Goal: Transaction & Acquisition: Purchase product/service

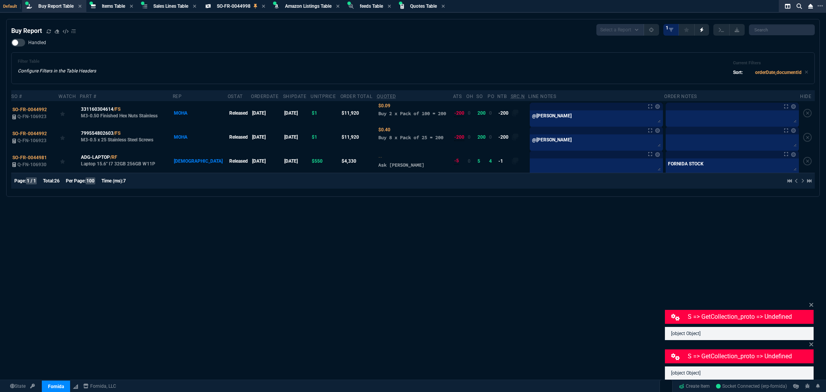
select select "8: NEPT"
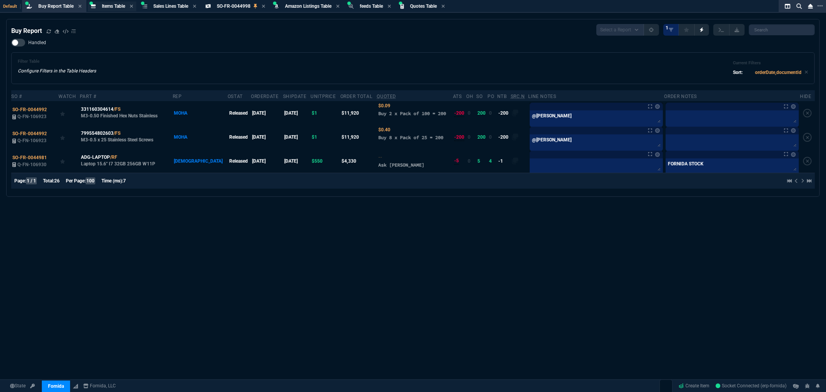
click at [111, 3] on span "Items Table" at bounding box center [113, 5] width 23 height 5
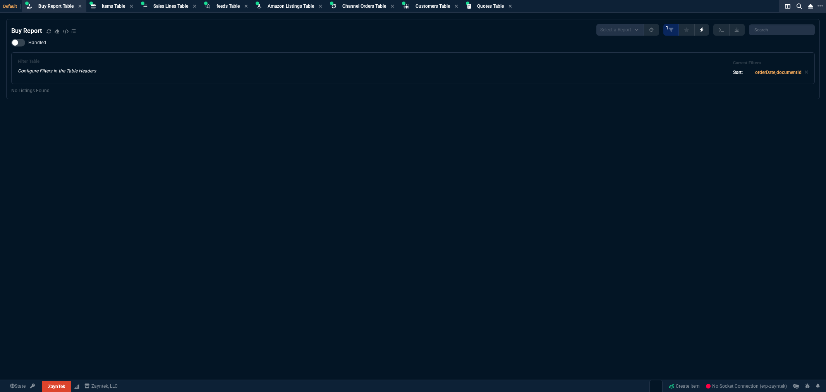
select select "8: NEPT"
click at [109, 4] on span "Items Table" at bounding box center [113, 5] width 23 height 5
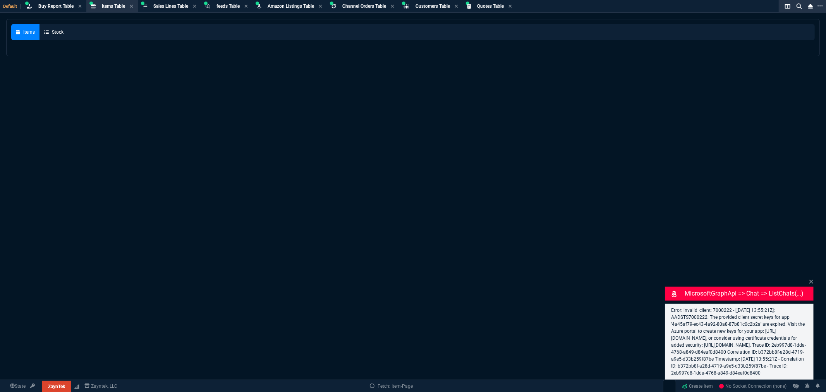
select select "8: NEPT"
select select
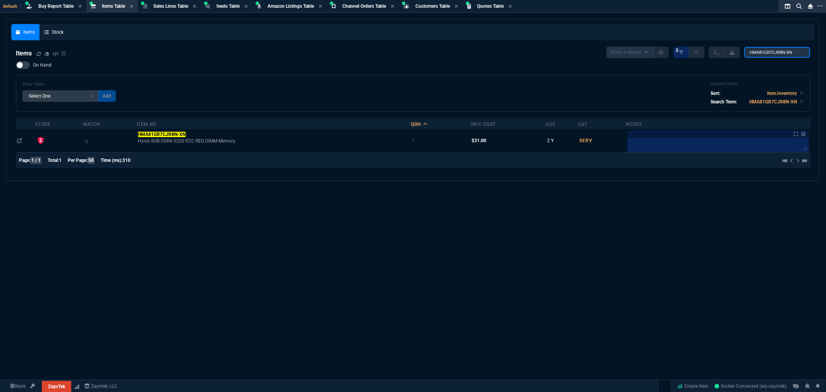
click at [787, 52] on input "HMA81GR7CJR8N-XN" at bounding box center [777, 52] width 66 height 11
paste input "866448-B2"
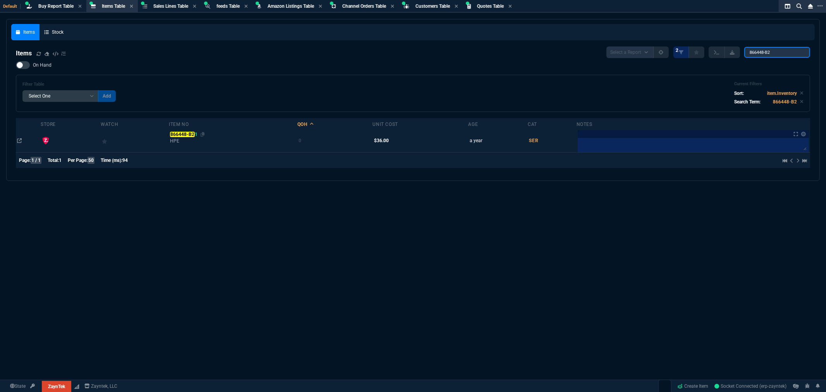
type input "866448-B2"
click at [192, 134] on mark "866448-B2" at bounding box center [182, 134] width 24 height 5
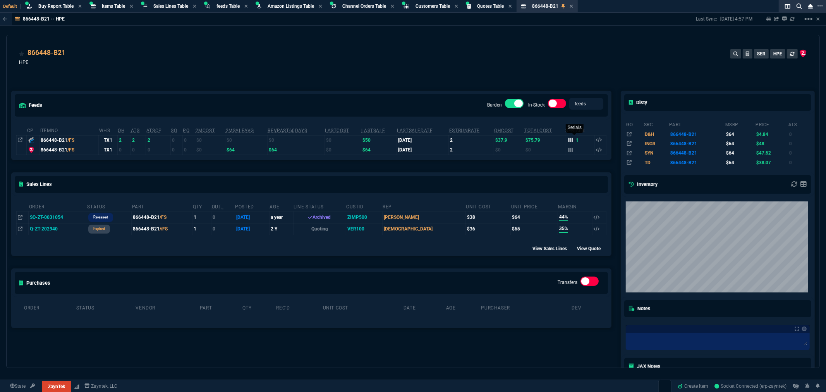
click at [568, 141] on icon at bounding box center [570, 139] width 5 height 5
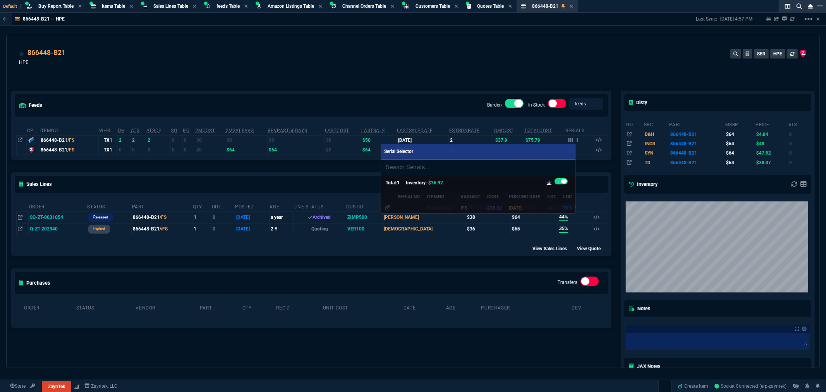
click at [493, 83] on div at bounding box center [413, 196] width 826 height 392
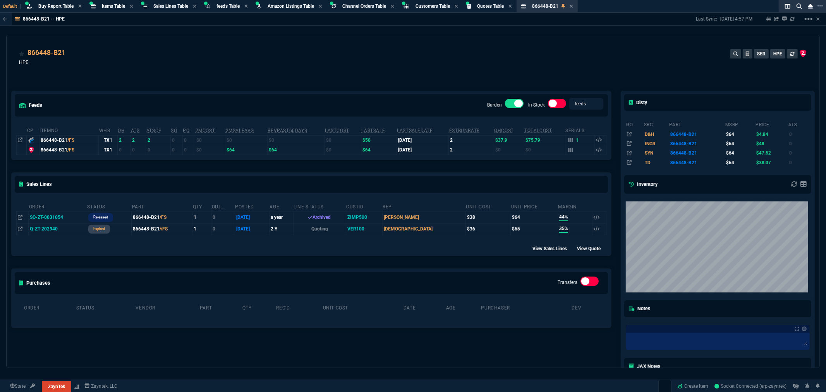
click at [331, 48] on div "866448-B21 HPE SER HPE" at bounding box center [413, 61] width 788 height 27
click at [61, 375] on span "Fornida" at bounding box center [55, 374] width 16 height 5
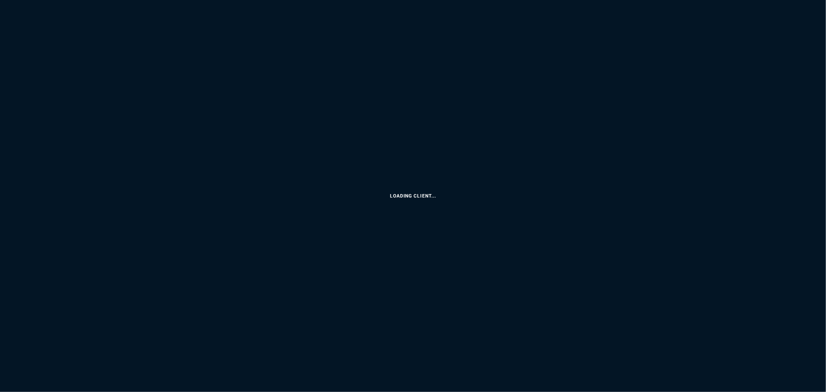
select select "8: NEPT"
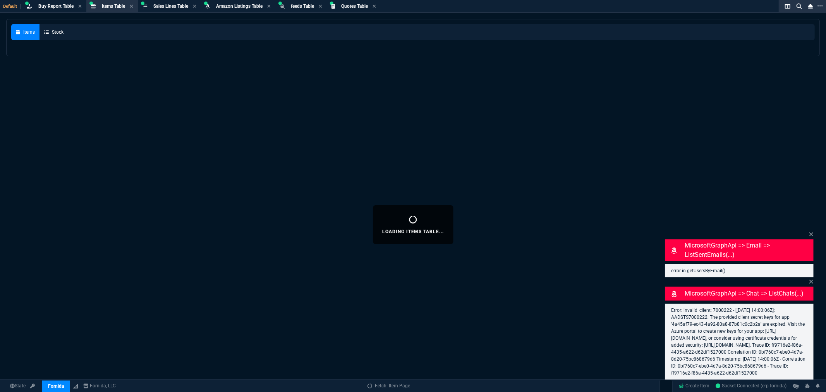
select select
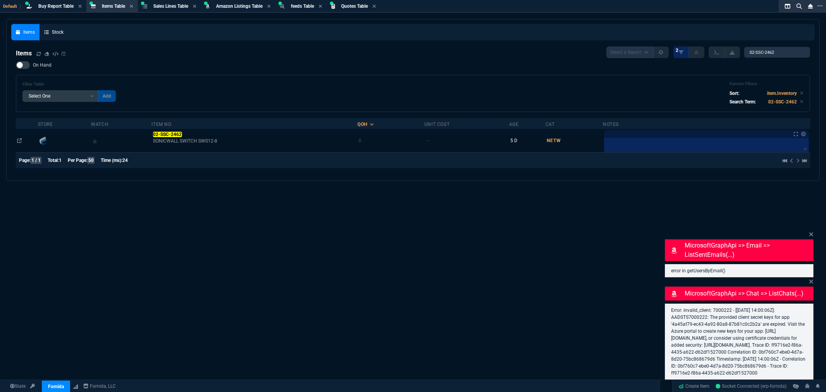
click at [289, 75] on div "Filter Table Select One Add Filter () Age () Cat (item.ItemCategoryCode) Item N…" at bounding box center [413, 93] width 794 height 37
click at [783, 52] on input "02-SSC-2462" at bounding box center [777, 52] width 66 height 11
paste input "6395"
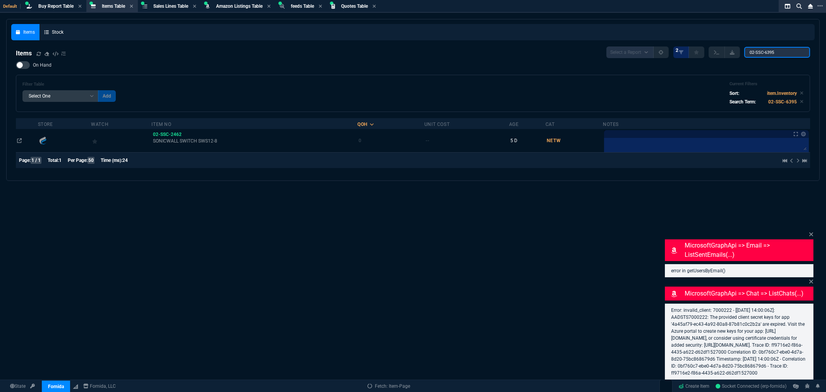
type input "02-SSC-6395"
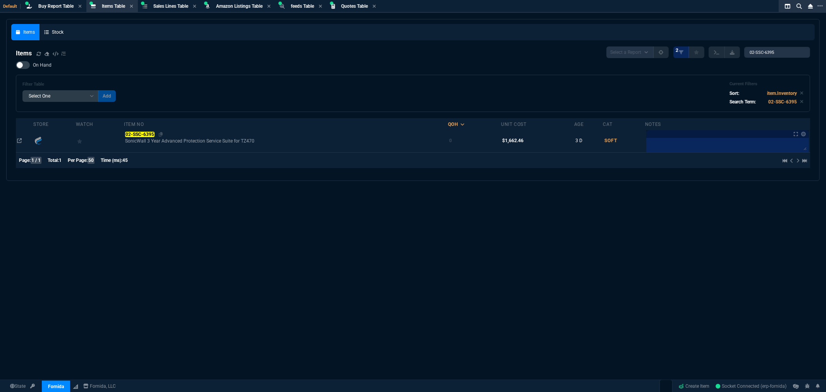
click at [137, 137] on span "02-SSC-6395" at bounding box center [140, 134] width 30 height 5
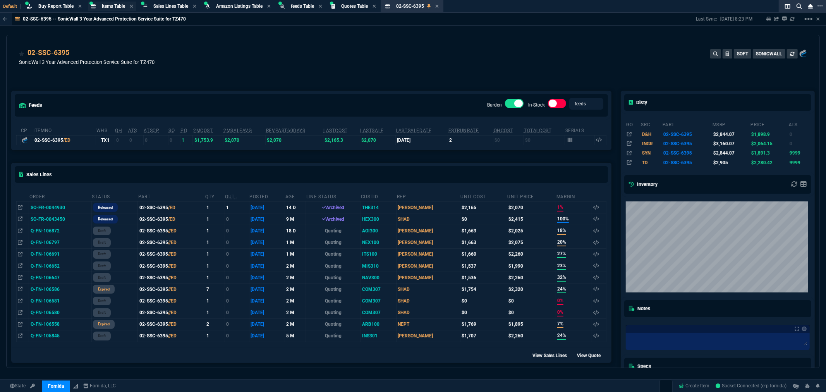
click at [116, 6] on span "Items Table" at bounding box center [113, 5] width 23 height 5
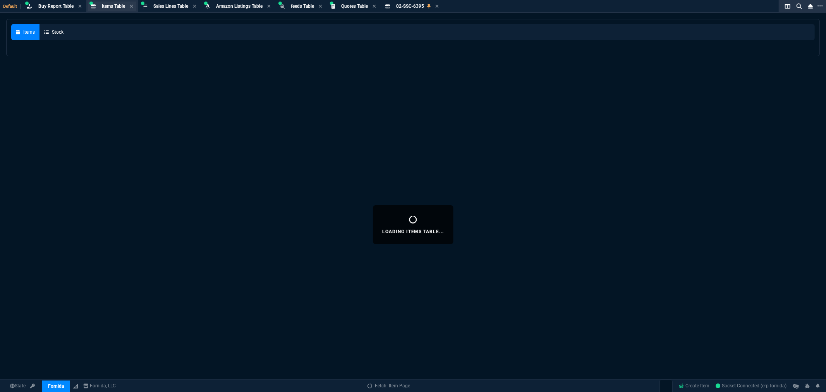
select select
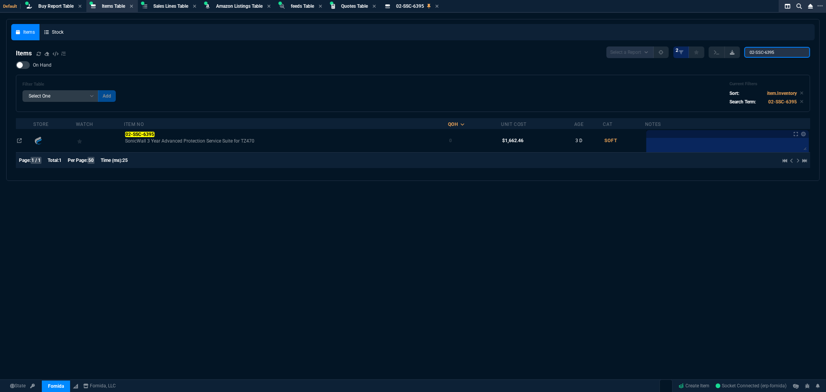
drag, startPoint x: 788, startPoint y: 49, endPoint x: 734, endPoint y: 53, distance: 53.9
click at [737, 49] on div "Select a Report NEW QUERY 2 02-SSC-6395" at bounding box center [708, 52] width 204 height 12
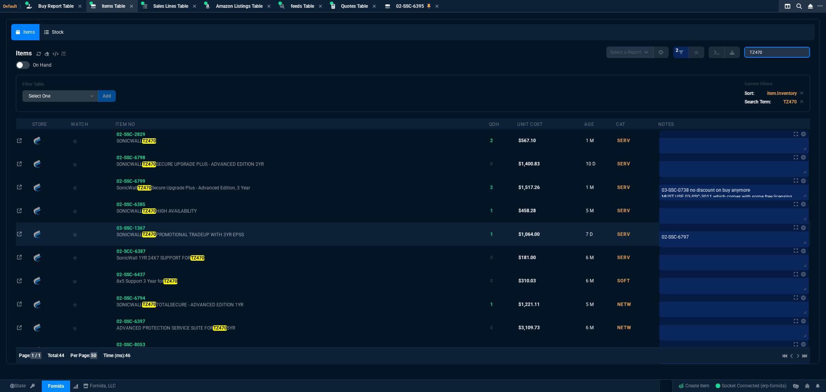
type input "TZ470"
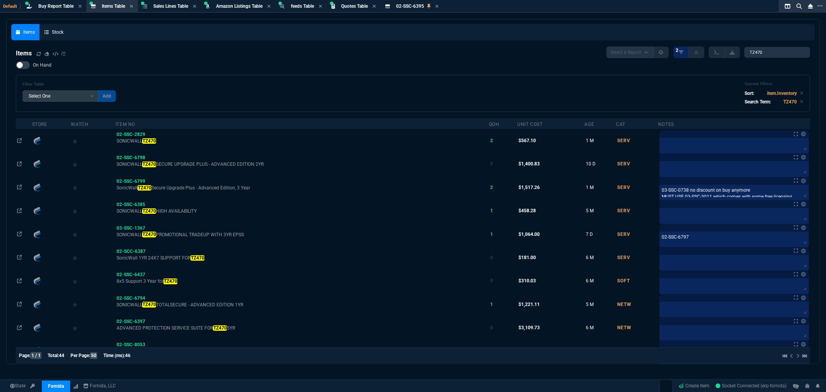
click at [420, 6] on span "02-SSC-6395" at bounding box center [410, 5] width 28 height 5
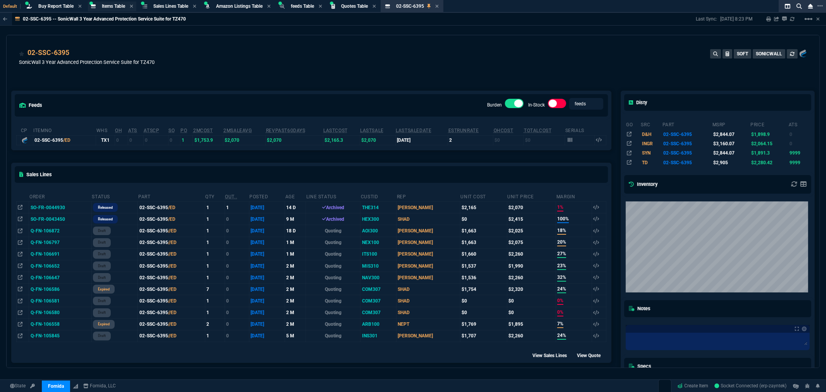
drag, startPoint x: 112, startPoint y: 6, endPoint x: 128, endPoint y: 7, distance: 15.9
click at [112, 6] on span "Items Table" at bounding box center [113, 5] width 23 height 5
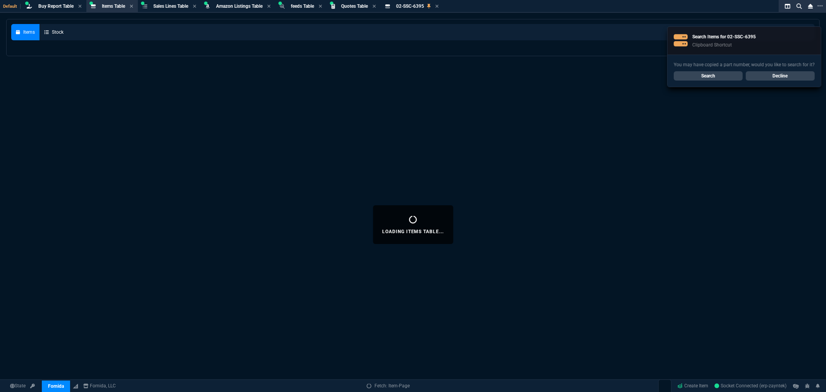
select select
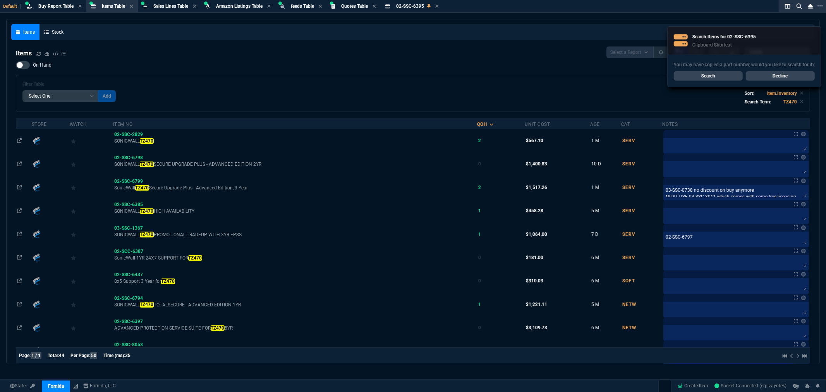
click at [772, 74] on link "Decline" at bounding box center [780, 75] width 69 height 9
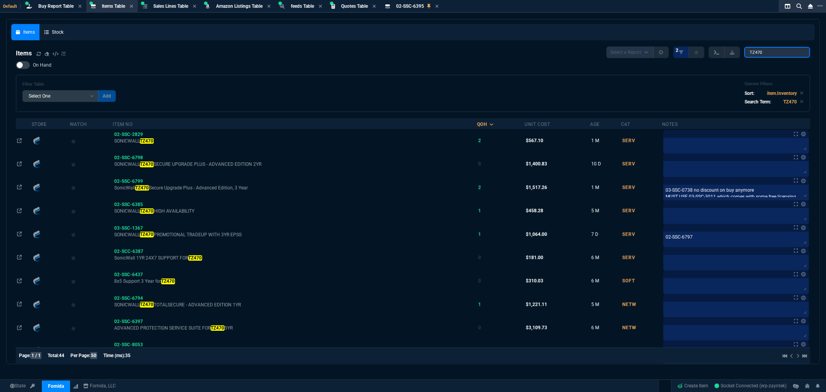
drag, startPoint x: 777, startPoint y: 49, endPoint x: 718, endPoint y: 53, distance: 59.0
click at [718, 53] on div "Select a Report NEW QUERY 2 TZ470" at bounding box center [708, 52] width 204 height 12
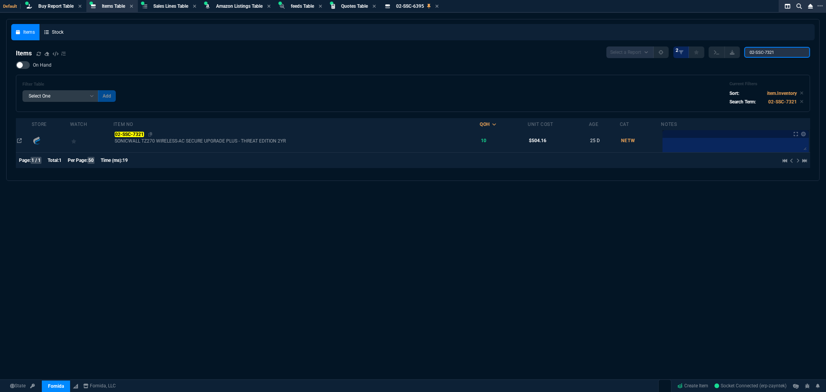
type input "02-SSC-7321"
click at [132, 134] on mark "02-SSC-7321" at bounding box center [129, 134] width 29 height 5
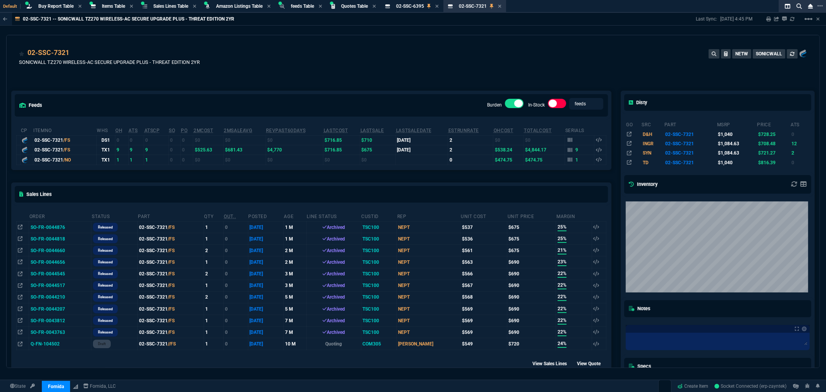
click at [55, 225] on td "SO-FR-0044876" at bounding box center [60, 227] width 62 height 12
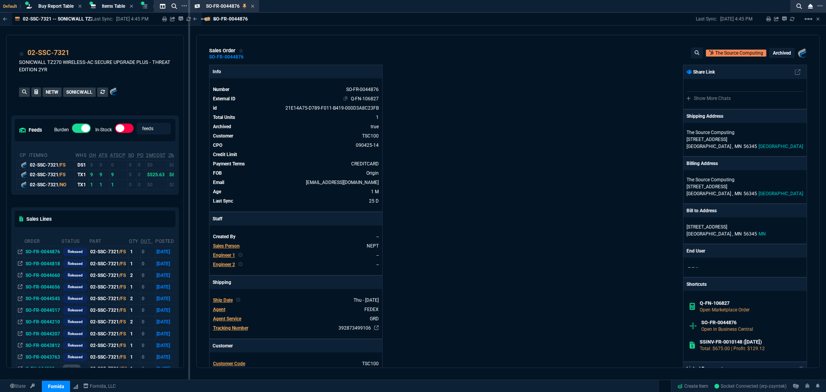
click at [369, 99] on link "Q-FN-106827" at bounding box center [365, 98] width 28 height 5
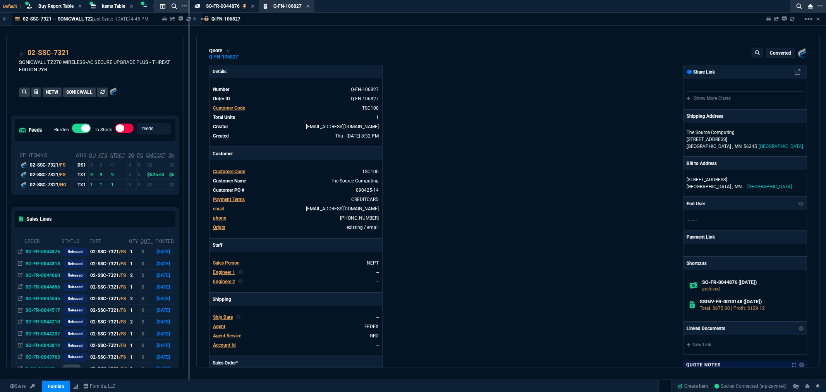
type input "25"
type input "167"
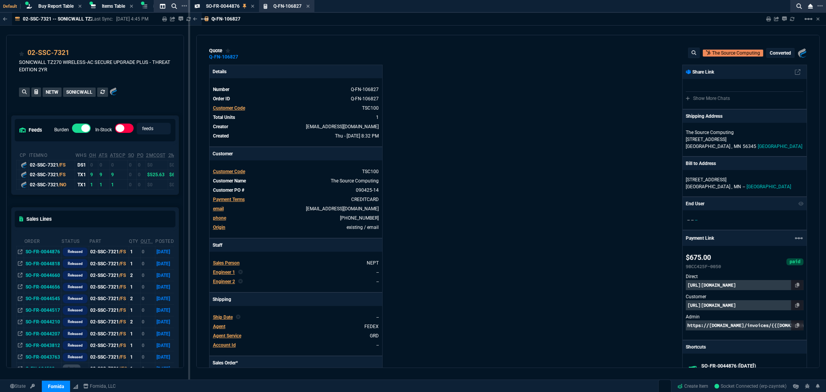
type input "1040"
type input "35"
click at [808, 20] on mat-icon "linear_scale" at bounding box center [808, 18] width 9 height 9
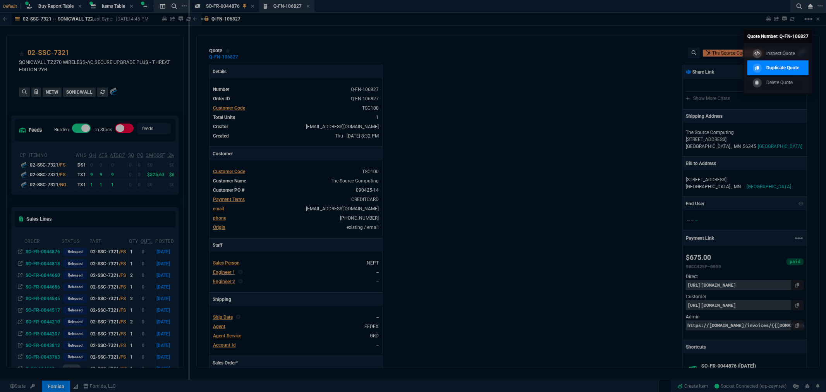
click at [786, 65] on p "Duplicate Quote" at bounding box center [782, 67] width 33 height 7
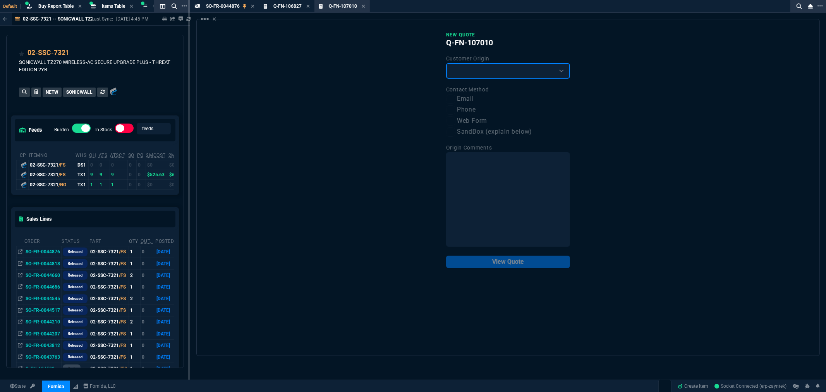
click at [560, 76] on select "Existing Customer Amazon Lead (first order) Website Lead (first order) Called (…" at bounding box center [508, 70] width 124 height 15
select select "existing"
click at [446, 63] on select "Existing Customer Amazon Lead (first order) Website Lead (first order) Called (…" at bounding box center [508, 70] width 124 height 15
click at [458, 101] on label "Email" at bounding box center [508, 99] width 124 height 10
click at [455, 101] on input "Email" at bounding box center [450, 98] width 9 height 9
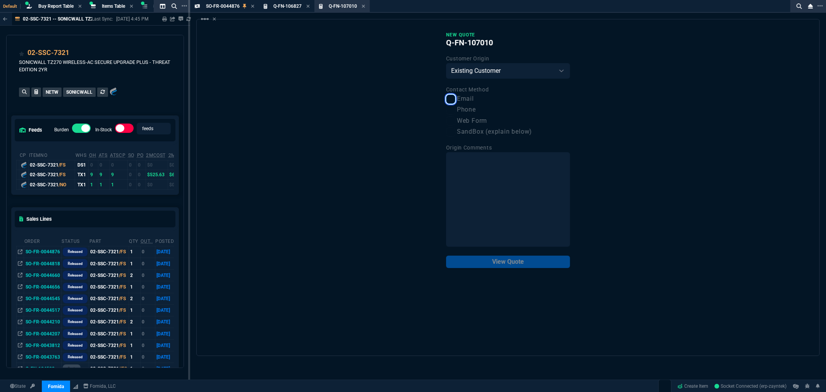
checkbox input "true"
click at [529, 259] on button "View Quote" at bounding box center [508, 262] width 124 height 12
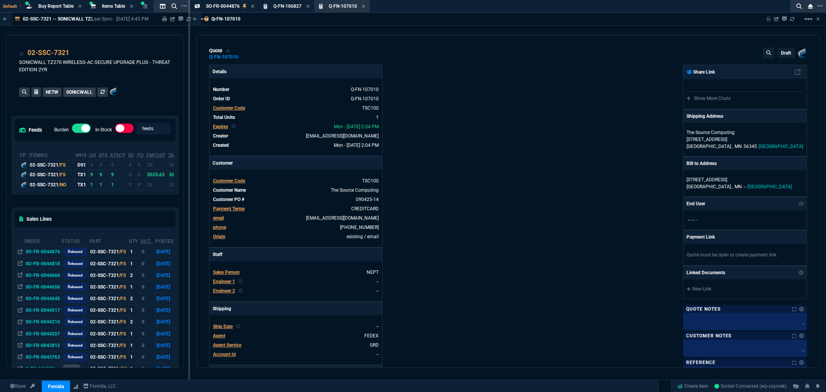
type input "25"
type input "167"
type input "35"
click at [364, 197] on link "090425-14" at bounding box center [366, 199] width 24 height 7
click at [365, 197] on link "090425-14" at bounding box center [366, 199] width 24 height 7
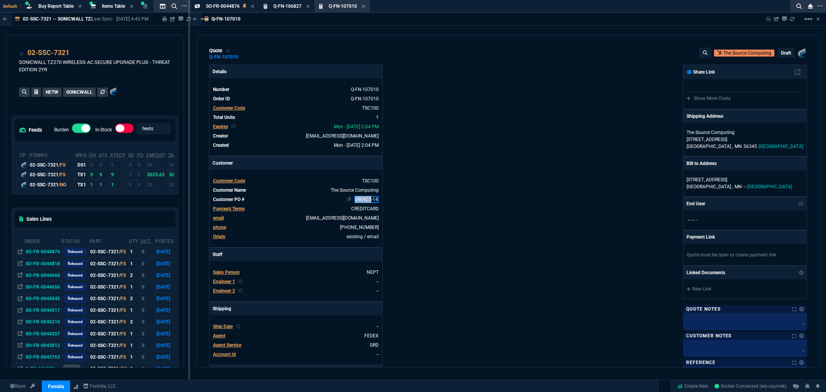
click at [365, 197] on link "090425-14" at bounding box center [366, 199] width 24 height 7
click at [452, 198] on div "Details Number Q-FN-107010 Order ID Q-FN-107010 Customer Code TSC100 Total Unit…" at bounding box center [358, 265] width 299 height 400
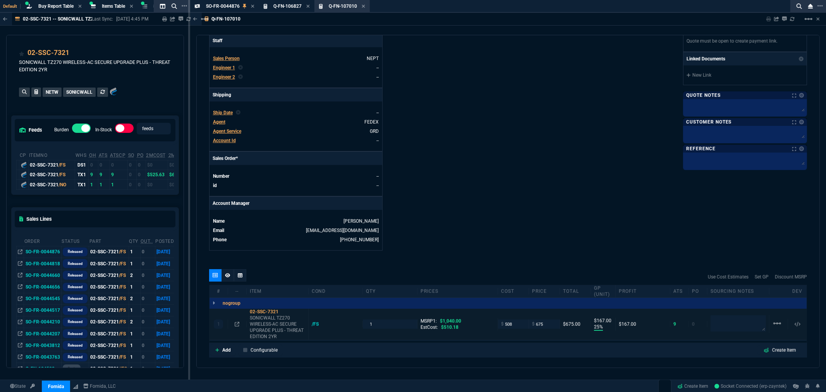
scroll to position [311, 0]
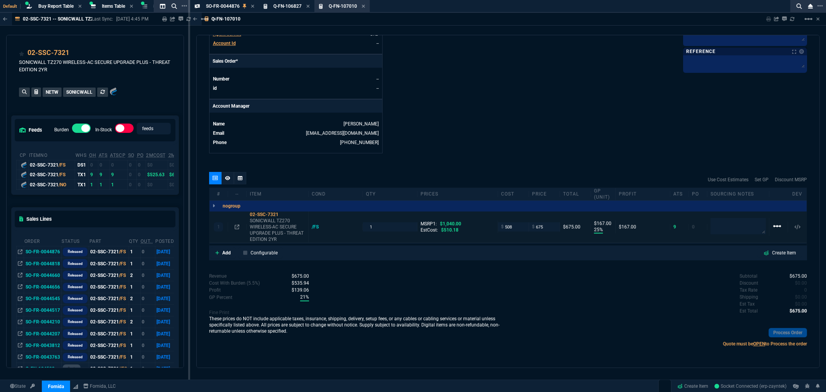
click at [773, 227] on mat-icon "linear_scale" at bounding box center [776, 225] width 9 height 9
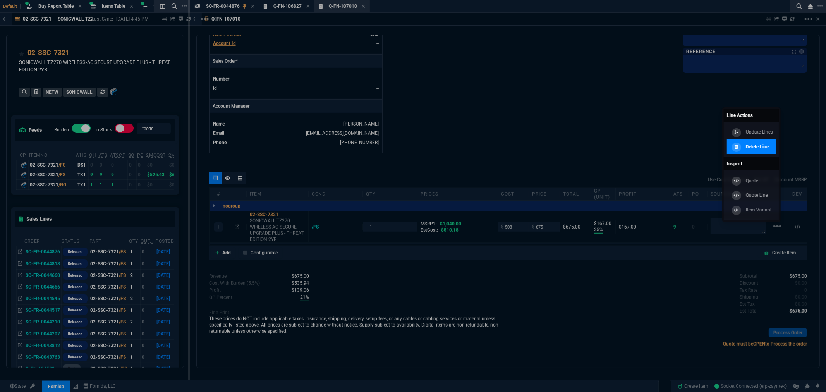
click at [760, 149] on p "Delete Line" at bounding box center [757, 146] width 23 height 7
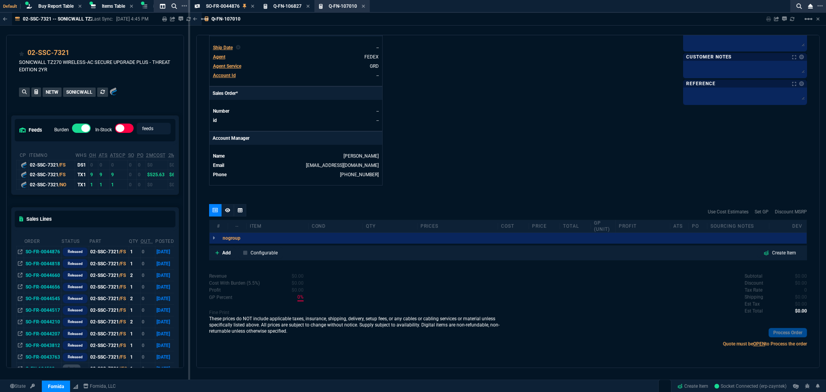
scroll to position [274, 0]
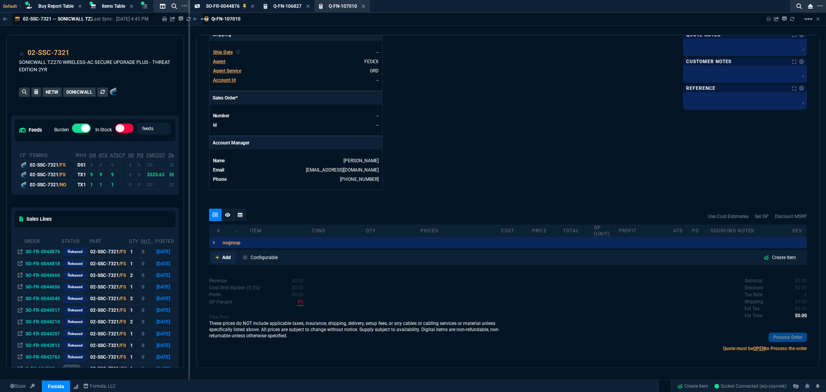
click at [222, 258] on p "Add" at bounding box center [226, 257] width 9 height 7
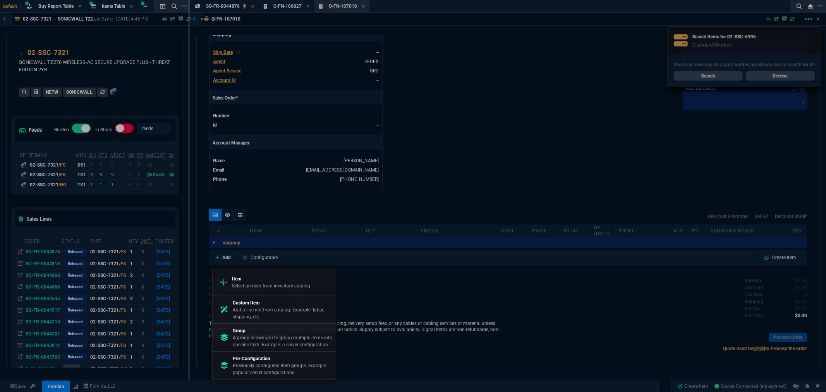
click at [247, 283] on p "Select an item from inventory catalog" at bounding box center [271, 285] width 78 height 7
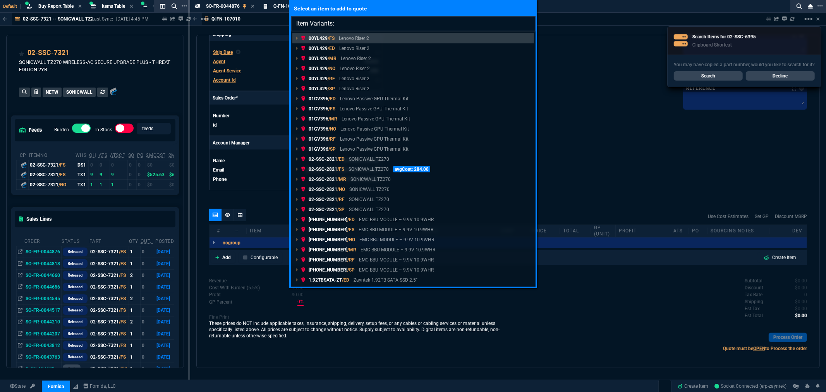
click at [354, 23] on input "Item Variants:" at bounding box center [413, 23] width 245 height 15
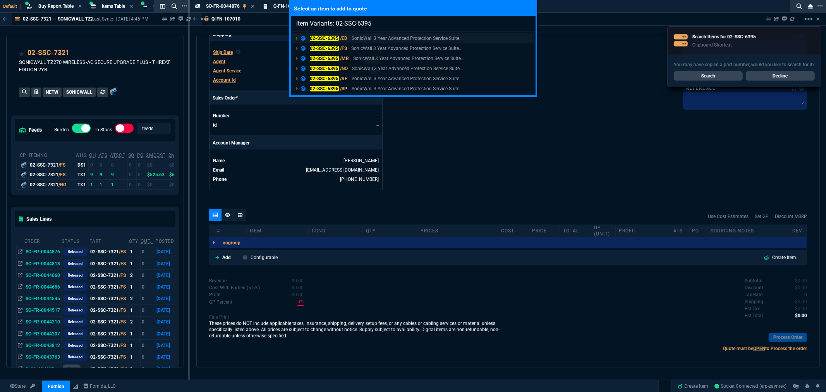
type input "Item Variants: 02-SSC-6395"
click at [317, 39] on mark "02-SSC-6395" at bounding box center [324, 38] width 29 height 5
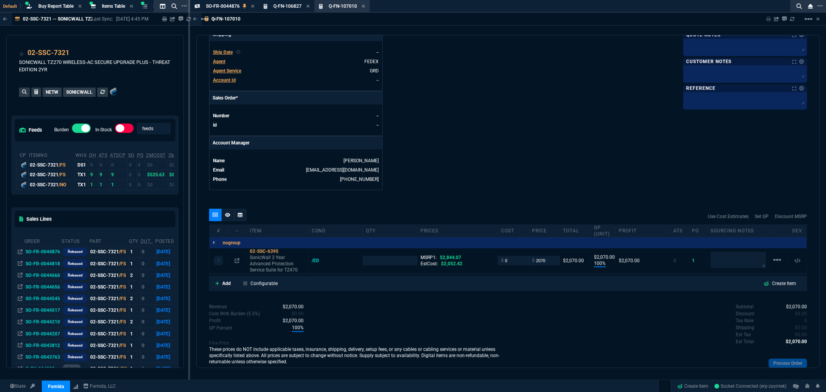
type input "100"
type input "2070"
type input "27"
click at [227, 281] on p "Add" at bounding box center [226, 283] width 9 height 7
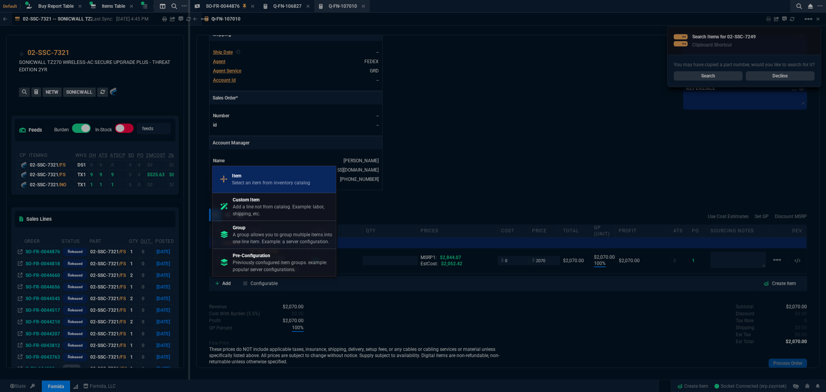
click at [256, 181] on p "Select an item from inventory catalog" at bounding box center [271, 182] width 78 height 7
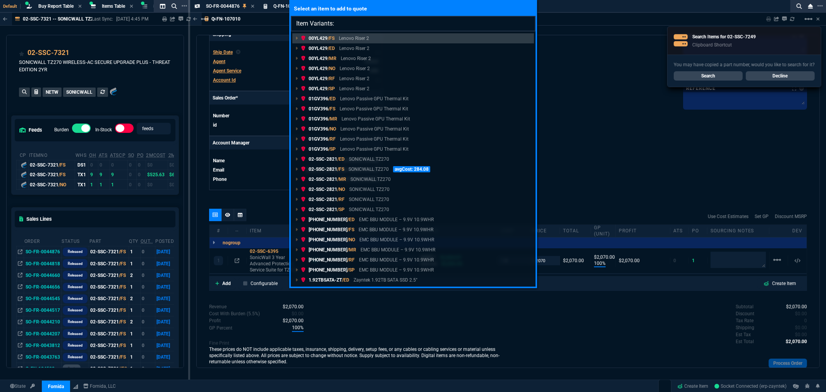
click at [376, 26] on input "Item Variants:" at bounding box center [413, 23] width 245 height 15
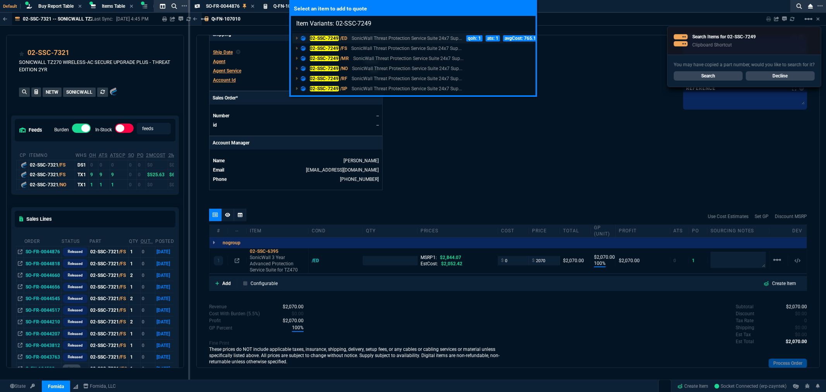
type input "Item Variants: 02-SSC-7249"
click at [316, 36] on mark "02-SSC-7249" at bounding box center [324, 38] width 29 height 5
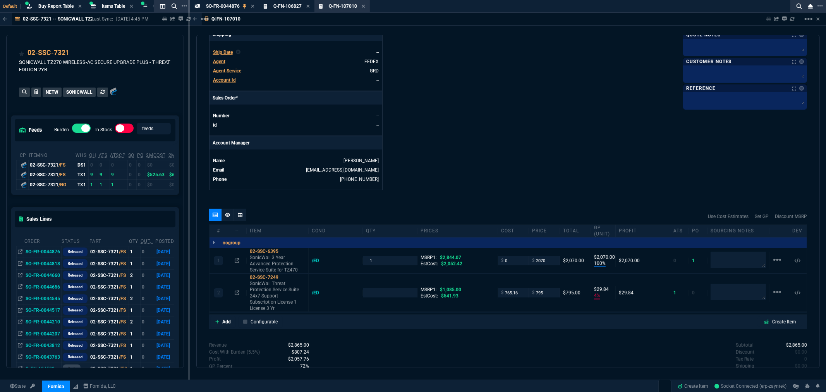
type input "100"
type input "2070"
type input "4"
type input "30"
type input "27"
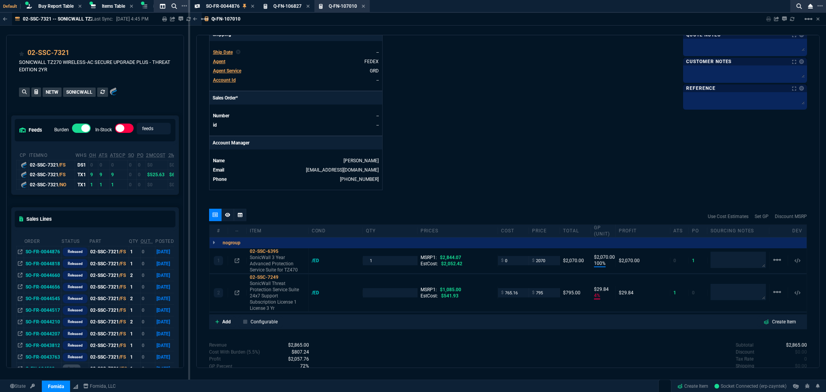
type input "27"
click at [225, 318] on p "Add" at bounding box center [226, 321] width 9 height 7
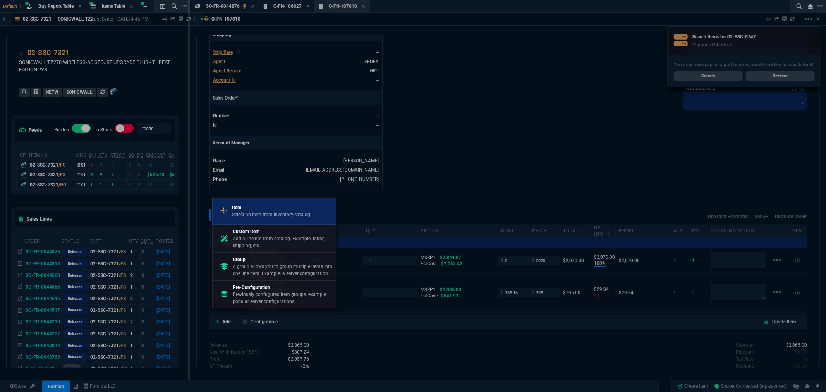
click at [293, 211] on p "Select an item from inventory catalog" at bounding box center [271, 214] width 78 height 7
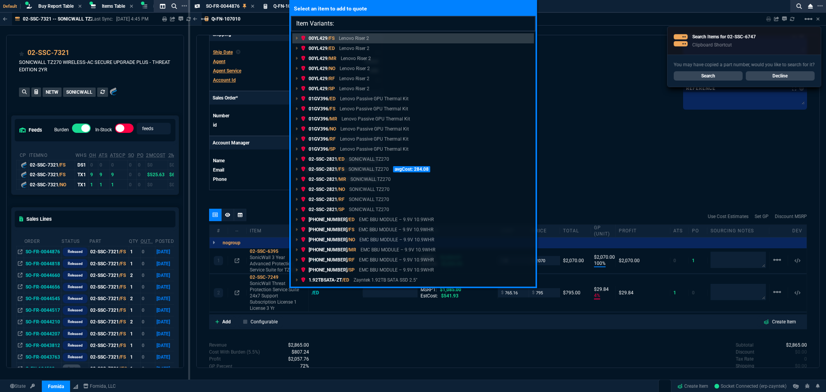
click at [353, 21] on input "Item Variants:" at bounding box center [413, 23] width 245 height 15
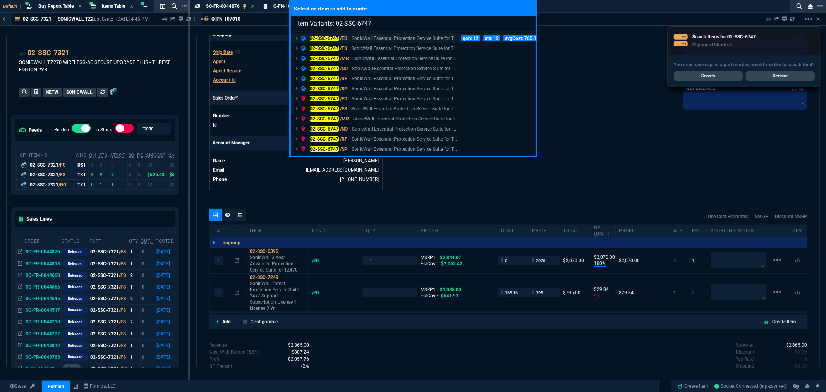
type input "Item Variants: 02-SSC-6747"
click at [328, 36] on mark "02-SSC-6747" at bounding box center [324, 38] width 29 height 5
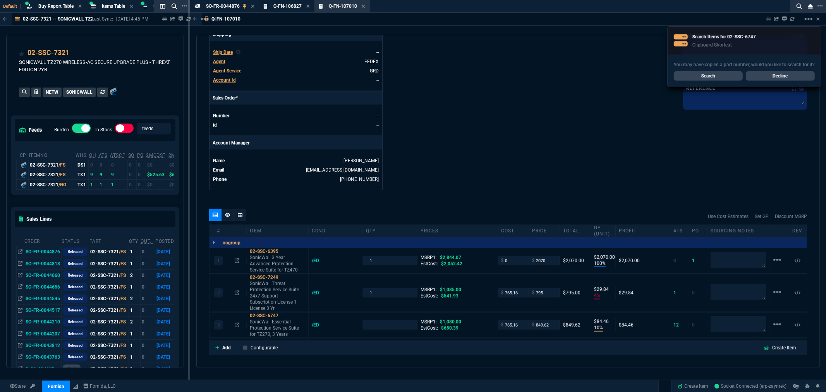
type input "100"
type input "2070"
type input "4"
type input "30"
type input "10"
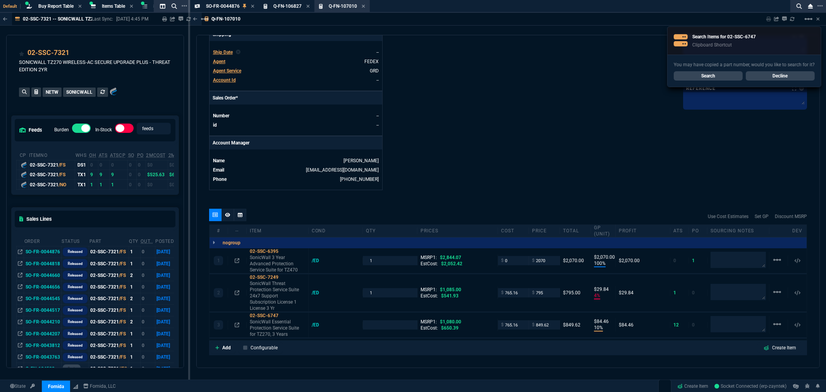
type input "84"
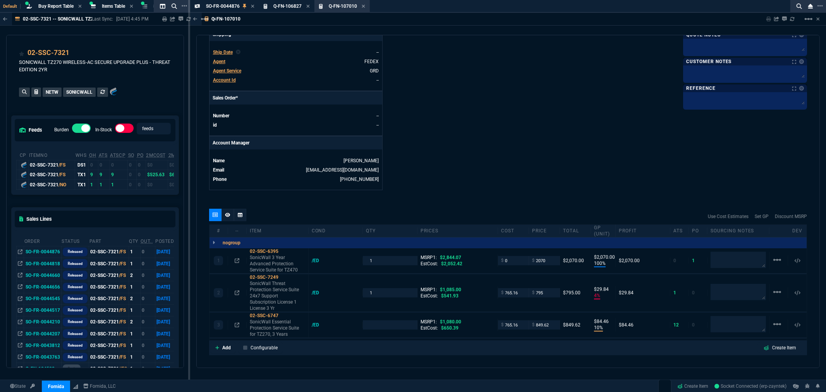
type input "27"
type input "21"
click at [396, 320] on input "number" at bounding box center [390, 324] width 48 height 9
type input "1"
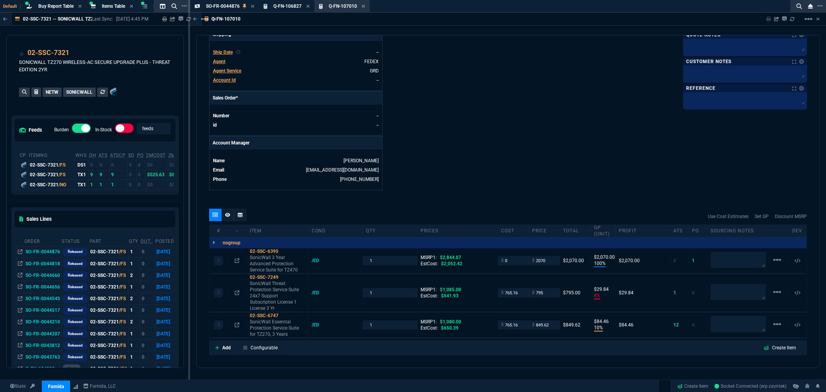
click at [214, 200] on div "quote Q-FN-107010 The Source Computing draft Fornida, LLC 2609 Technology Dr Su…" at bounding box center [507, 201] width 623 height 333
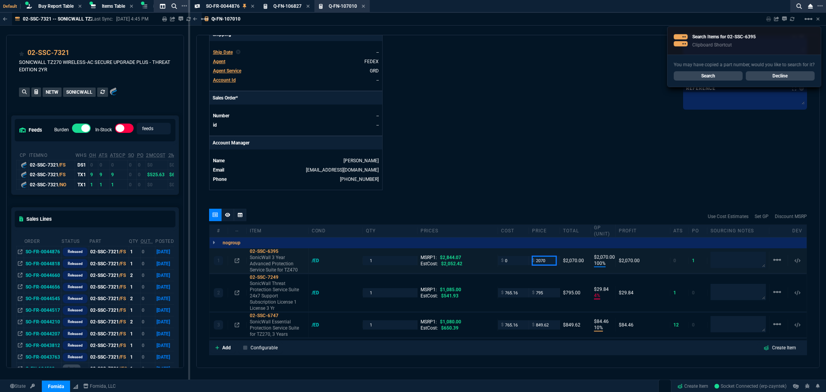
drag, startPoint x: 544, startPoint y: 262, endPoint x: 523, endPoint y: 261, distance: 21.3
click at [523, 261] on div "1 02-SSC-6395 SonicWall 3 Year Advanced Protection Service Suite for TZ470 /ED …" at bounding box center [507, 260] width 597 height 25
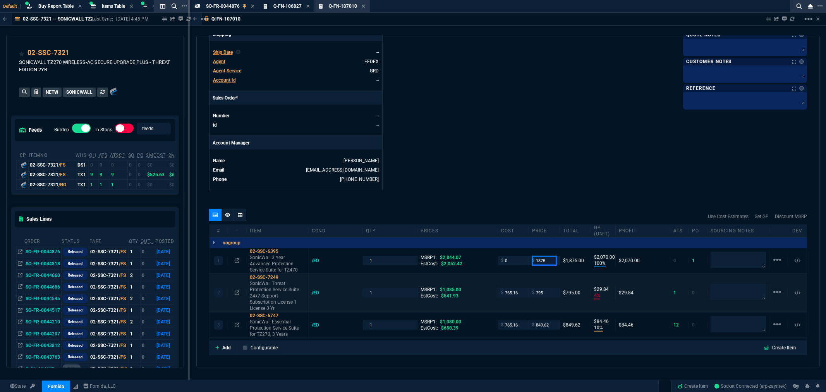
type input "1875"
drag, startPoint x: 549, startPoint y: 293, endPoint x: 520, endPoint y: 294, distance: 28.7
click at [520, 294] on div "2 02-SSC-7249 SonicWall Threat Protection Service Suite 24x7 Support Subscripti…" at bounding box center [507, 293] width 597 height 38
type input "1875"
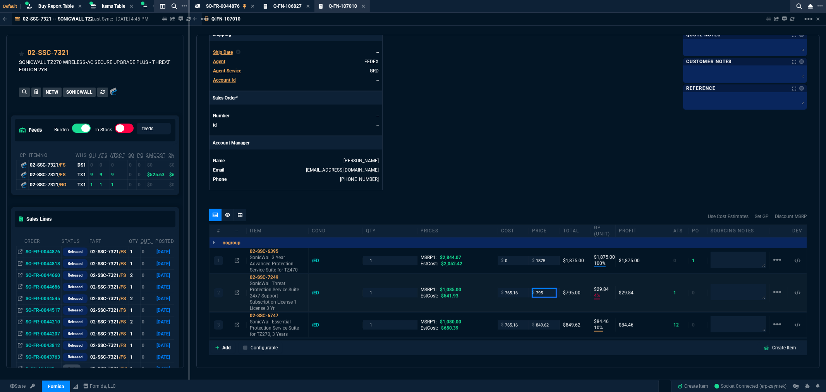
type input "34"
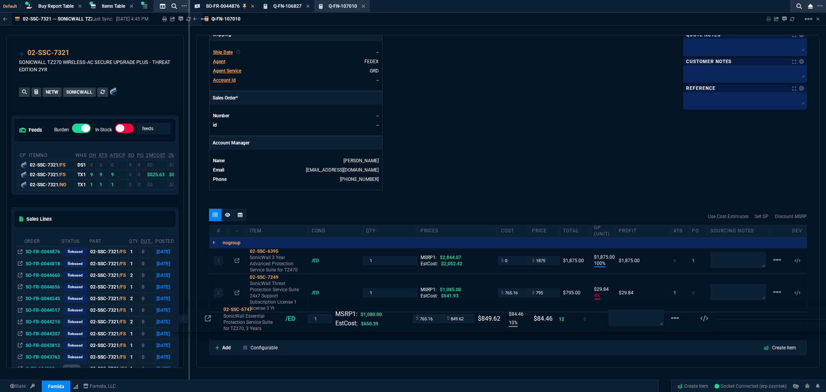
drag, startPoint x: 554, startPoint y: 318, endPoint x: 513, endPoint y: 318, distance: 41.4
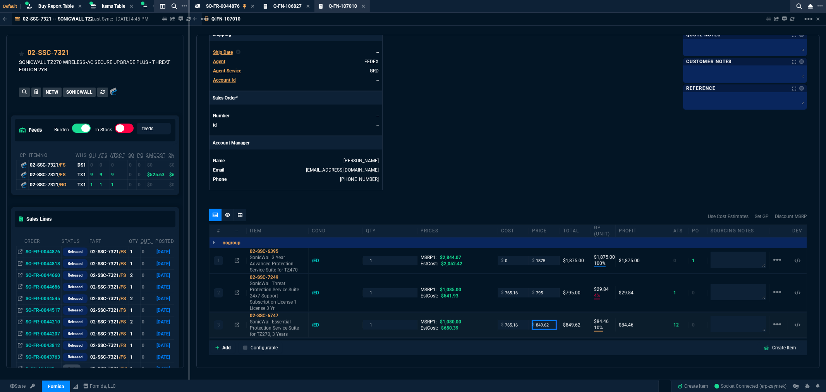
drag, startPoint x: 553, startPoint y: 319, endPoint x: 528, endPoint y: 319, distance: 25.2
click at [529, 320] on div "$ 849.62" at bounding box center [544, 324] width 31 height 9
click at [283, 313] on icon at bounding box center [283, 315] width 4 height 5
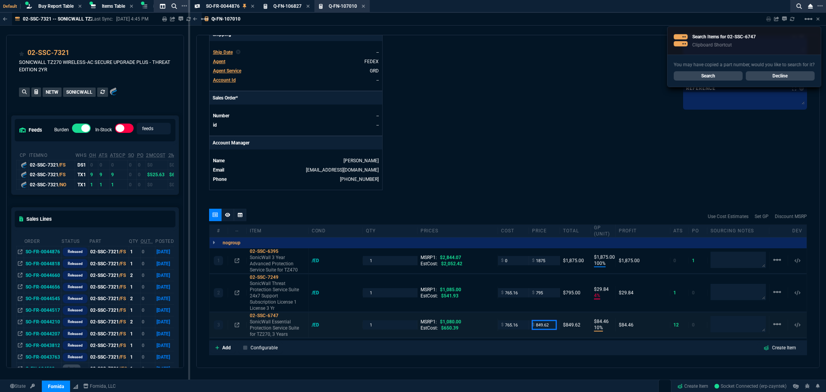
drag, startPoint x: 550, startPoint y: 318, endPoint x: 516, endPoint y: 321, distance: 34.6
click at [518, 321] on div "3 02-SSC-6747 SonicWall Essential Protection Service Suite for TZ270, 3 Years /…" at bounding box center [507, 324] width 597 height 25
type input "825"
click at [549, 261] on input "1875" at bounding box center [544, 260] width 24 height 9
type input "825"
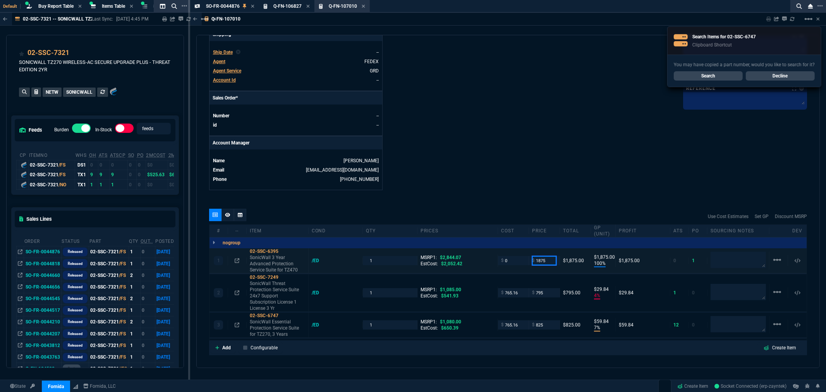
type input "7"
type input "60"
type input "24"
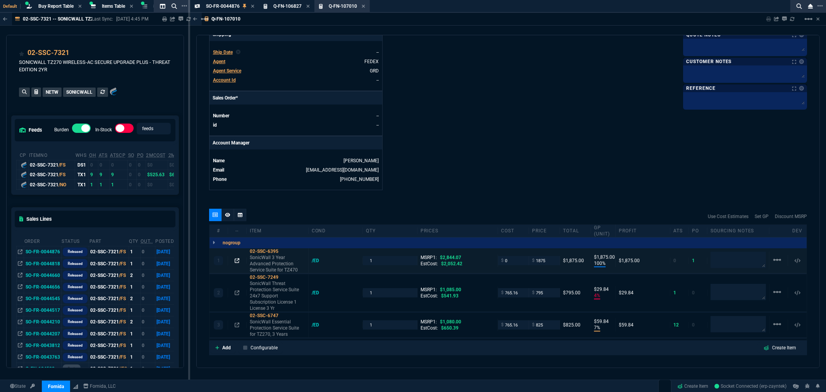
click at [237, 260] on icon at bounding box center [237, 260] width 5 height 5
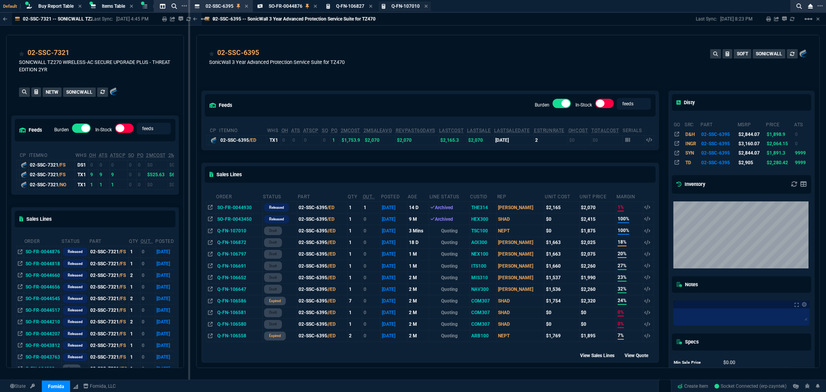
click at [412, 5] on span "Q-FN-107010" at bounding box center [405, 5] width 28 height 5
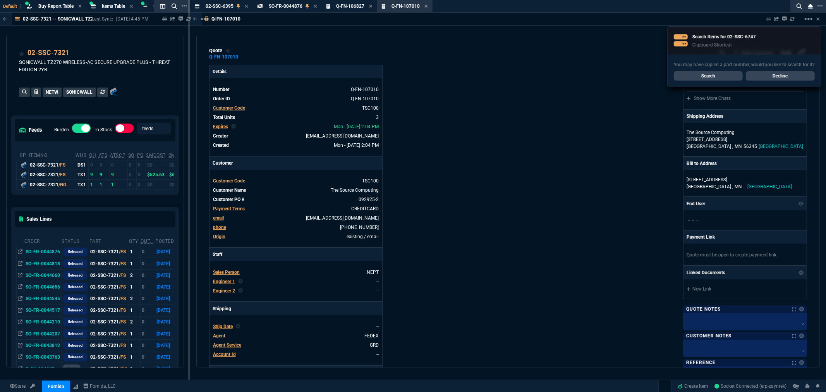
type input "100"
type input "1875"
type input "2844.07"
type input "4"
type input "30"
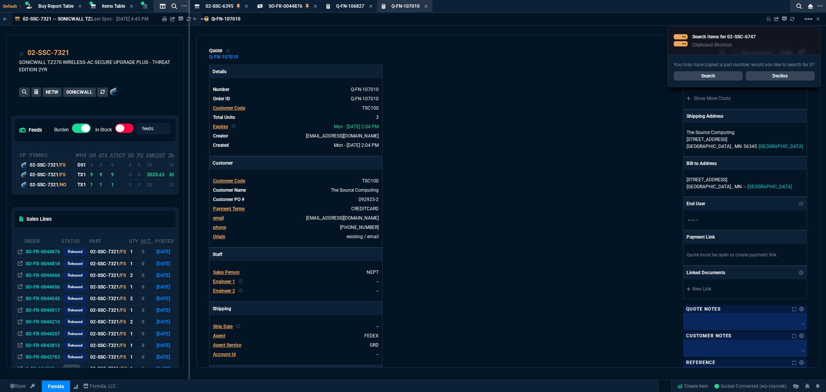
type input "1085"
type input "7"
type input "60"
type input "1080"
type input "34"
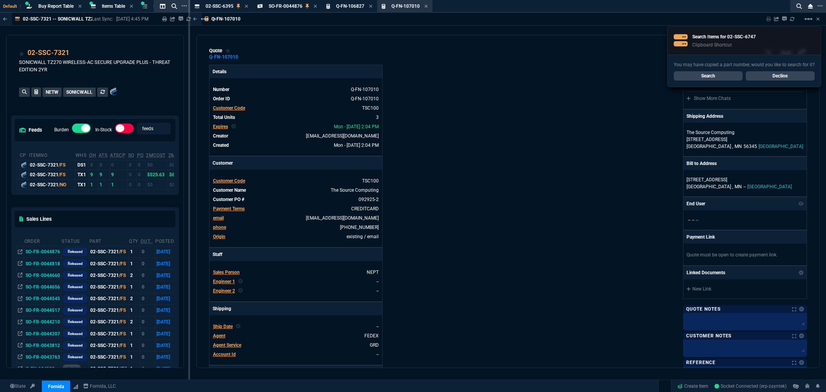
type input "27"
type input "24"
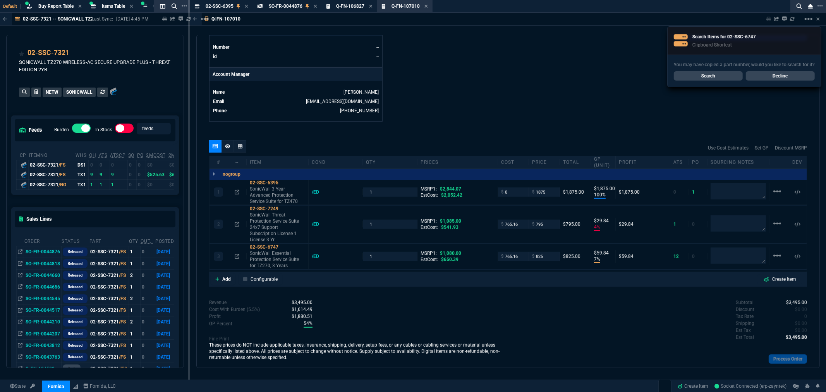
scroll to position [344, 0]
drag, startPoint x: 506, startPoint y: 190, endPoint x: 486, endPoint y: 193, distance: 19.9
click at [486, 193] on div "1 02-SSC-6395 SonicWall 3 Year Advanced Protection Service Suite for TZ470 /ED …" at bounding box center [507, 190] width 597 height 25
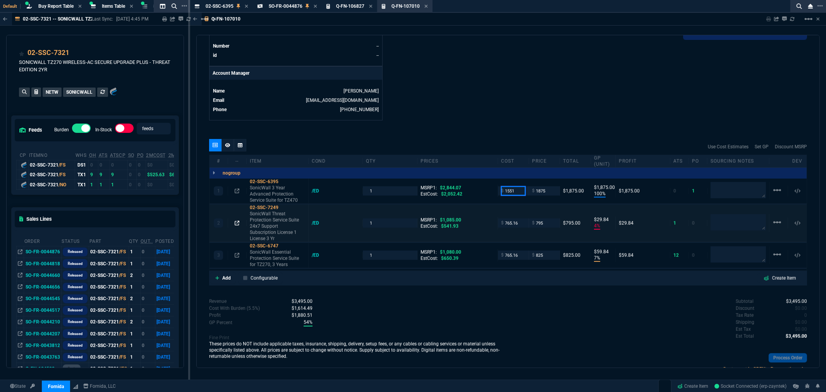
type input "1551"
click at [237, 221] on icon at bounding box center [237, 223] width 5 height 5
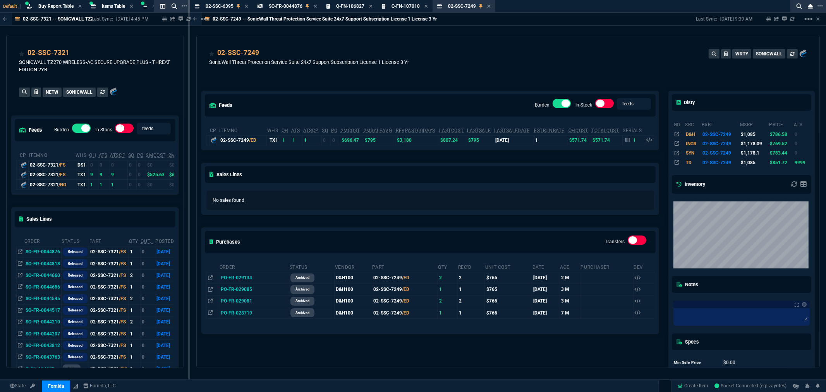
click at [556, 102] on label at bounding box center [562, 103] width 19 height 9
click at [0, 0] on input "checkbox" at bounding box center [0, 0] width 0 height 0
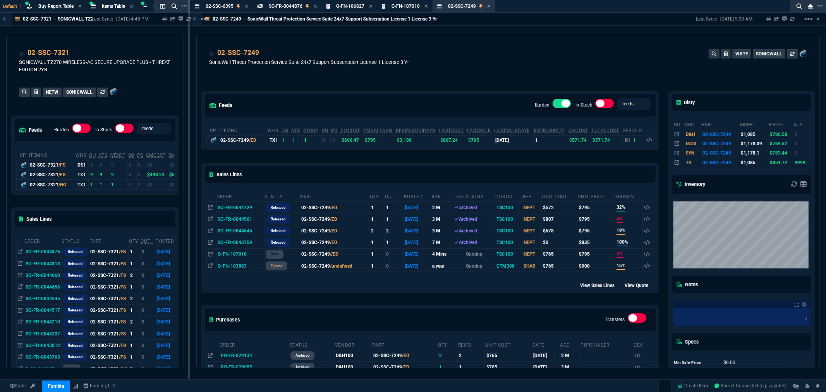
click at [554, 105] on label at bounding box center [562, 103] width 19 height 9
click at [0, 0] on input "checkbox" at bounding box center [0, 0] width 0 height 0
click at [553, 102] on label at bounding box center [562, 103] width 19 height 9
click at [0, 0] on input "checkbox" at bounding box center [0, 0] width 0 height 0
click at [554, 103] on label at bounding box center [562, 103] width 19 height 9
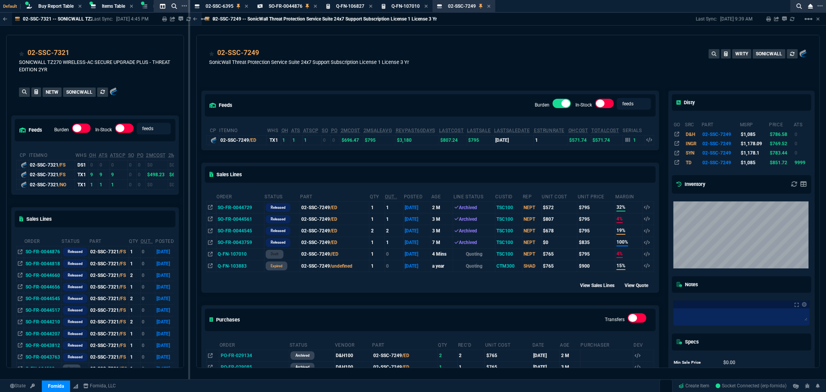
click at [0, 0] on input "checkbox" at bounding box center [0, 0] width 0 height 0
click at [555, 103] on label at bounding box center [562, 103] width 19 height 9
click at [0, 0] on input "checkbox" at bounding box center [0, 0] width 0 height 0
click at [555, 103] on label at bounding box center [562, 103] width 19 height 9
click at [0, 0] on input "checkbox" at bounding box center [0, 0] width 0 height 0
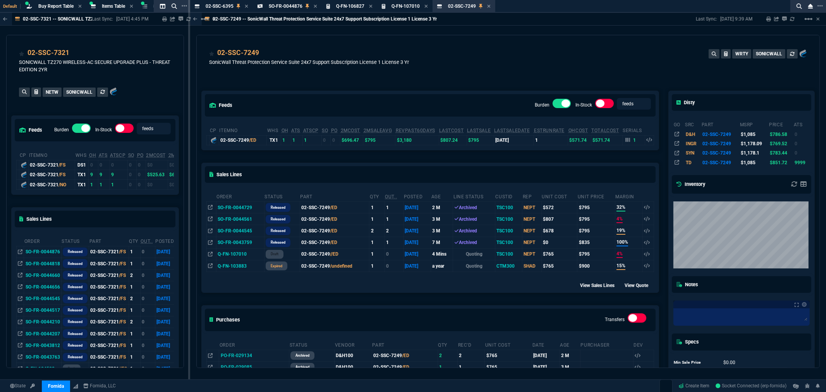
drag, startPoint x: 562, startPoint y: 101, endPoint x: 552, endPoint y: 103, distance: 10.3
click at [553, 103] on label at bounding box center [562, 103] width 19 height 9
click at [0, 0] on input "checkbox" at bounding box center [0, 0] width 0 height 0
click at [625, 140] on icon at bounding box center [627, 140] width 5 height 4
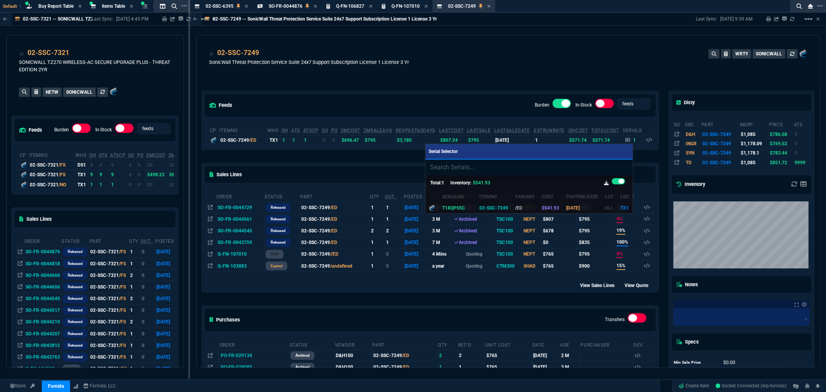
click at [475, 91] on div at bounding box center [413, 196] width 826 height 392
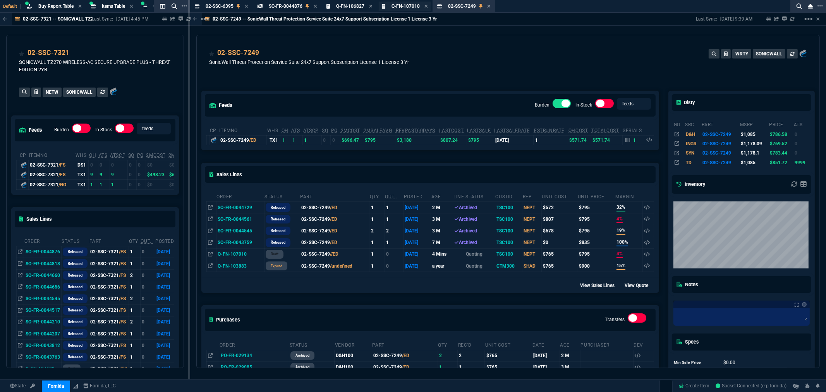
click at [408, 6] on span "Q-FN-107010" at bounding box center [405, 5] width 28 height 5
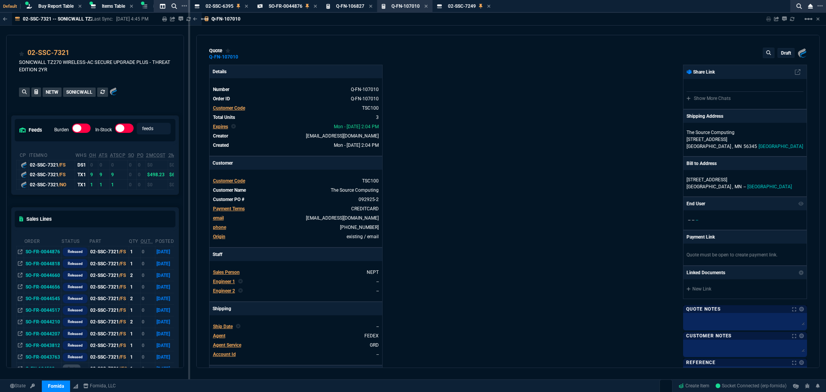
type input "17"
type input "324"
type input "4"
type input "30"
type input "7"
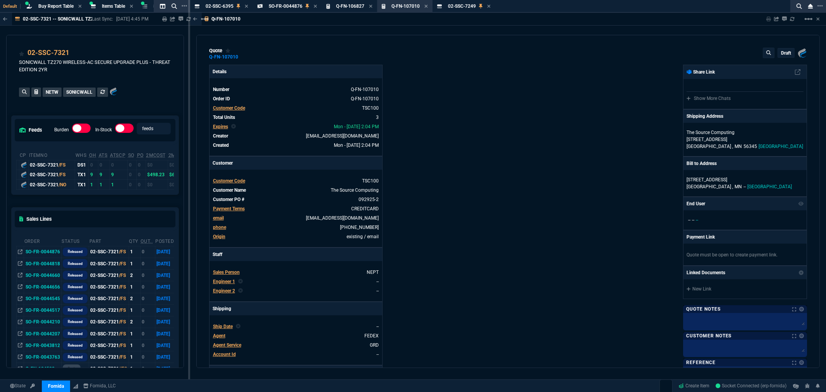
type input "60"
type input "2844.07"
type input "1085"
type input "1080"
type input "34"
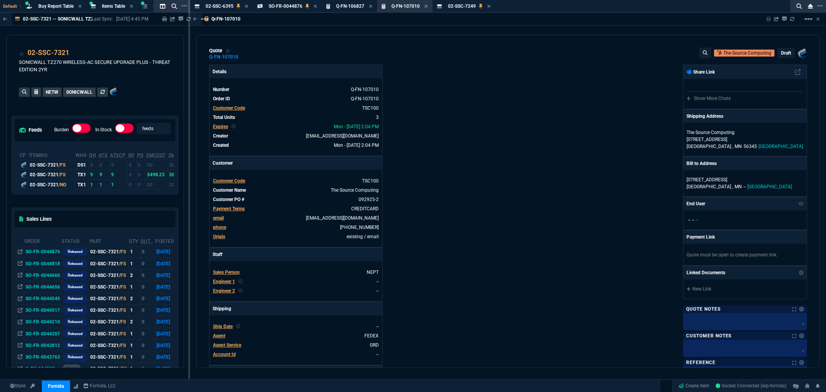
type input "27"
type input "24"
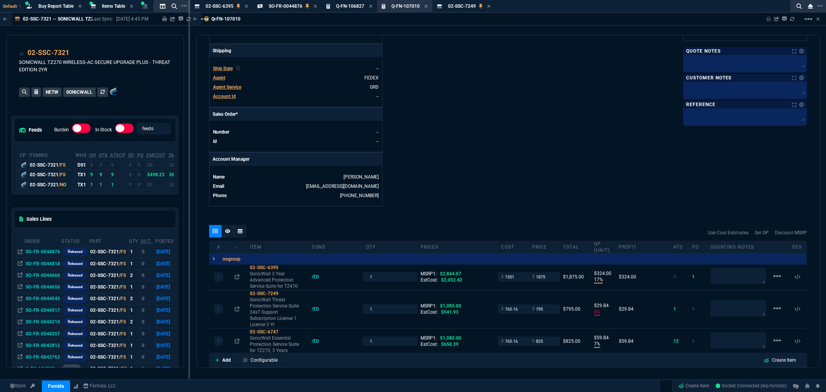
scroll to position [301, 0]
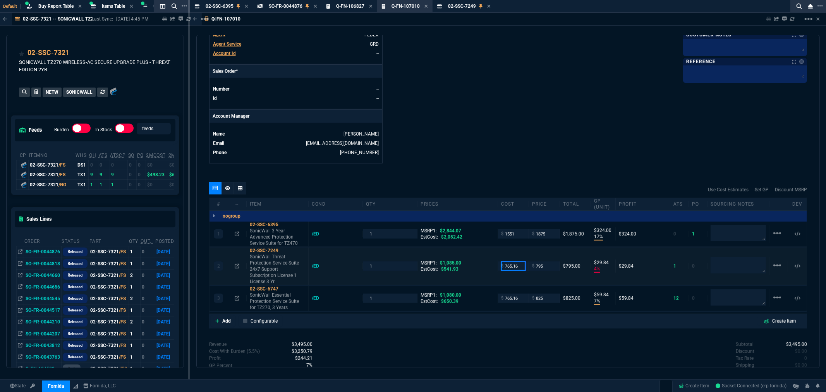
drag, startPoint x: 504, startPoint y: 264, endPoint x: 481, endPoint y: 265, distance: 22.5
click at [483, 265] on div "2 02-SSC-7249 SonicWall Threat Protection Service Suite 24x7 Support Subscripti…" at bounding box center [507, 266] width 597 height 38
drag, startPoint x: 519, startPoint y: 262, endPoint x: 463, endPoint y: 263, distance: 55.4
click at [463, 263] on div "2 02-SSC-7249 SonicWall Threat Protection Service Suite 24x7 Support Subscripti…" at bounding box center [507, 266] width 597 height 38
type input "531"
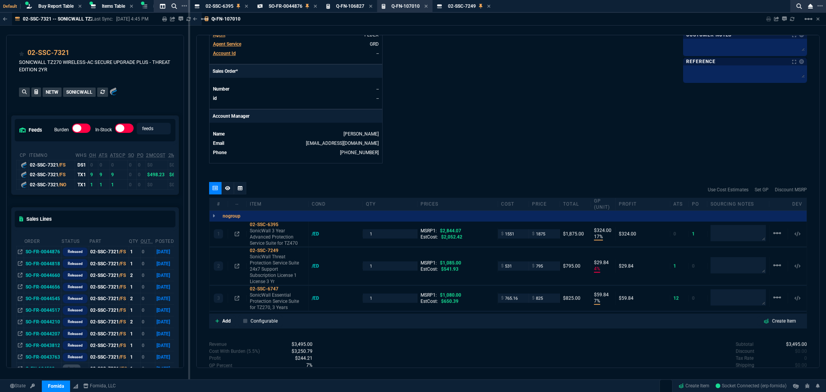
type input "531"
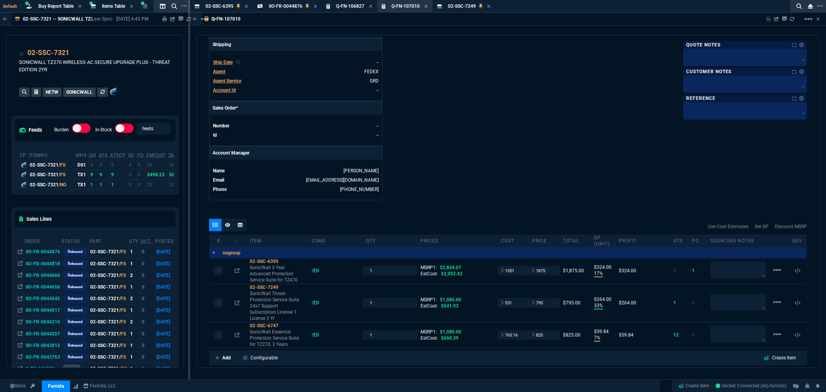
type input "33"
type input "264"
click at [238, 333] on icon at bounding box center [237, 335] width 5 height 5
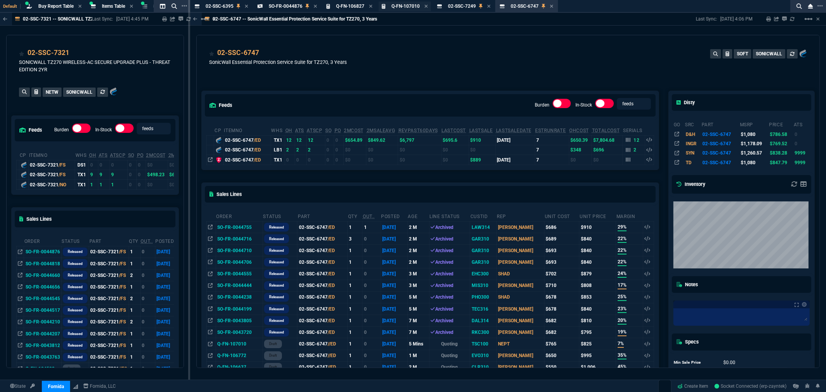
click at [405, 5] on span "Q-FN-107010" at bounding box center [405, 5] width 28 height 5
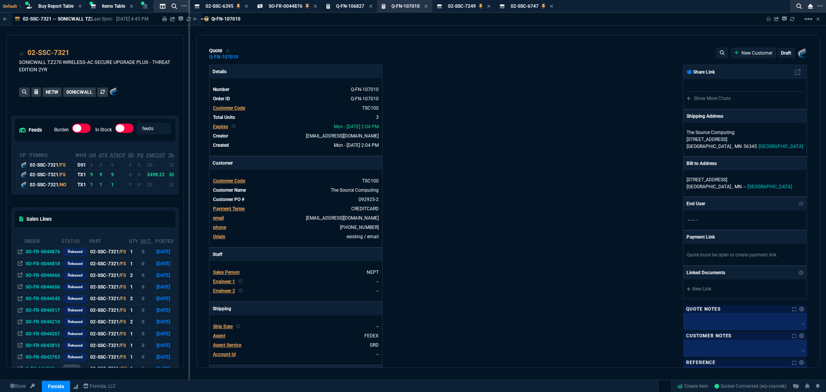
type input "17"
type input "324"
type input "2844.07"
type input "33"
type input "264"
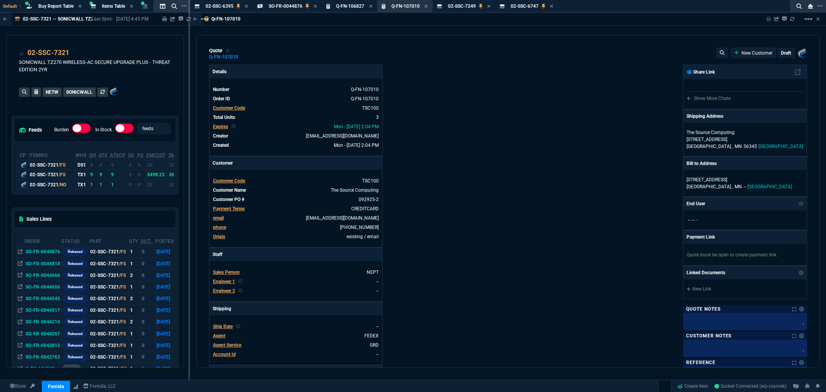
type input "1085"
type input "7"
type input "60"
type input "1080"
type input "34"
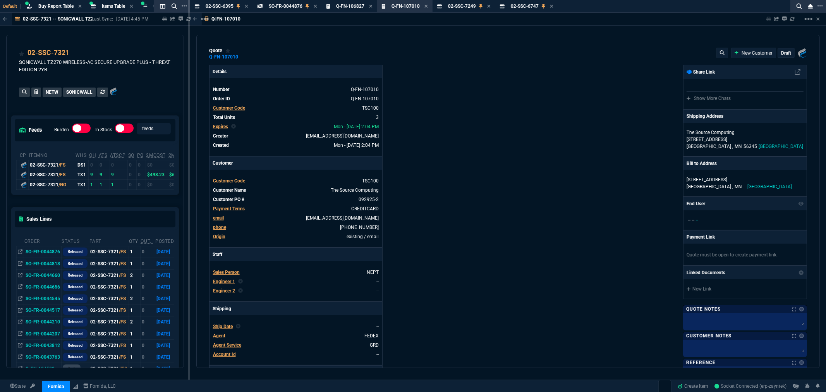
type input "27"
type input "24"
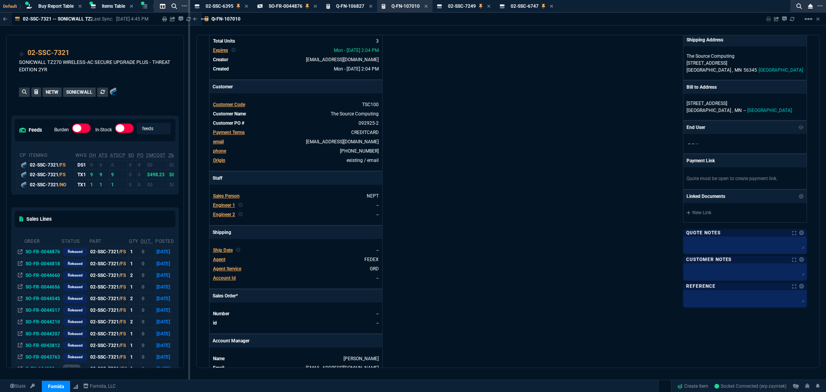
scroll to position [258, 0]
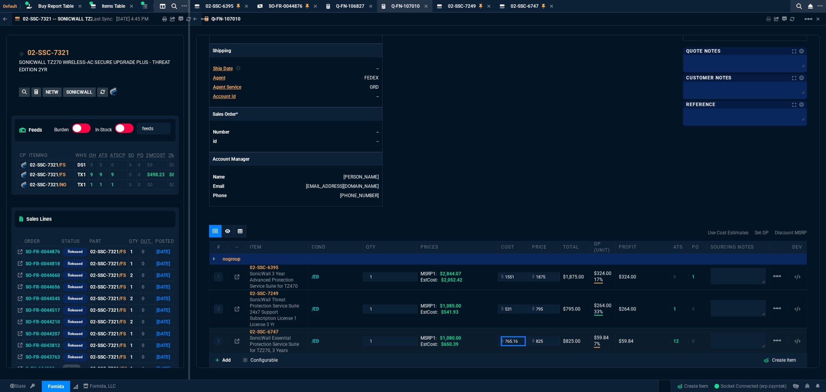
drag, startPoint x: 519, startPoint y: 337, endPoint x: 488, endPoint y: 335, distance: 31.1
click at [491, 335] on div "3 02-SSC-6747 SonicWall Essential Protection Service Suite for TZ270, 3 Years /…" at bounding box center [507, 341] width 597 height 25
type input "650"
click at [525, 221] on div "quote Q-FN-107010 The Source Computing draft Fornida, LLC 2609 Technology Dr Su…" at bounding box center [507, 201] width 623 height 333
type input "650"
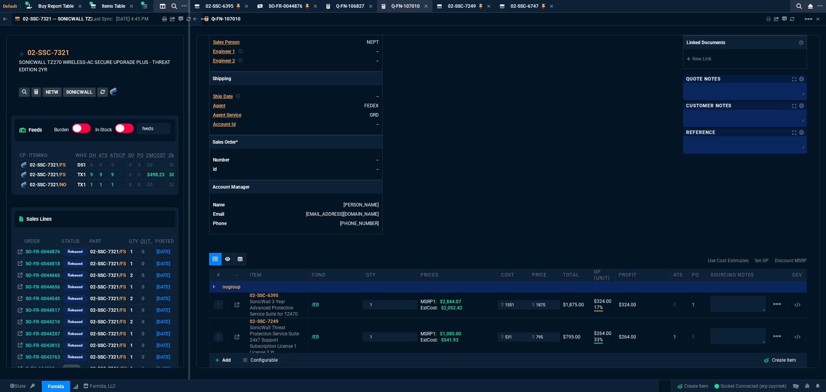
type input "21"
type input "175"
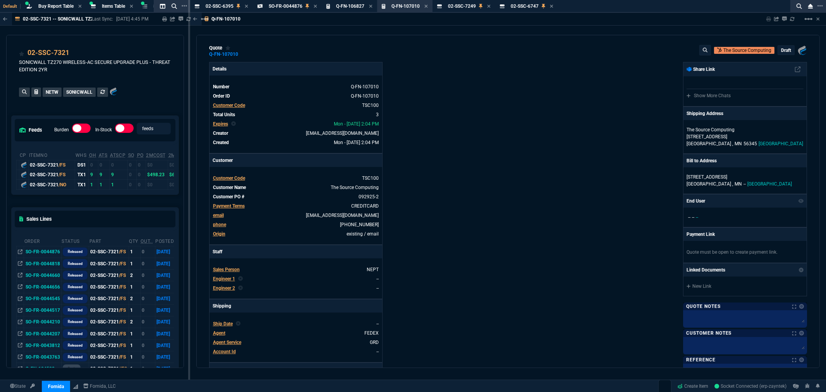
scroll to position [0, 0]
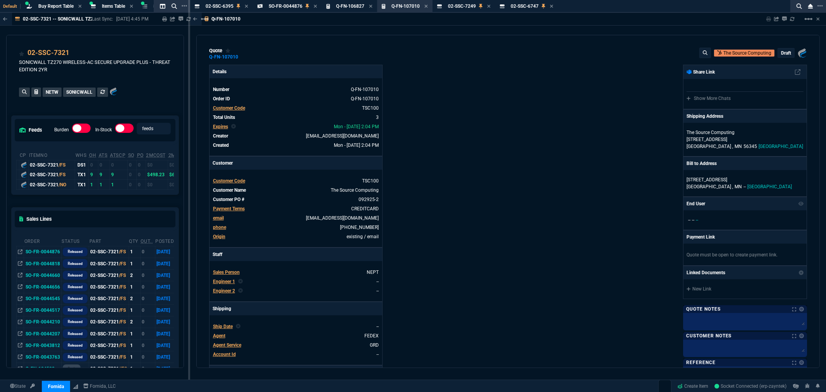
click at [781, 52] on p "draft" at bounding box center [786, 53] width 10 height 6
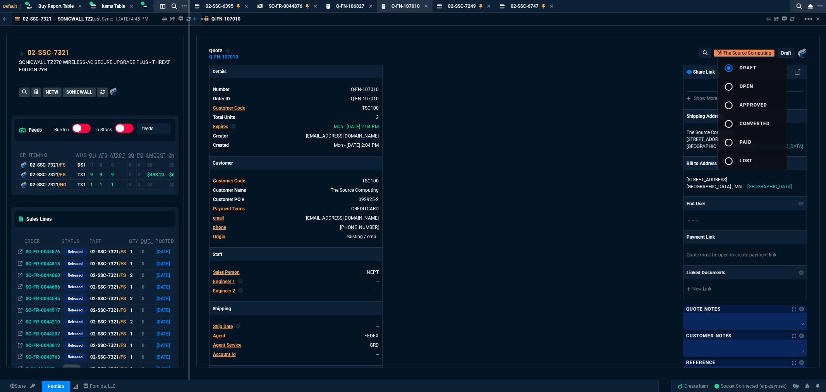
click at [496, 144] on div at bounding box center [413, 196] width 826 height 392
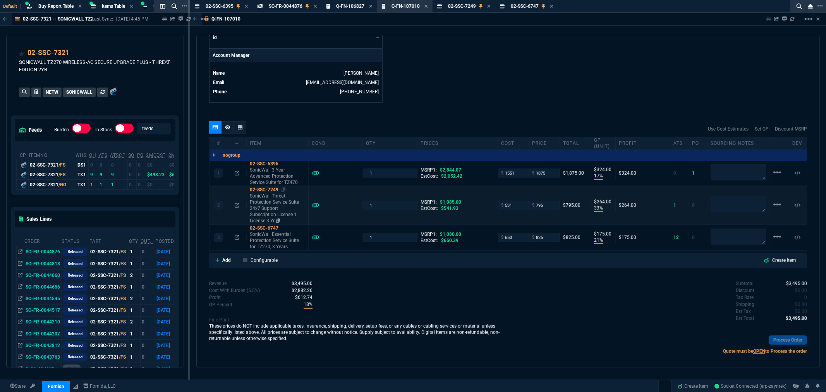
scroll to position [363, 0]
click at [231, 130] on div at bounding box center [227, 126] width 12 height 12
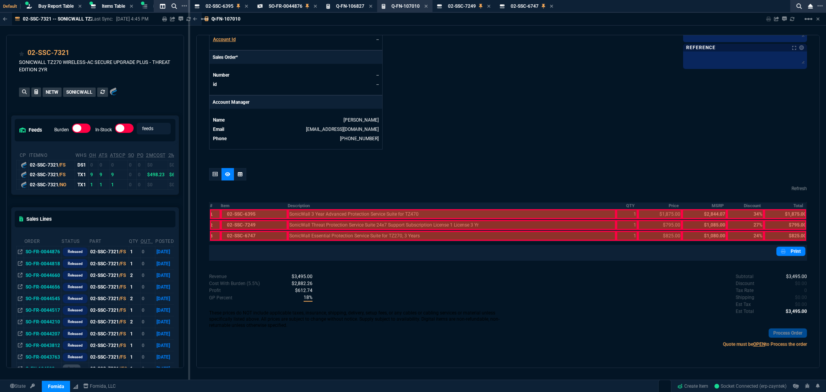
click at [211, 210] on div at bounding box center [215, 214] width 11 height 10
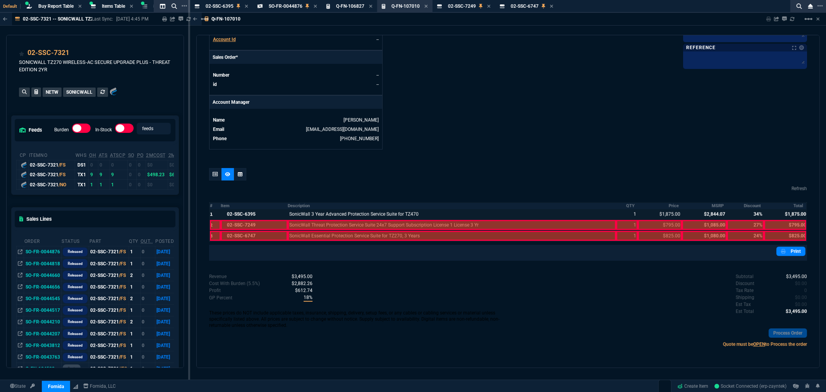
click at [211, 223] on div at bounding box center [215, 225] width 11 height 10
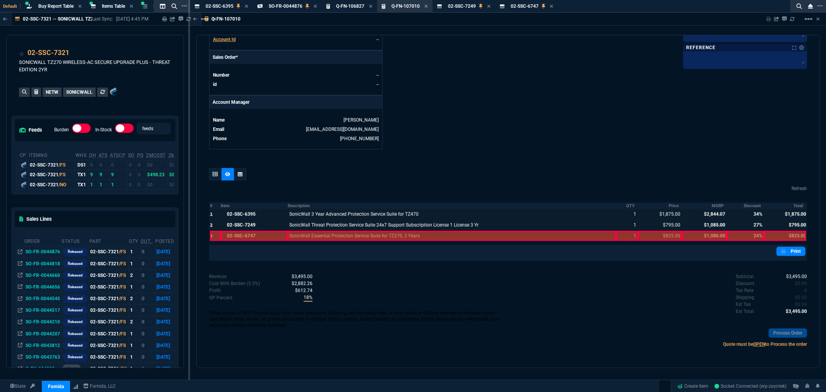
click at [211, 237] on div at bounding box center [215, 236] width 11 height 10
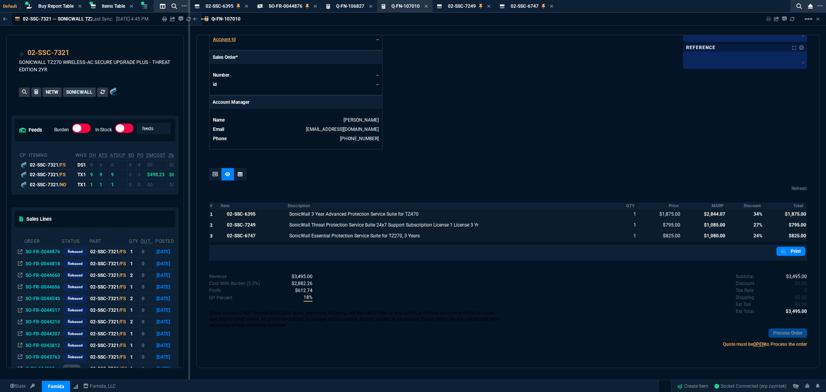
scroll to position [0, 0]
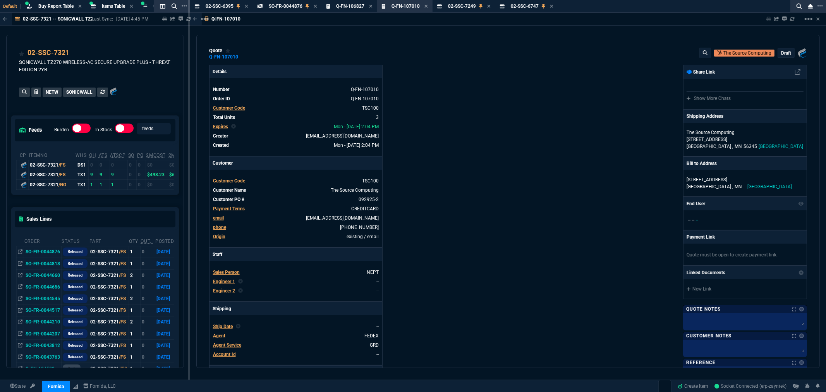
click at [781, 52] on p "draft" at bounding box center [786, 53] width 10 height 6
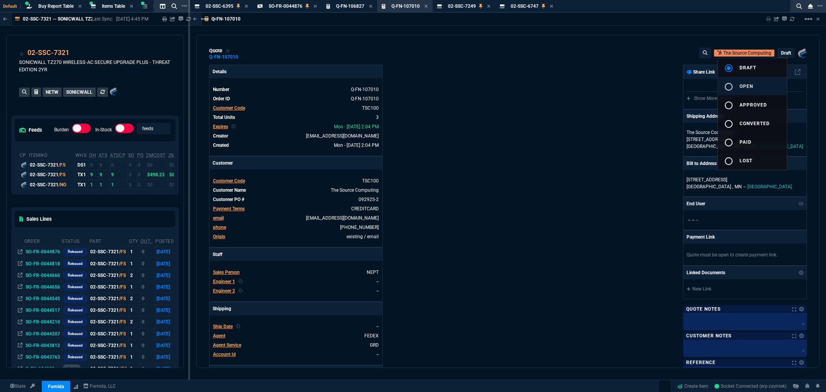
click at [726, 84] on mat-icon "radio_button_unchecked" at bounding box center [728, 86] width 9 height 9
type input "17"
type input "324"
type input "33"
type input "264"
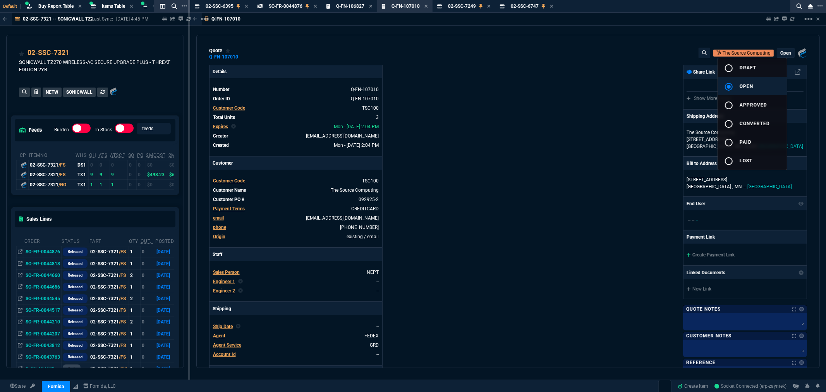
type input "21"
type input "175"
type input "34"
type input "27"
type input "24"
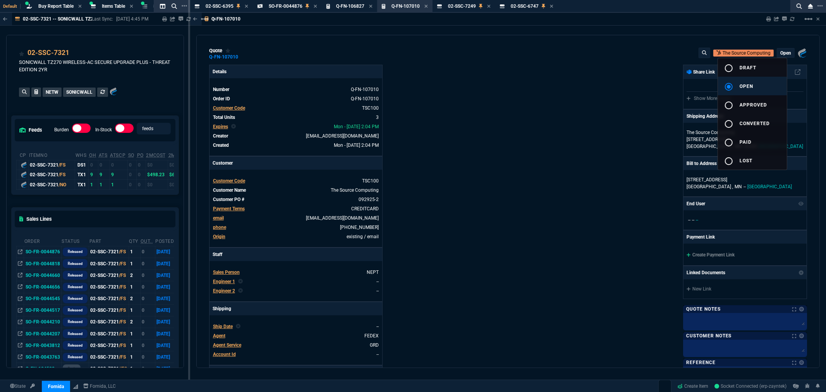
click at [668, 95] on div at bounding box center [413, 196] width 826 height 392
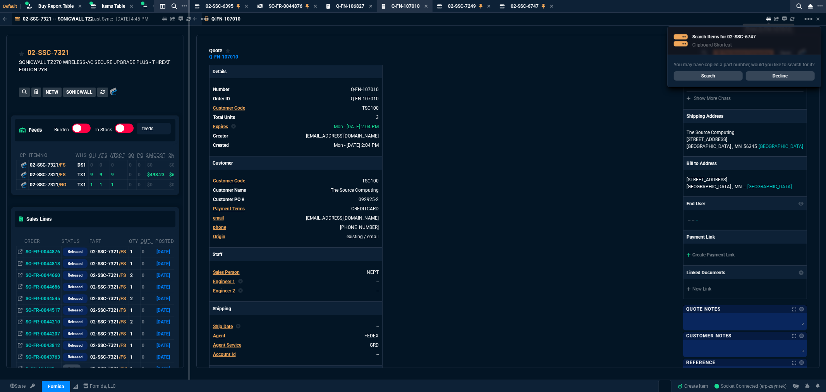
click at [769, 18] on icon at bounding box center [768, 19] width 5 height 5
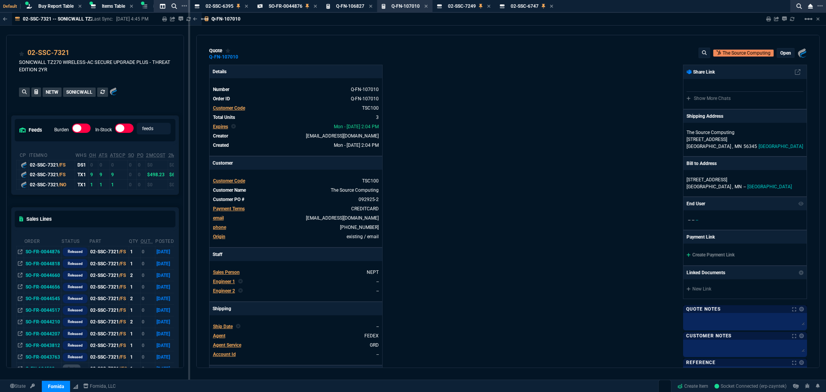
type input "17"
type input "324"
type input "33"
type input "264"
type input "21"
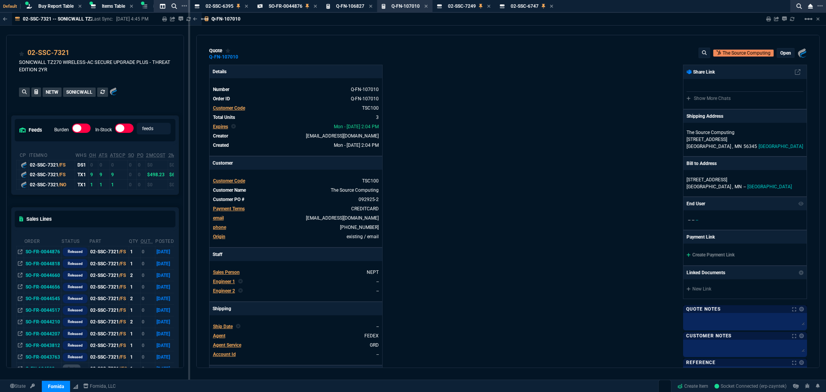
type input "175"
type input "34"
type input "27"
type input "24"
click at [556, 200] on div "Fornida, LLC 2609 Technology Dr Suite 300 Plano, TX 75074 Share Link Show More …" at bounding box center [657, 265] width 299 height 400
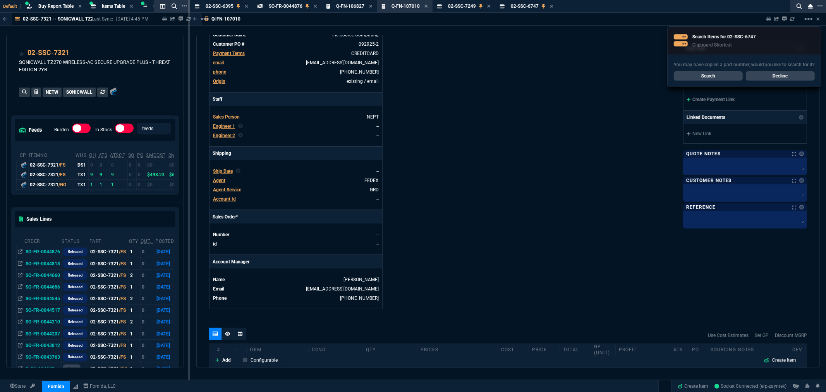
scroll to position [98, 0]
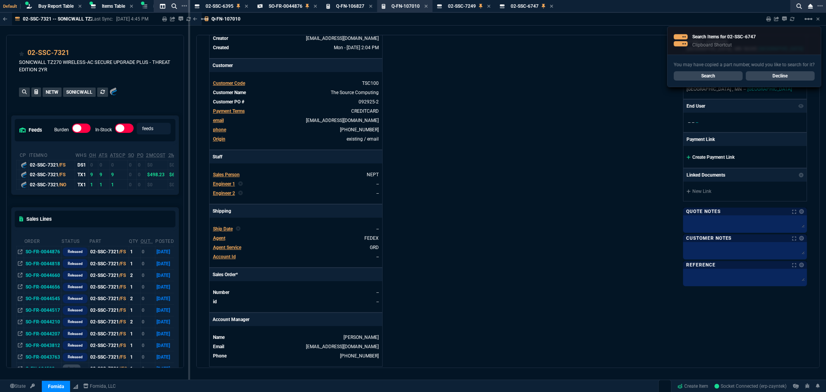
click at [694, 158] on link "Create Payment Link" at bounding box center [710, 156] width 48 height 5
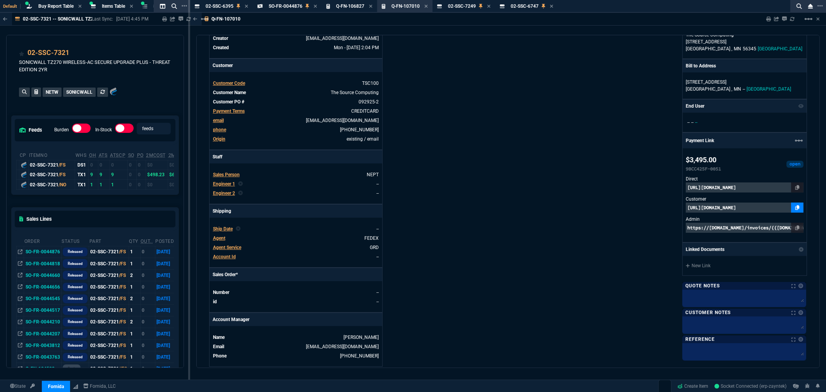
click at [795, 208] on icon at bounding box center [797, 207] width 4 height 5
drag, startPoint x: 450, startPoint y: 96, endPoint x: 479, endPoint y: 88, distance: 29.7
click at [450, 95] on div "Details Number Q-FN-107010 Order ID Q-FN-107010 Customer Code TSC100 Total Unit…" at bounding box center [358, 167] width 299 height 400
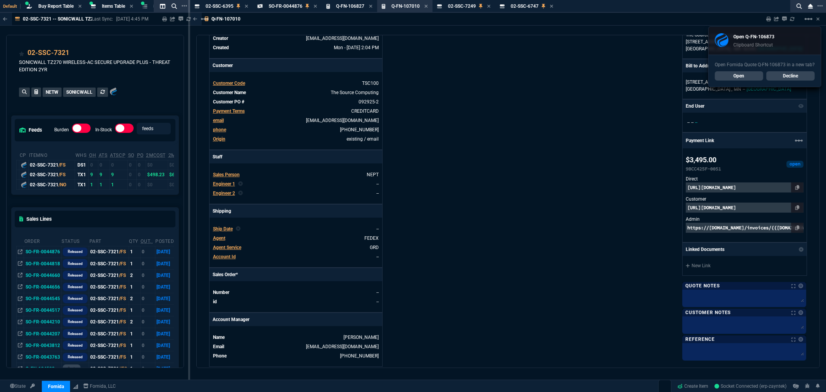
click at [460, 81] on div "Details Number Q-FN-107010 Order ID Q-FN-107010 Customer Code TSC100 Total Unit…" at bounding box center [358, 167] width 299 height 400
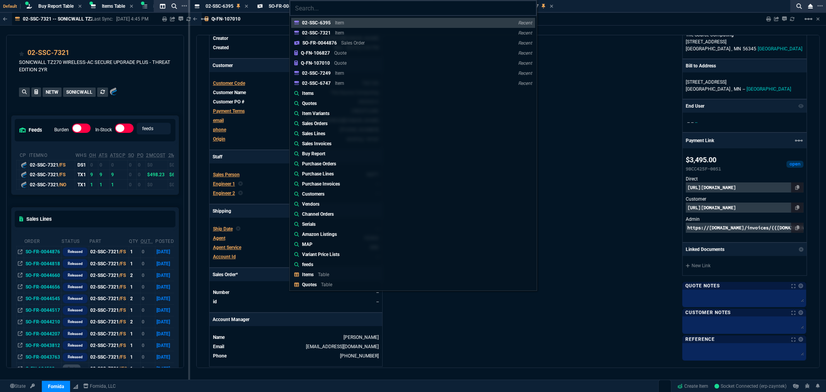
click at [351, 8] on input "search" at bounding box center [413, 7] width 247 height 15
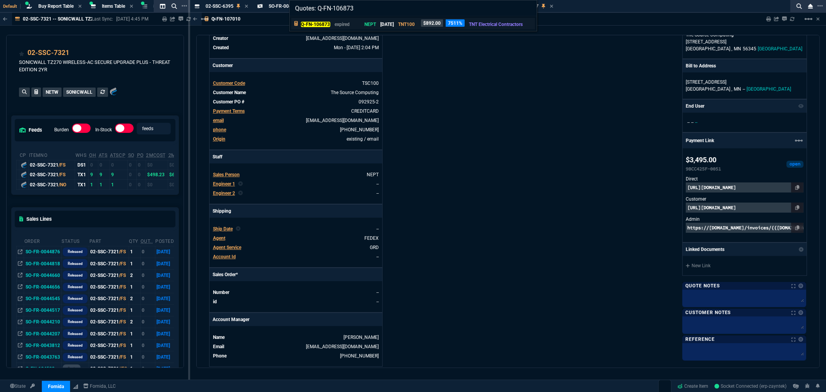
type input "Quotes: Q-FN-106873"
click at [335, 24] on p "expired" at bounding box center [344, 24] width 19 height 7
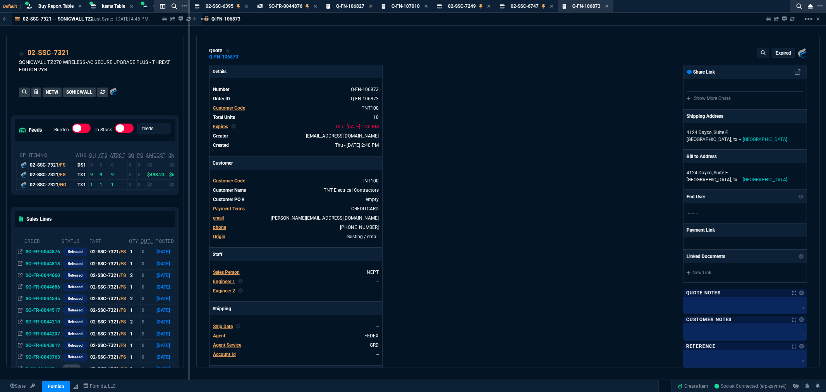
type input "89.2"
type input "13"
type input "12"
type input "0"
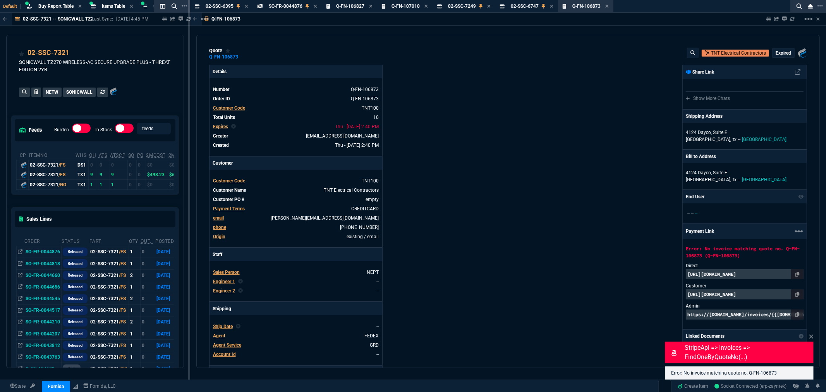
click at [218, 126] on span "Expires" at bounding box center [220, 126] width 15 height 5
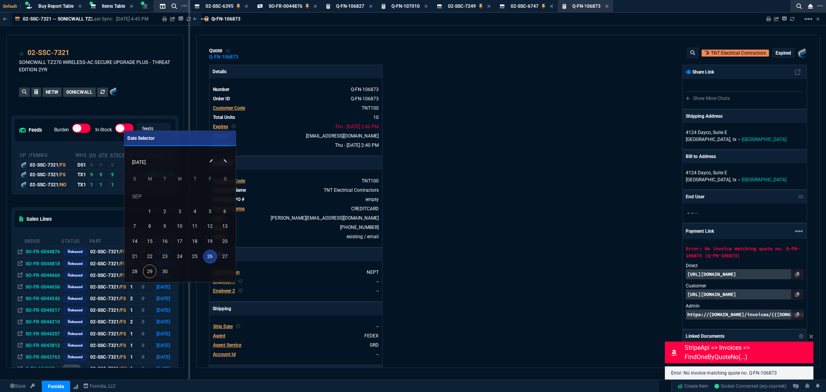
click at [227, 161] on div "SEP 2025" at bounding box center [180, 161] width 108 height 15
click at [225, 161] on div "SEP 2025" at bounding box center [180, 161] width 108 height 15
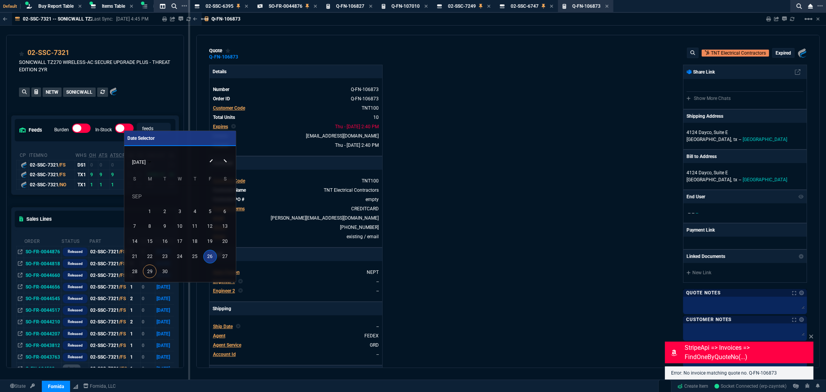
click at [225, 154] on button "Next month" at bounding box center [225, 154] width 15 height 0
click at [207, 208] on div "10" at bounding box center [210, 211] width 14 height 14
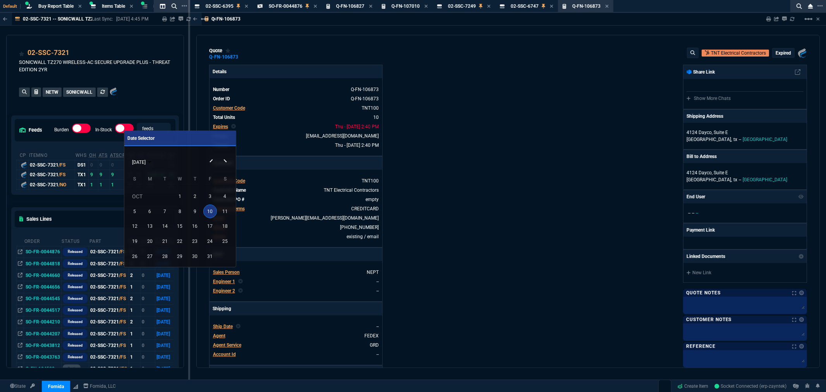
click at [777, 53] on div at bounding box center [413, 196] width 826 height 392
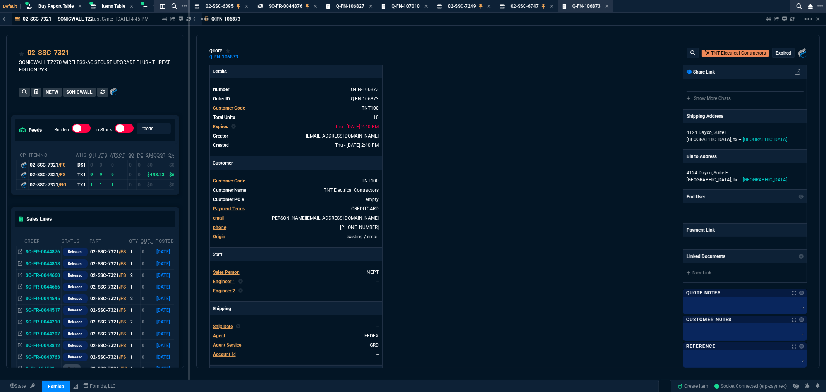
click at [777, 53] on p "expired" at bounding box center [783, 53] width 15 height 6
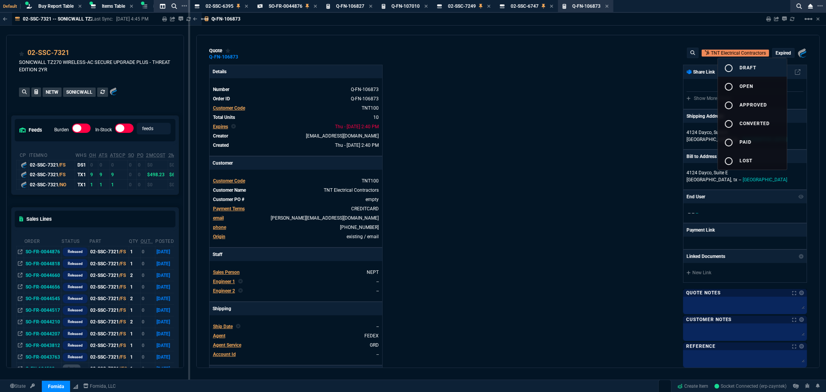
click at [748, 65] on span "draft" at bounding box center [748, 67] width 17 height 5
click at [536, 87] on div at bounding box center [413, 196] width 826 height 392
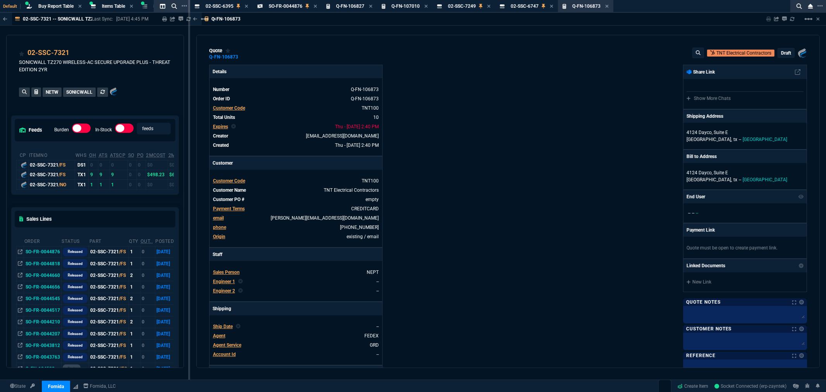
type input "13"
type input "12"
type input "0"
click at [221, 128] on span "Expires" at bounding box center [220, 126] width 15 height 5
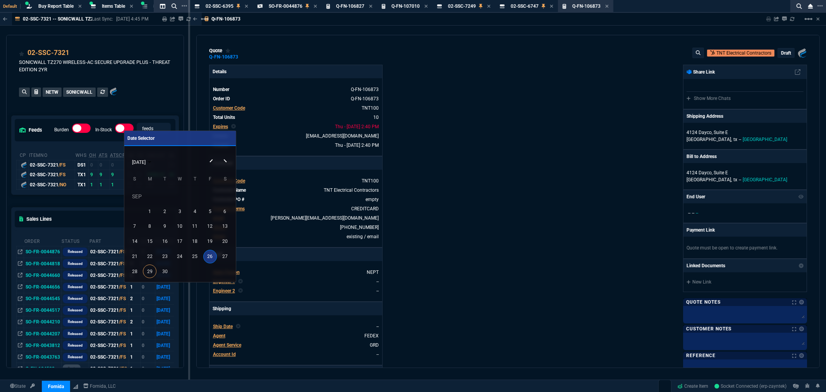
click at [224, 160] on div "SEP 2025" at bounding box center [180, 161] width 108 height 15
click at [225, 154] on button "Next month" at bounding box center [225, 154] width 15 height 0
click at [210, 212] on div "10" at bounding box center [210, 211] width 14 height 14
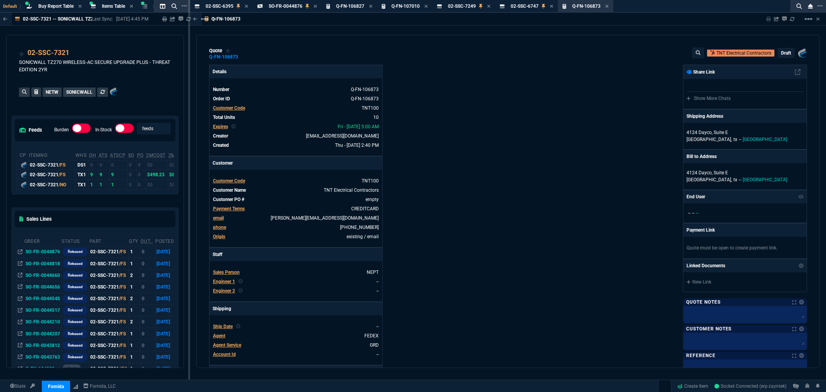
type input "13"
type input "12"
type input "0"
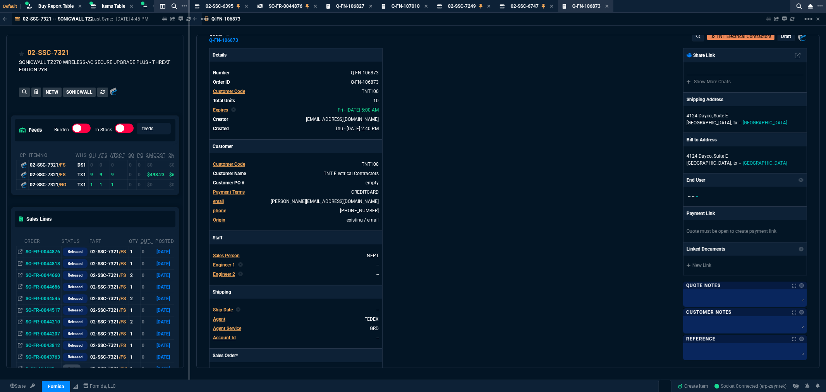
scroll to position [0, 0]
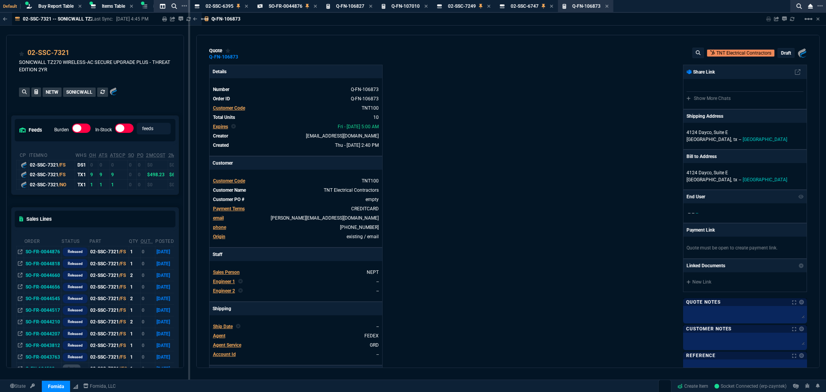
click at [784, 52] on p "draft" at bounding box center [786, 53] width 10 height 6
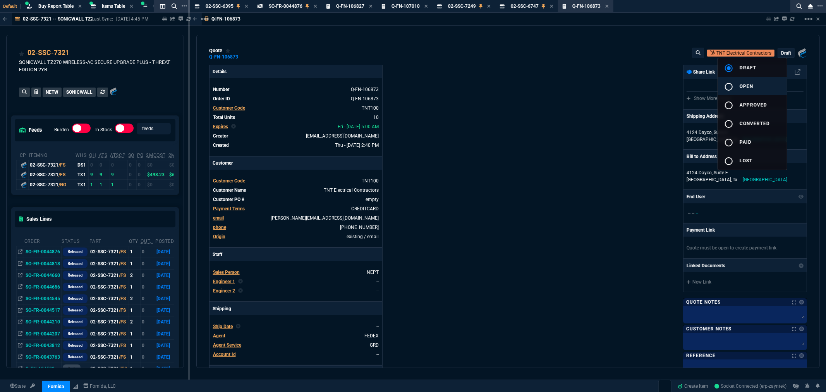
click at [737, 84] on div "radio_button_unchecked" at bounding box center [731, 86] width 15 height 9
type input "13"
type input "12"
type input "0"
click at [581, 91] on div at bounding box center [413, 196] width 826 height 392
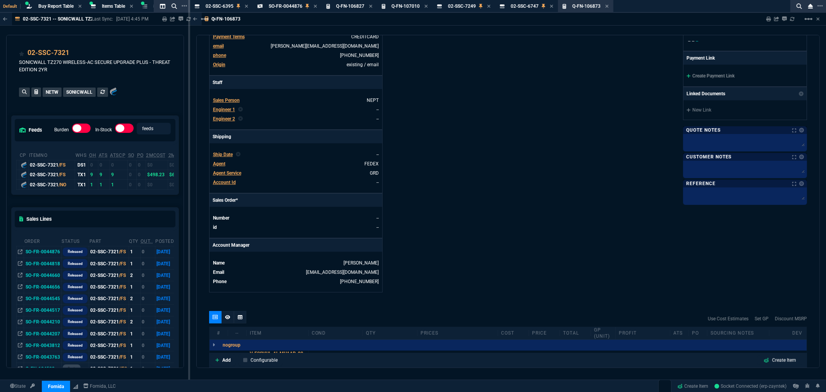
scroll to position [129, 0]
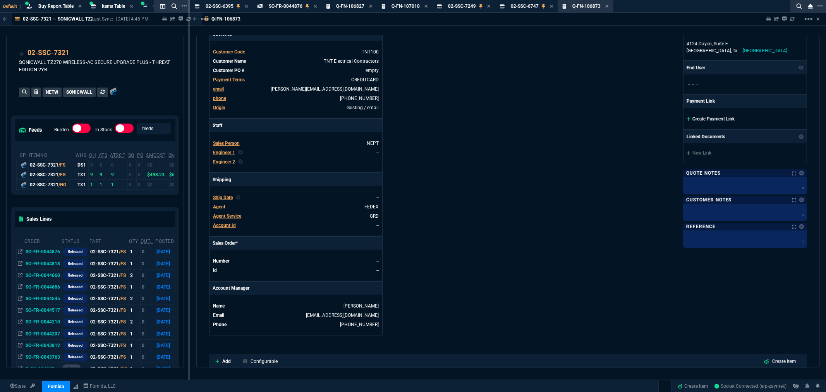
click at [719, 120] on link "Create Payment Link" at bounding box center [710, 118] width 48 height 5
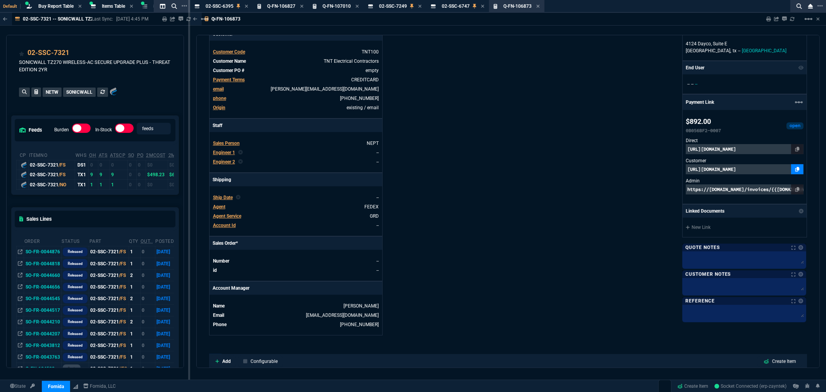
click at [795, 167] on icon at bounding box center [797, 169] width 4 height 5
click at [537, 6] on icon at bounding box center [537, 6] width 3 height 5
click at [539, 5] on div "02-SSC-6395 Item Q-FN-106827 Quote Q-FN-107010 Quote 02-SSC-7249 Item 02-SSC-67…" at bounding box center [492, 6] width 605 height 13
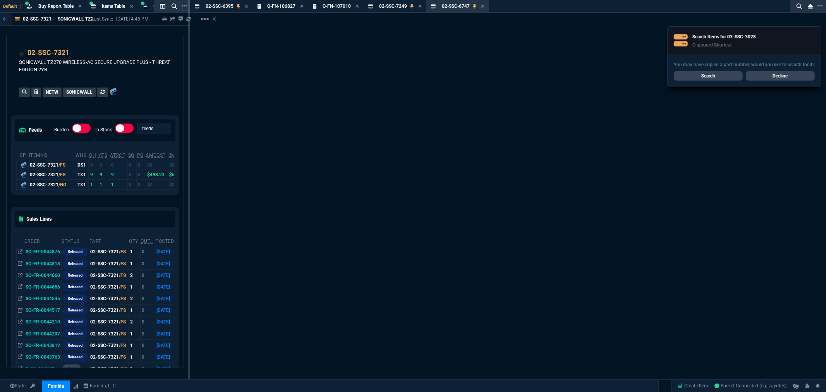
click at [539, 4] on div "02-SSC-6395 Item Q-FN-106827 Quote Q-FN-107010 Quote 02-SSC-7249 Item 02-SSC-67…" at bounding box center [492, 6] width 605 height 13
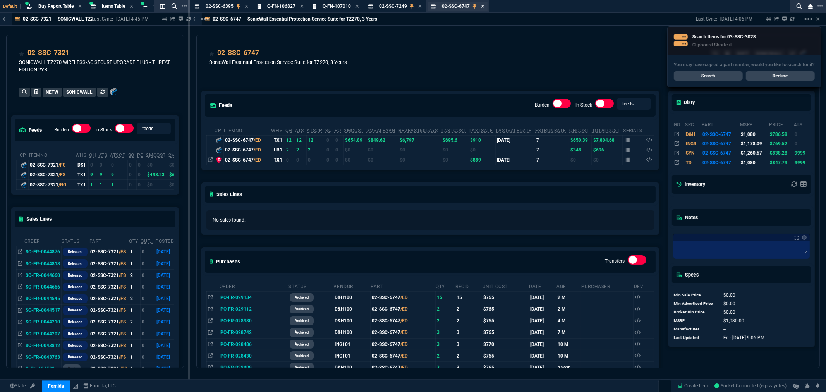
click at [483, 7] on icon at bounding box center [482, 6] width 3 height 5
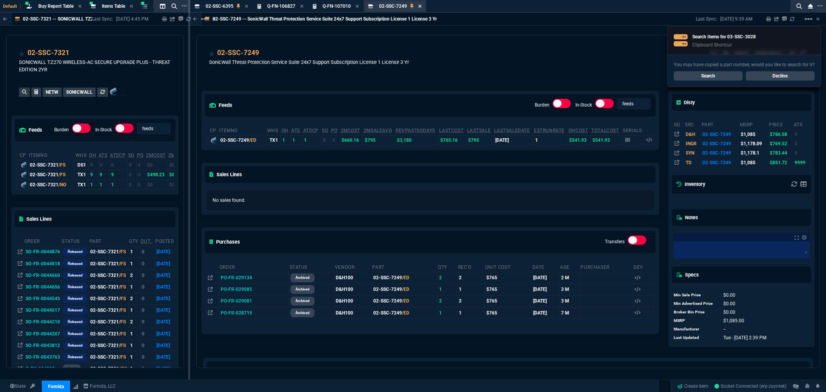
click at [419, 5] on icon at bounding box center [419, 6] width 3 height 5
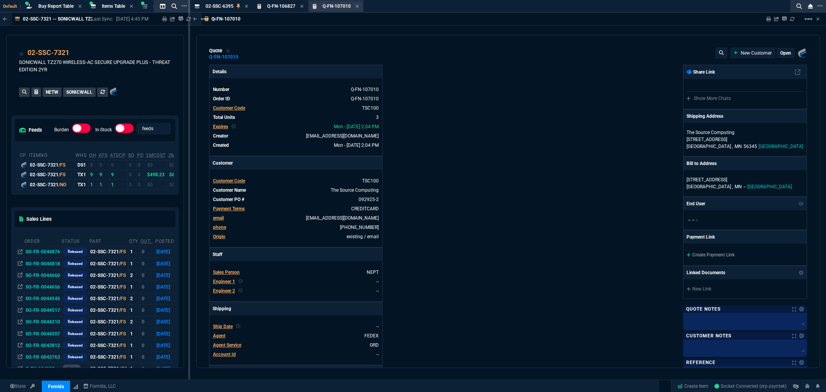
type input "2844.07"
type input "1085"
type input "1080"
type input "17"
type input "324"
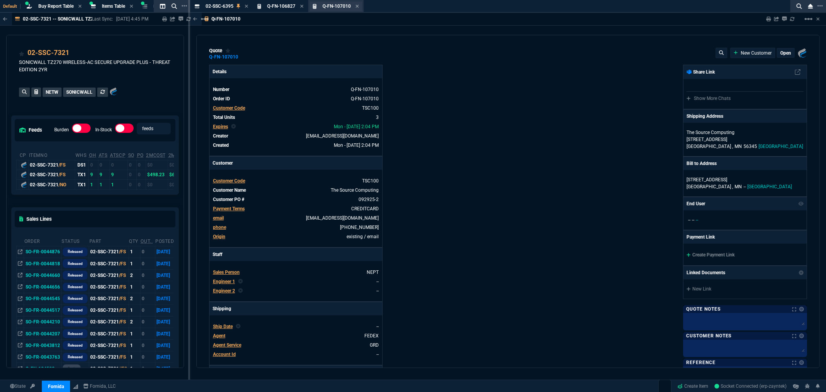
type input "33"
type input "264"
type input "21"
type input "175"
type input "34"
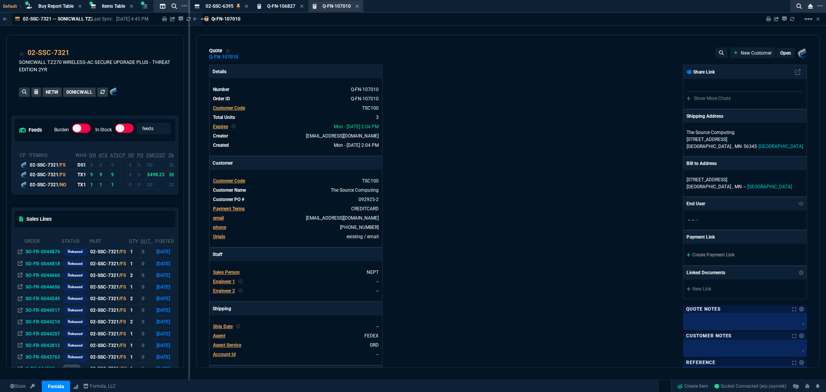
type input "27"
type input "24"
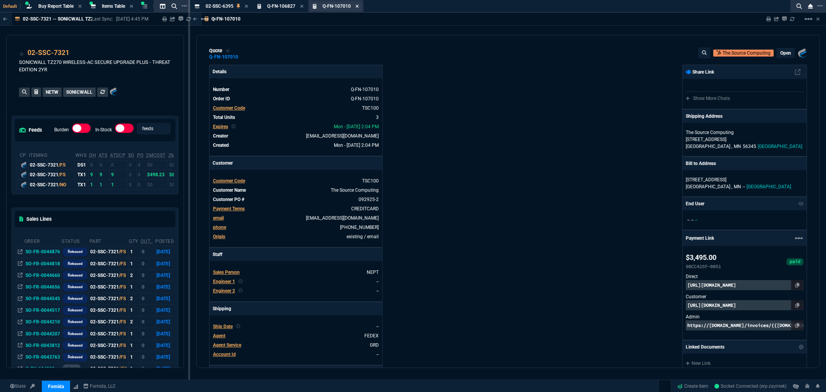
click at [357, 5] on icon at bounding box center [356, 6] width 3 height 5
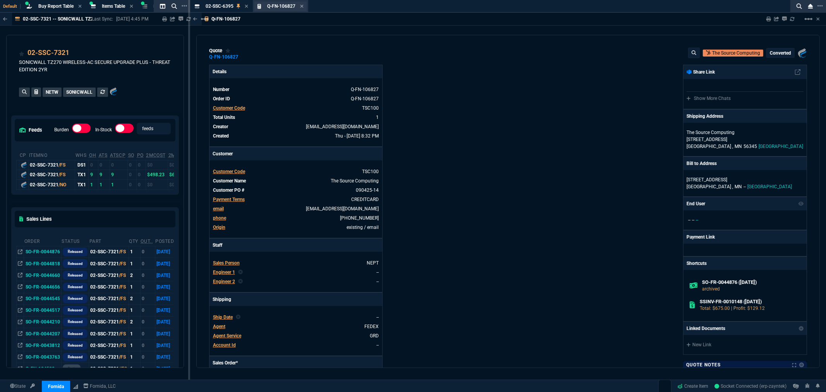
type input "25"
type input "167"
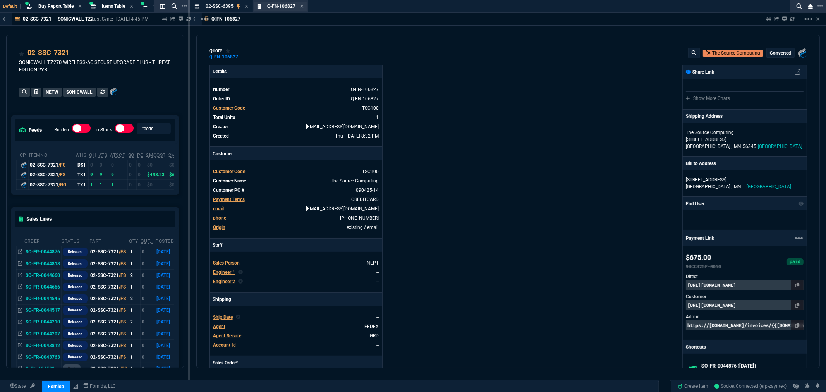
type input "1040"
type input "35"
click at [302, 5] on icon at bounding box center [301, 6] width 3 height 5
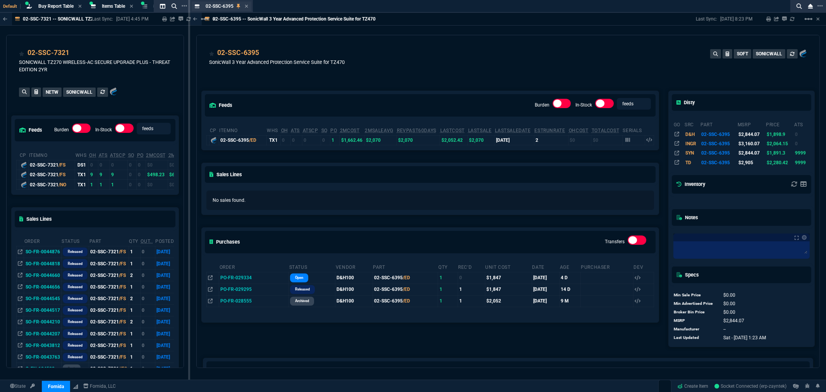
click at [244, 8] on div "02-SSC-6395 Item" at bounding box center [227, 6] width 43 height 7
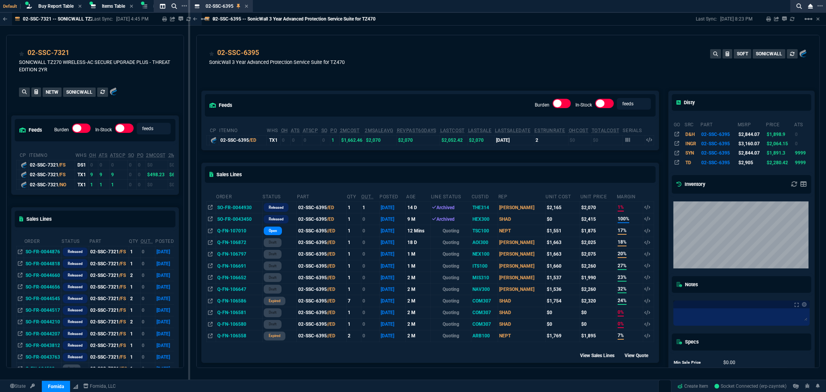
click at [247, 7] on icon at bounding box center [246, 6] width 3 height 5
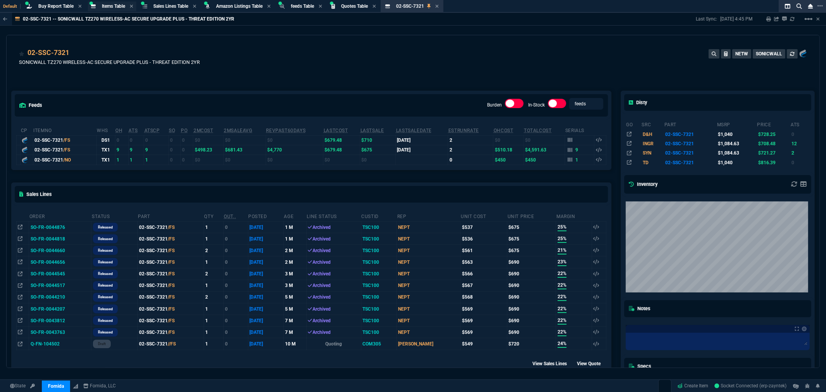
click at [113, 5] on span "Items Table" at bounding box center [113, 5] width 23 height 5
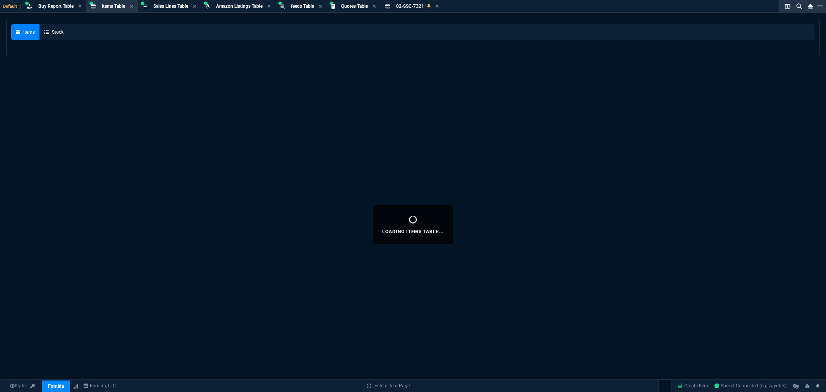
select select
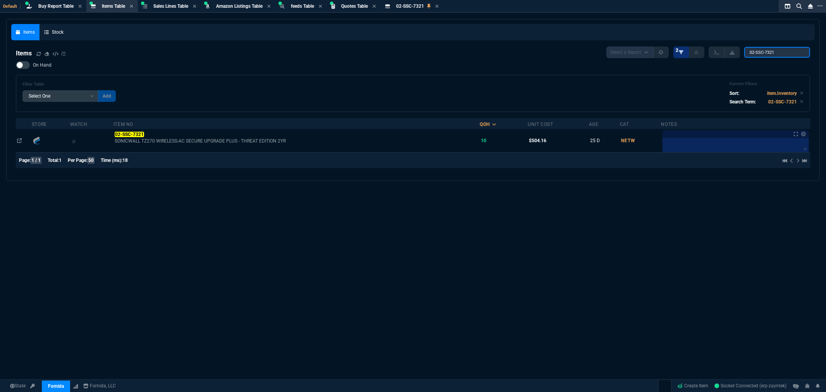
drag, startPoint x: 784, startPoint y: 51, endPoint x: 682, endPoint y: 55, distance: 101.5
click at [685, 55] on div "Select a Report NEW QUERY 2 02-SSC-7321" at bounding box center [708, 52] width 204 height 12
paste input "3-SSC-3028"
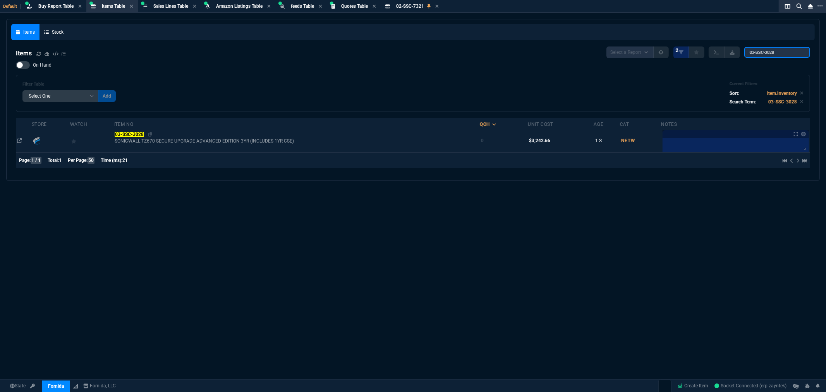
type input "03-SSC-3028"
click at [125, 136] on mark "03-SSC-3028" at bounding box center [129, 134] width 29 height 5
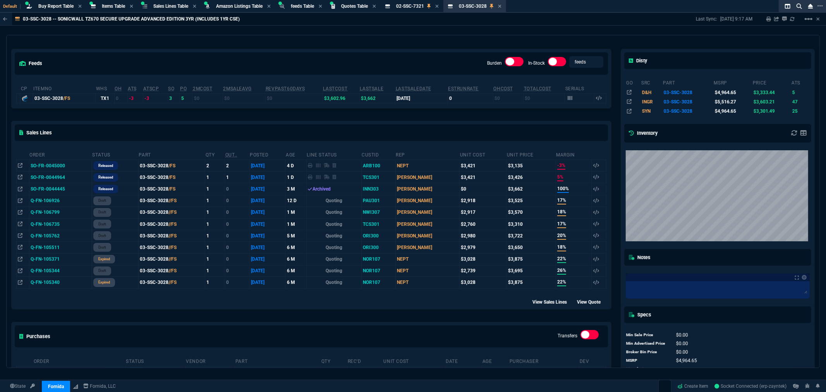
scroll to position [0, 0]
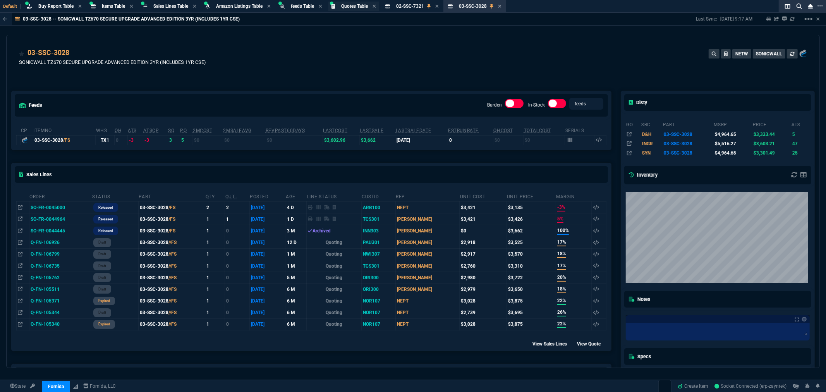
click at [359, 7] on span "Quotes Table" at bounding box center [354, 5] width 27 height 5
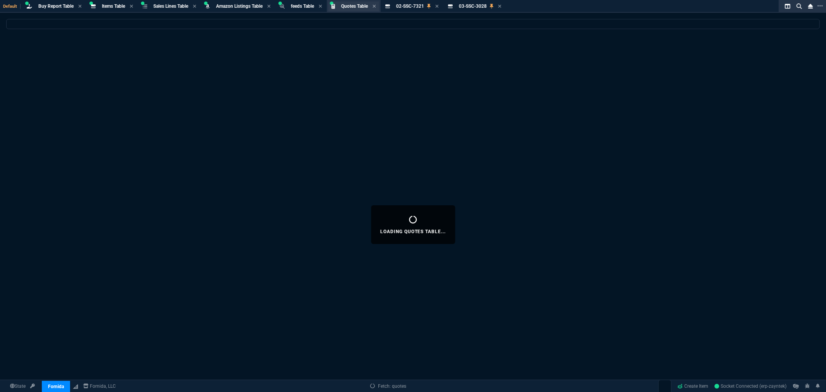
select select
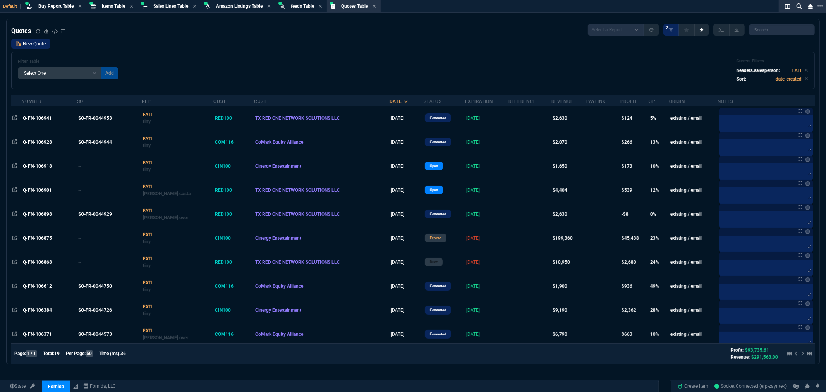
click at [34, 43] on link "New Quote" at bounding box center [30, 44] width 39 height 10
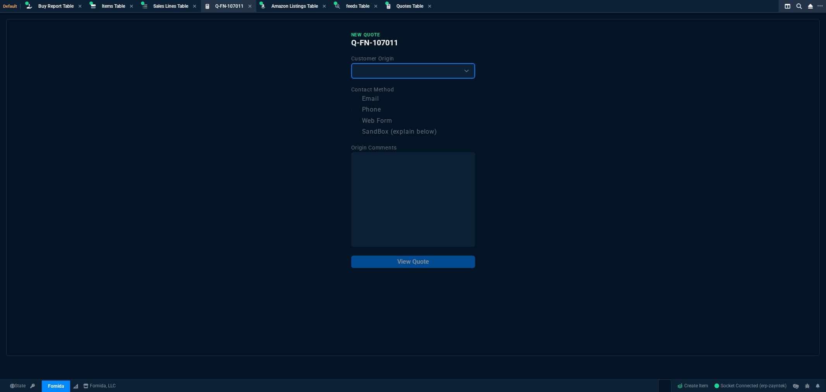
click at [382, 71] on select "Existing Customer Amazon Lead (first order) Website Lead (first order) Called (…" at bounding box center [413, 70] width 124 height 15
click at [351, 63] on select "Existing Customer Amazon Lead (first order) Website Lead (first order) Called (…" at bounding box center [413, 70] width 124 height 15
click at [385, 71] on select "Existing Customer Amazon Lead (first order) Website Lead (first order) Called (…" at bounding box center [413, 70] width 124 height 15
select select "existing"
click at [351, 63] on select "Existing Customer Amazon Lead (first order) Website Lead (first order) Called (…" at bounding box center [413, 70] width 124 height 15
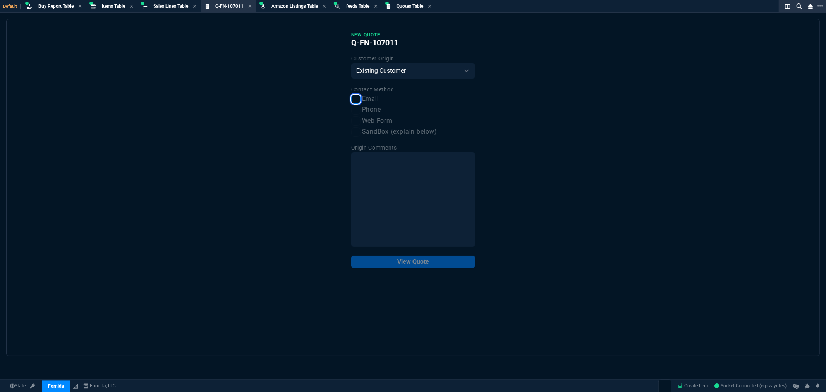
click at [357, 99] on input "Email" at bounding box center [355, 98] width 9 height 9
checkbox input "true"
click at [422, 261] on button "View Quote" at bounding box center [413, 262] width 124 height 12
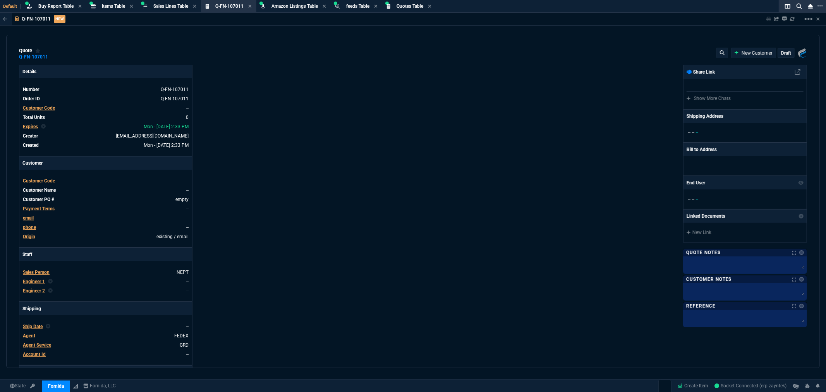
click at [45, 106] on span "Customer Code" at bounding box center [39, 107] width 32 height 5
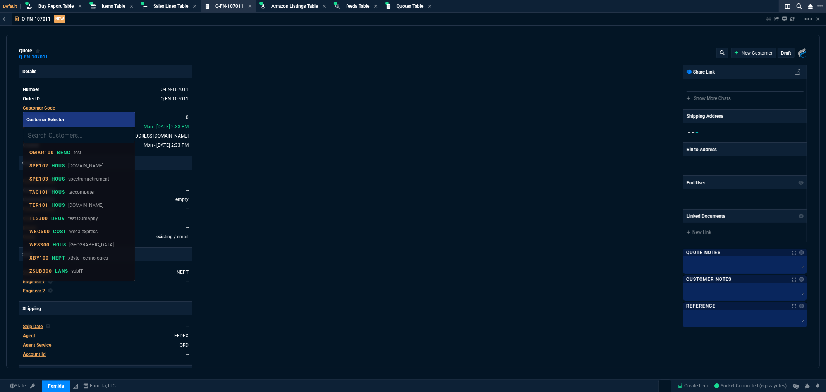
click at [53, 135] on input "search" at bounding box center [79, 134] width 112 height 15
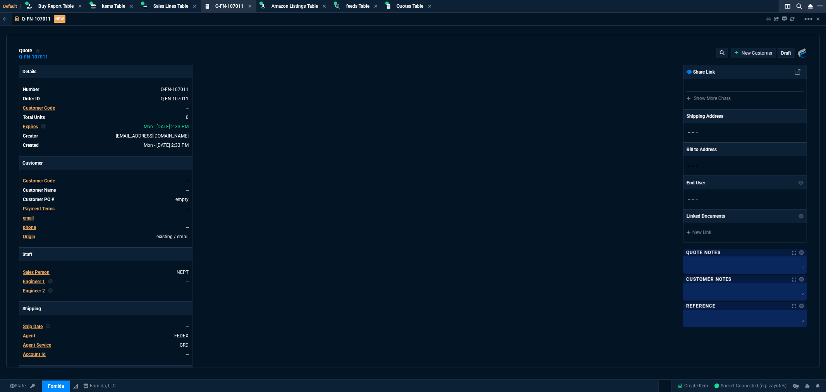
type input "glo500"
click at [43, 110] on span "Customer Code" at bounding box center [39, 107] width 32 height 5
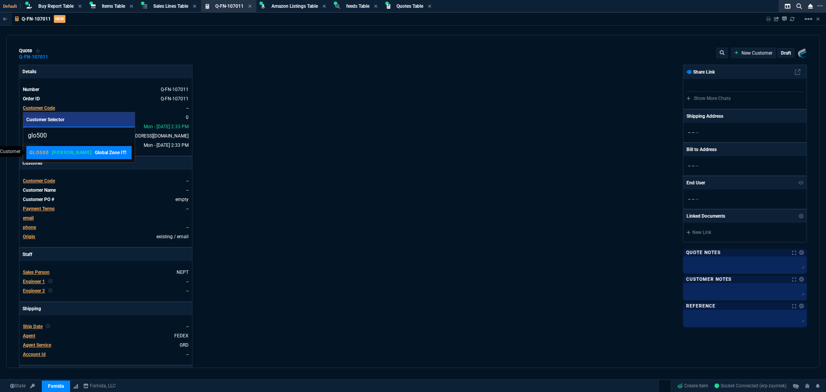
click at [50, 151] on div "GLO500 BOST Global Zone IT!" at bounding box center [77, 152] width 97 height 7
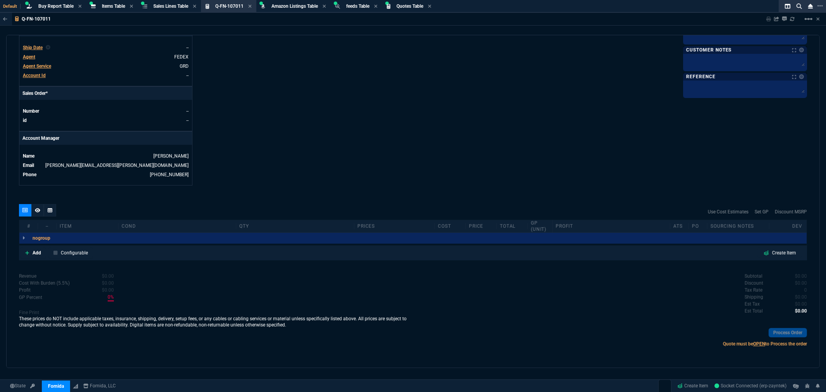
scroll to position [280, 0]
click at [36, 254] on p "Add" at bounding box center [37, 252] width 9 height 7
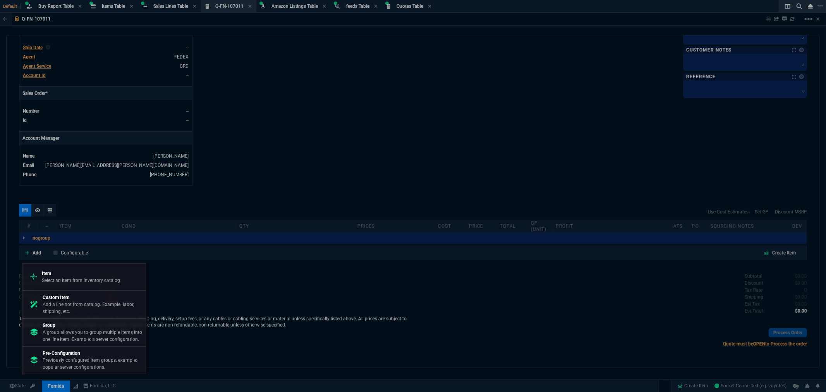
click at [55, 275] on p "Item" at bounding box center [81, 273] width 78 height 7
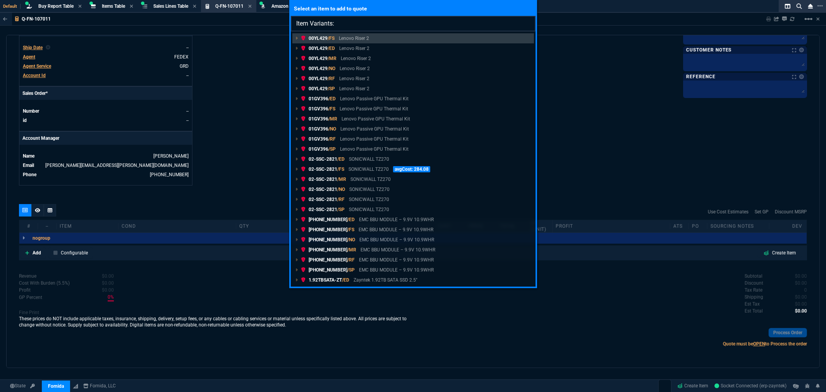
click at [349, 21] on input "Item Variants:" at bounding box center [413, 23] width 245 height 15
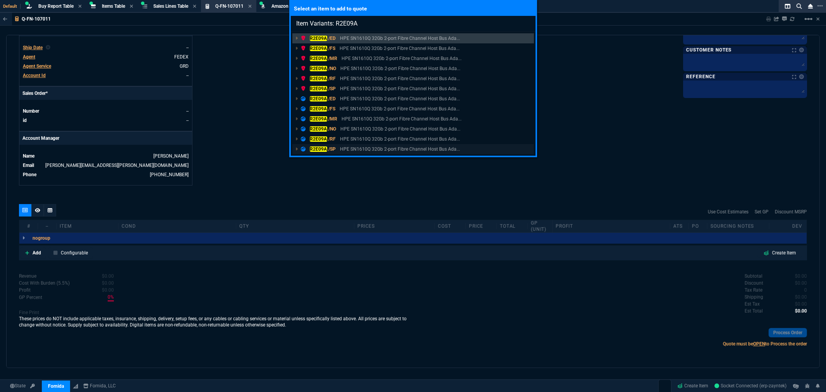
type input "Item Variants: R2E09A"
click at [319, 149] on mark "R2E09A" at bounding box center [318, 148] width 17 height 5
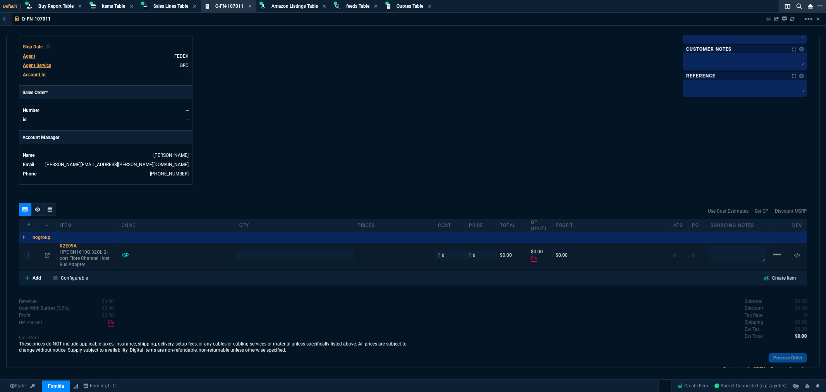
type input "0"
click at [264, 259] on input "number" at bounding box center [294, 255] width 111 height 9
type input "5115"
type input "100"
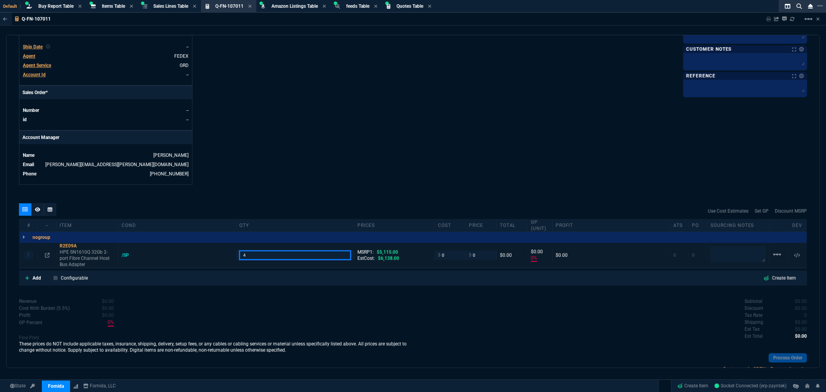
type input "4"
type input "750"
type input "-100"
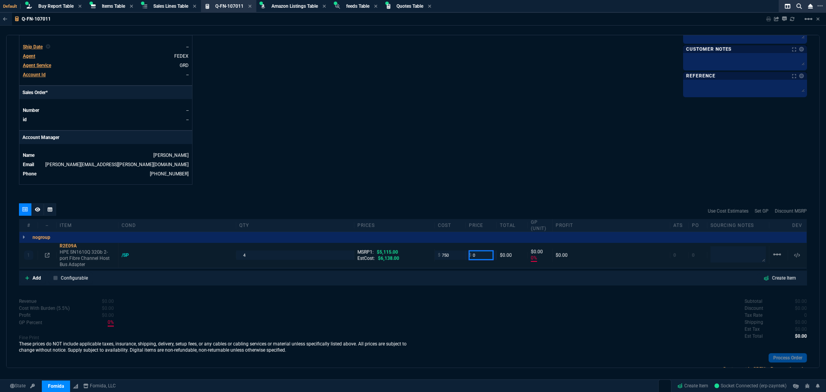
type input "-750"
type input "865"
type input "13"
type input "115"
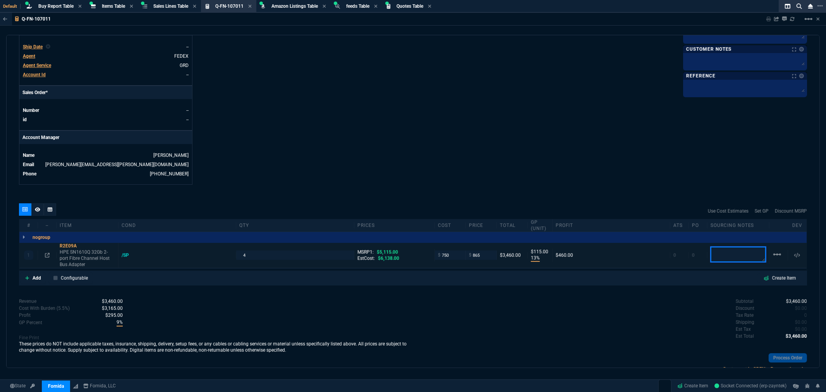
type input "83"
drag, startPoint x: 485, startPoint y: 257, endPoint x: 448, endPoint y: 261, distance: 37.4
click at [448, 261] on div "1 R2E09A HPE SN1610Q 32Gb 2-port Fibre Channel Host Bus Adapter /SP 4 MSRP1: $5…" at bounding box center [412, 255] width 787 height 25
type input "885"
click at [470, 192] on div "quote Q-FN-107011 Global Zone IT! draft Fornida, LLC 2609 Technology Dr Suite 3…" at bounding box center [412, 201] width 813 height 333
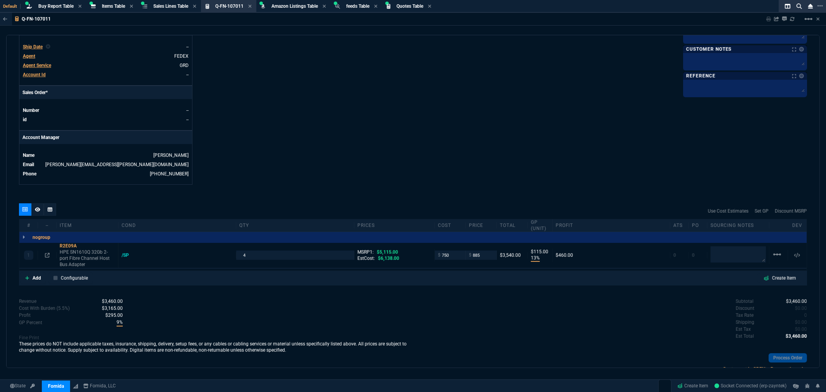
type input "885"
type input "15"
type input "135"
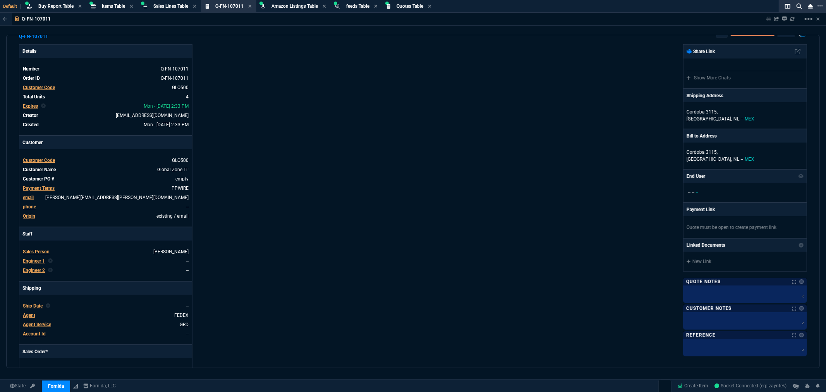
scroll to position [4, 0]
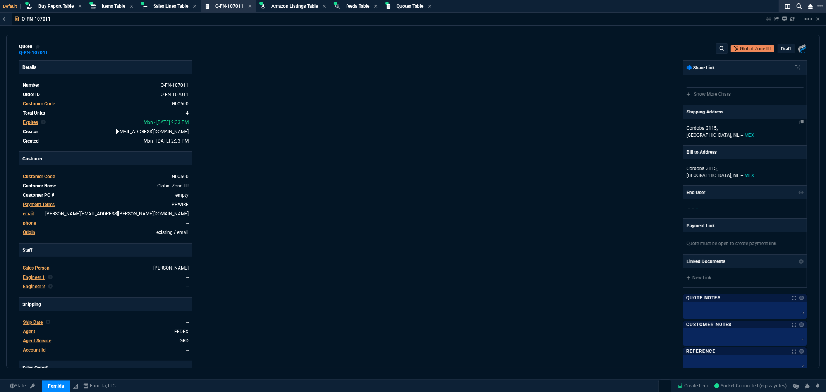
click at [733, 133] on span "NL" at bounding box center [736, 134] width 6 height 5
select select
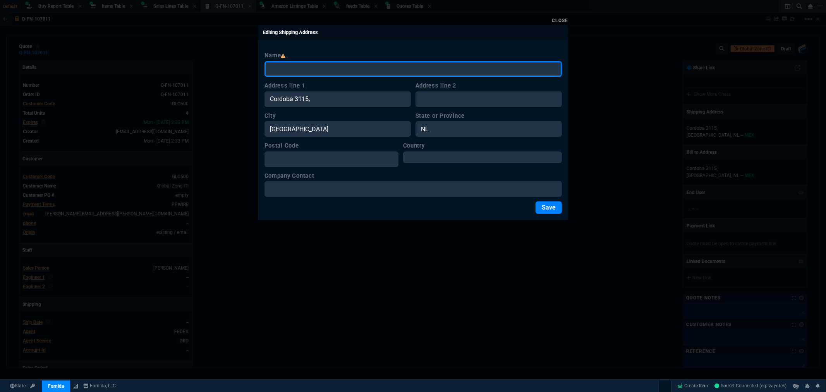
click at [350, 69] on input "Name" at bounding box center [412, 68] width 297 height 15
type input "[PERSON_NAME] #58809"
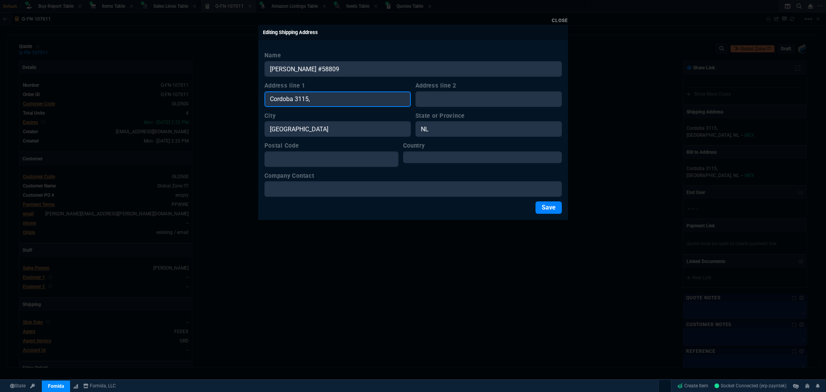
click at [329, 102] on input "Cordoba 3115," at bounding box center [337, 98] width 146 height 15
click at [330, 101] on input "Cordoba 3115," at bounding box center [337, 98] width 146 height 15
drag, startPoint x: 333, startPoint y: 98, endPoint x: 246, endPoint y: 98, distance: 87.5
click at [246, 98] on div "Close Editing Shipping Address Name Jose Sandoval #58809 Address line 1 Cordoba…" at bounding box center [413, 196] width 826 height 392
paste input "[STREET_ADDRESS]"
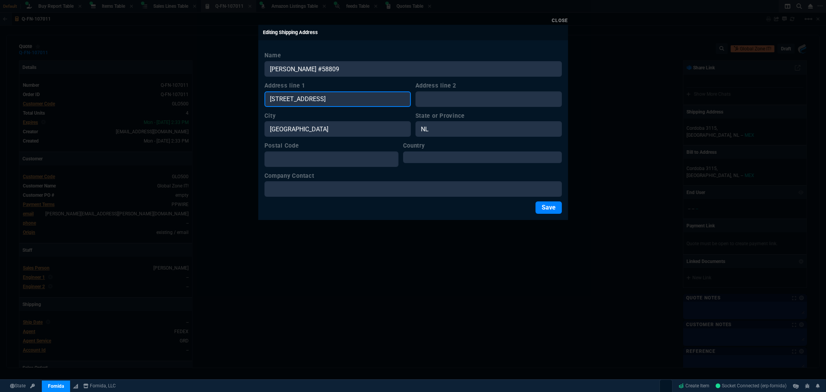
type input "[STREET_ADDRESS]"
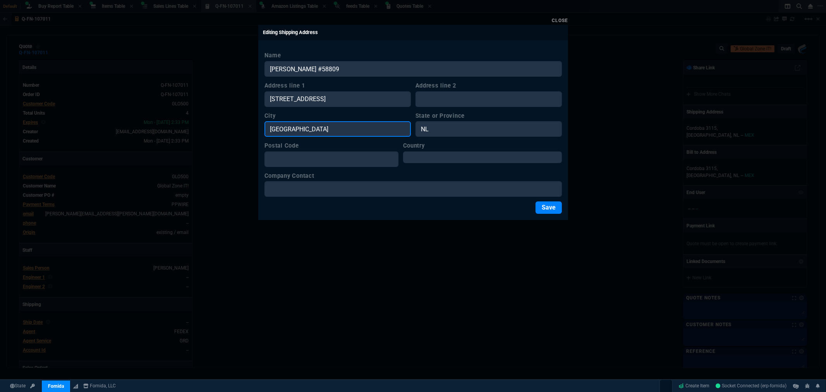
drag, startPoint x: 320, startPoint y: 130, endPoint x: 221, endPoint y: 119, distance: 99.8
click at [219, 119] on div "Close Editing Shipping Address Name Jose Sandoval #58809 Address line 1 14404 I…" at bounding box center [413, 196] width 826 height 392
paste input "Laredo"
type input "Laredo"
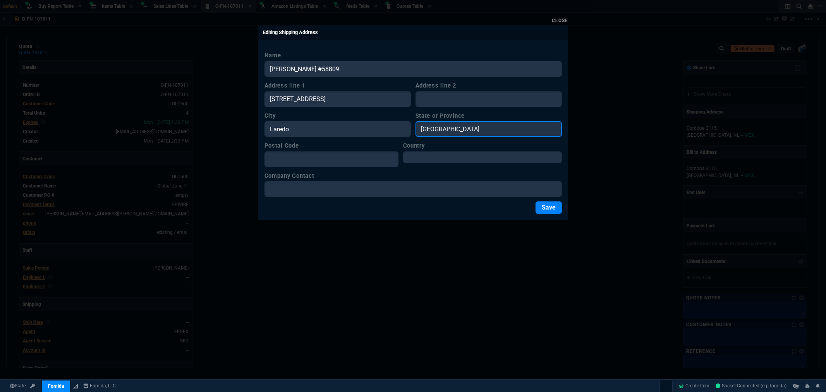
type input "[GEOGRAPHIC_DATA]"
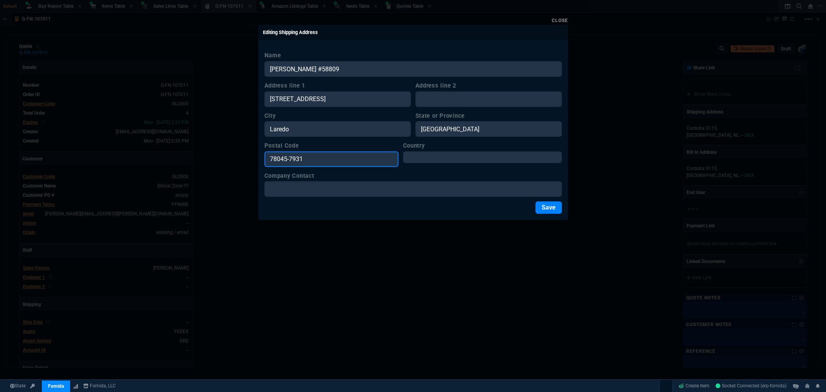
type input "78045-7931"
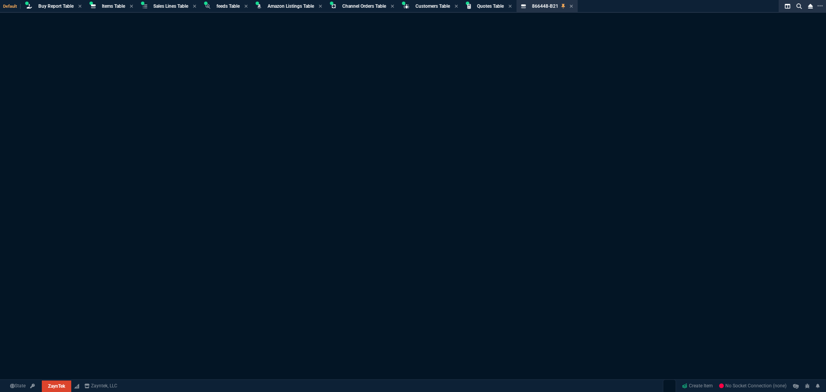
select select "8: NEPT"
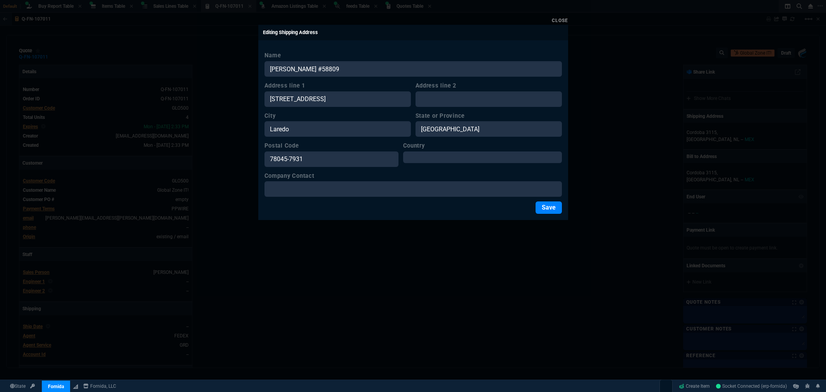
select select "8: NEPT"
select select
click at [544, 208] on button "Save" at bounding box center [548, 207] width 26 height 12
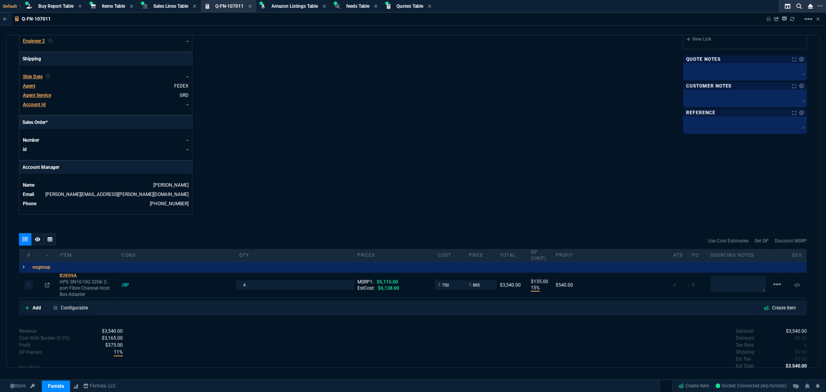
scroll to position [305, 0]
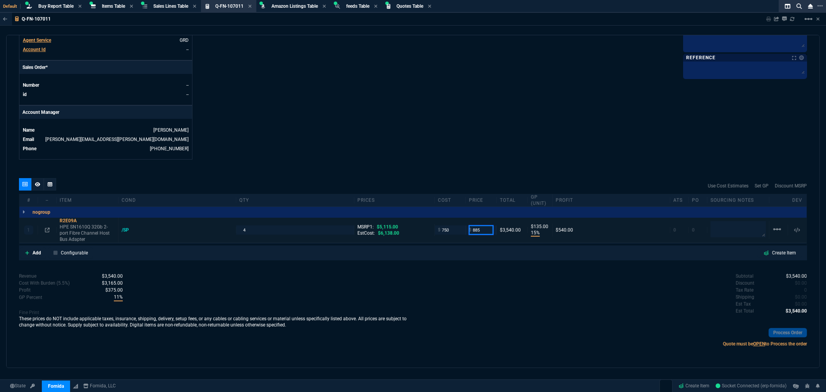
drag, startPoint x: 483, startPoint y: 232, endPoint x: 462, endPoint y: 233, distance: 21.0
click at [462, 233] on div "1 R2E09A HPE SN1610Q 32Gb 2-port Fibre Channel Host Bus Adapter /SP 4 MSRP1: $5…" at bounding box center [412, 230] width 787 height 25
drag, startPoint x: 482, startPoint y: 231, endPoint x: 435, endPoint y: 232, distance: 47.3
click at [435, 232] on div "1 R2E09A HPE SN1610Q 32Gb 2-port Fibre Channel Host Bus Adapter /SP 4 MSRP1: $5…" at bounding box center [412, 230] width 787 height 25
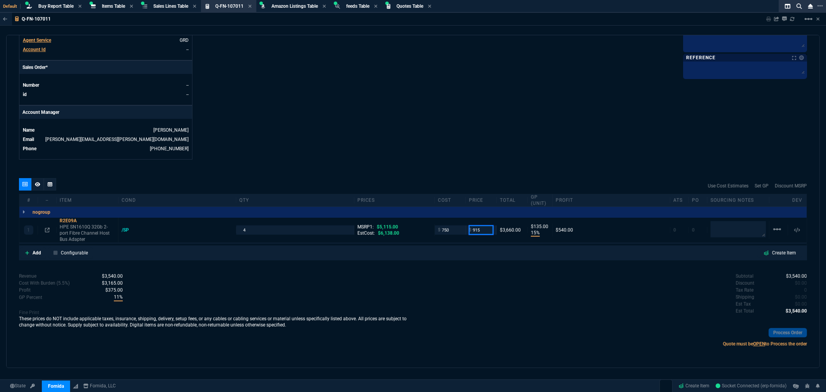
type input "915"
type input "18"
type input "165"
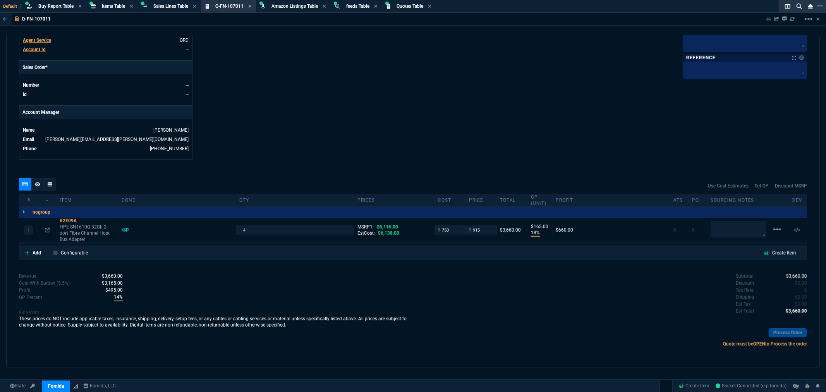
type input "82"
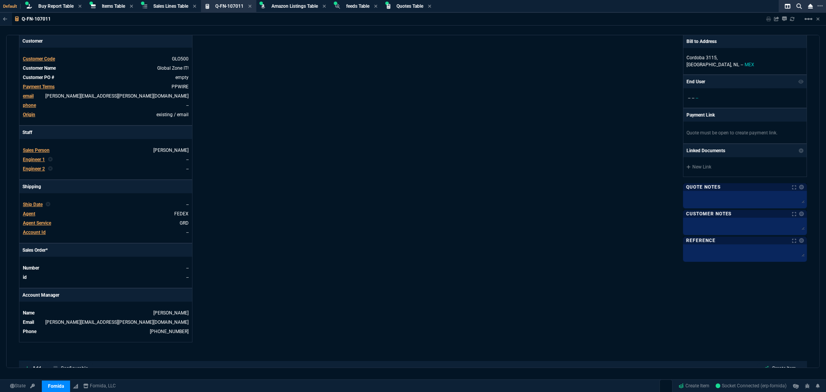
scroll to position [258, 0]
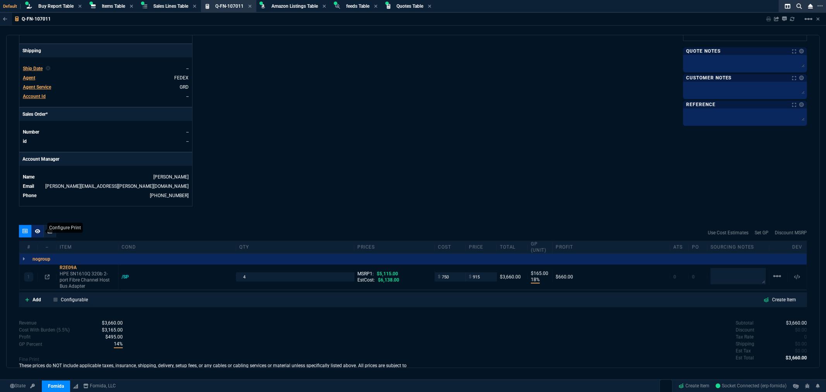
click at [38, 229] on icon at bounding box center [37, 231] width 5 height 5
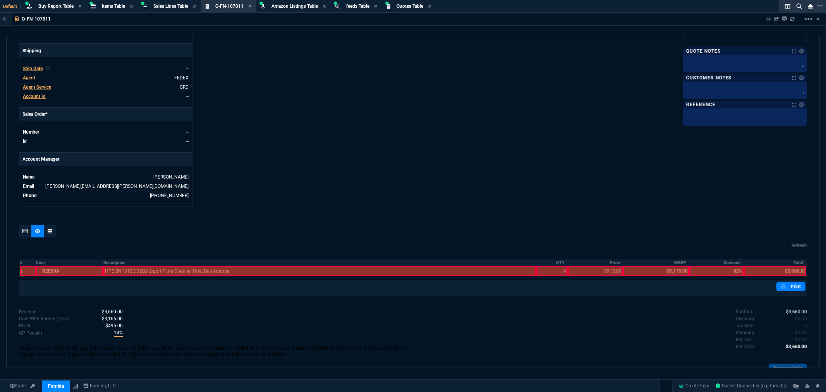
click at [20, 272] on div at bounding box center [28, 271] width 16 height 10
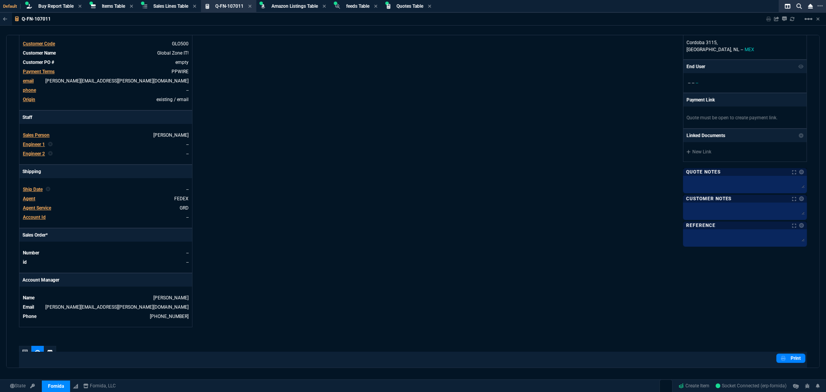
scroll to position [0, 0]
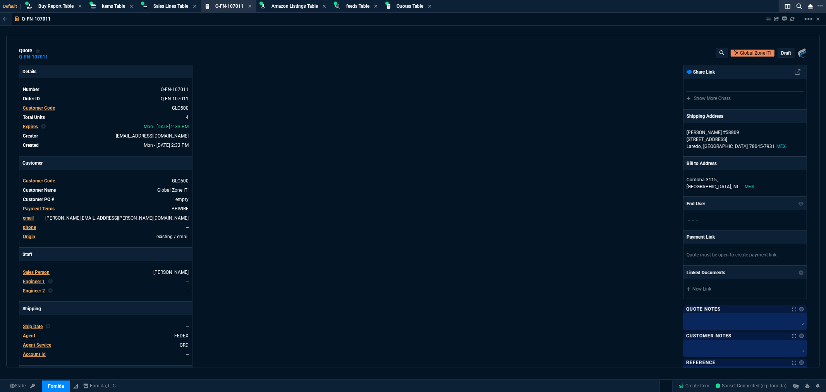
click at [782, 53] on p "draft" at bounding box center [786, 53] width 10 height 6
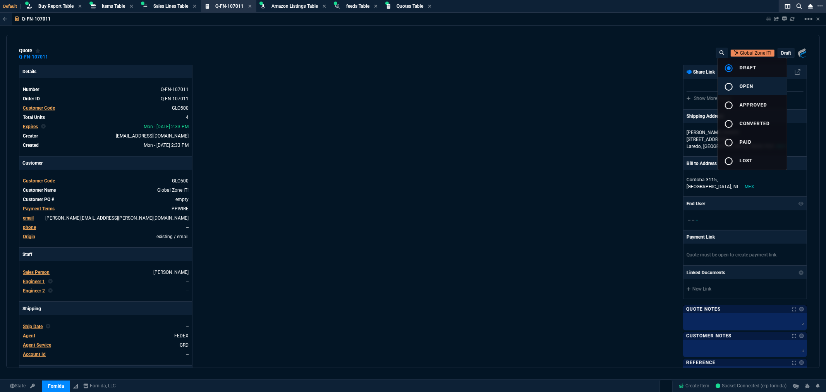
click at [734, 84] on div "radio_button_unchecked" at bounding box center [731, 86] width 15 height 9
type input "18"
type input "165"
type input "82"
click at [579, 106] on div at bounding box center [413, 196] width 826 height 392
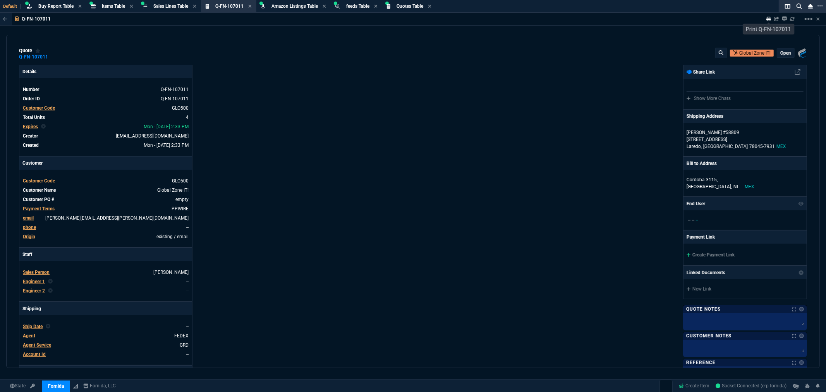
click at [769, 17] on icon at bounding box center [768, 19] width 5 height 5
type input "18"
type input "165"
type input "82"
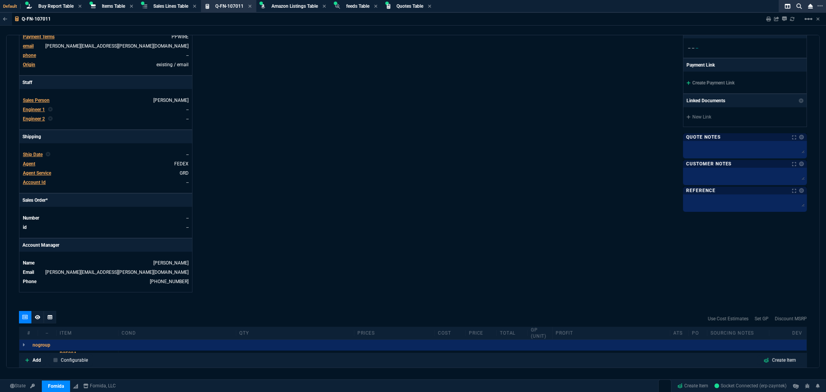
scroll to position [86, 0]
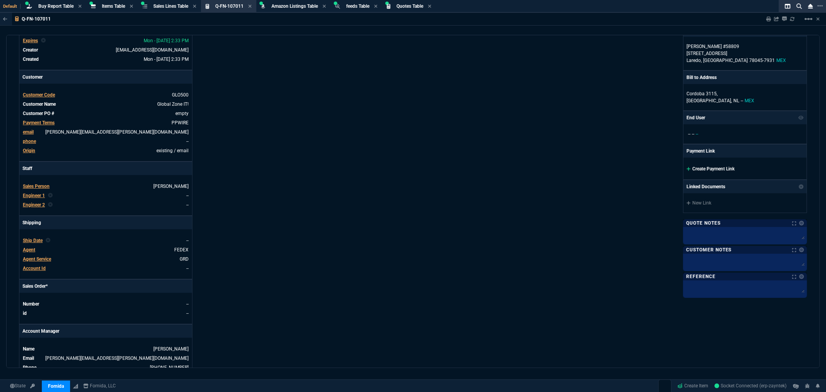
click at [686, 168] on icon at bounding box center [688, 168] width 4 height 5
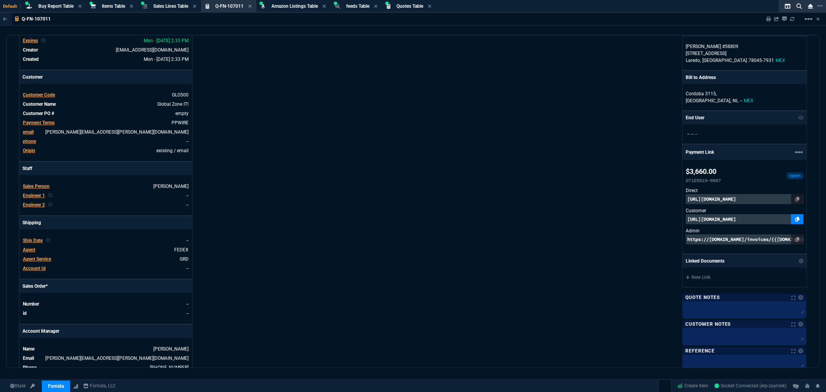
click at [795, 219] on icon at bounding box center [797, 219] width 4 height 5
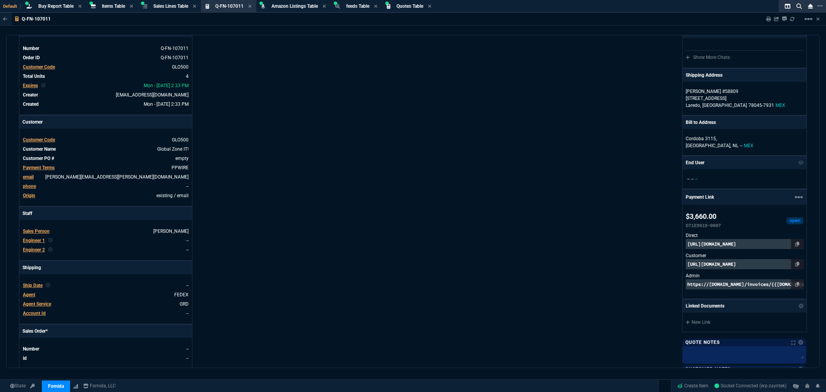
scroll to position [0, 0]
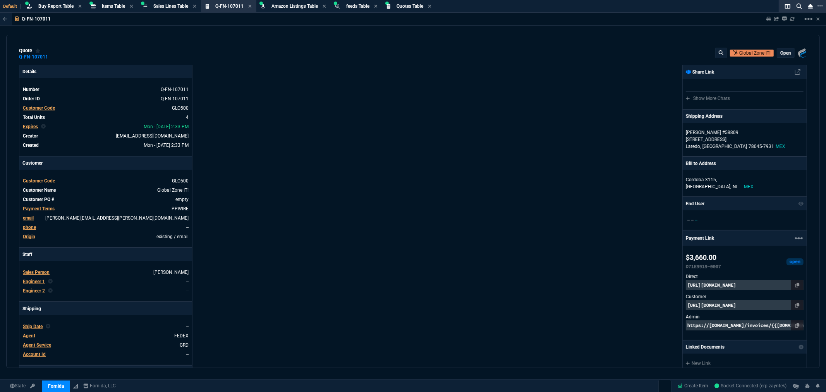
click at [782, 52] on p "open" at bounding box center [785, 53] width 11 height 6
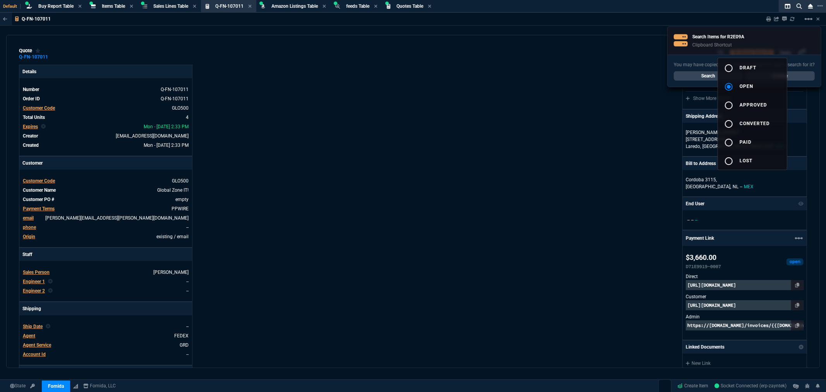
click at [731, 68] on mat-icon "radio_button_unchecked" at bounding box center [728, 67] width 9 height 9
type input "5115"
type input "18"
type input "165"
type input "82"
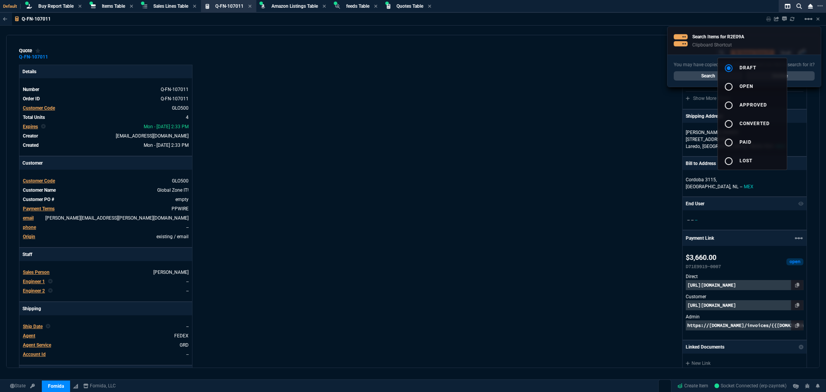
click at [560, 133] on div at bounding box center [413, 196] width 826 height 392
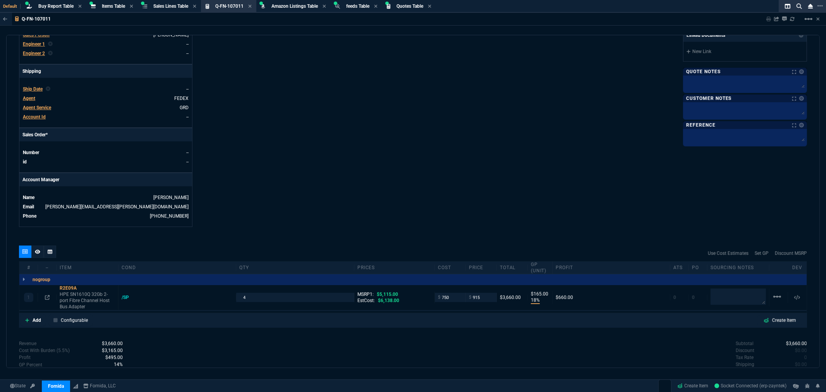
scroll to position [301, 0]
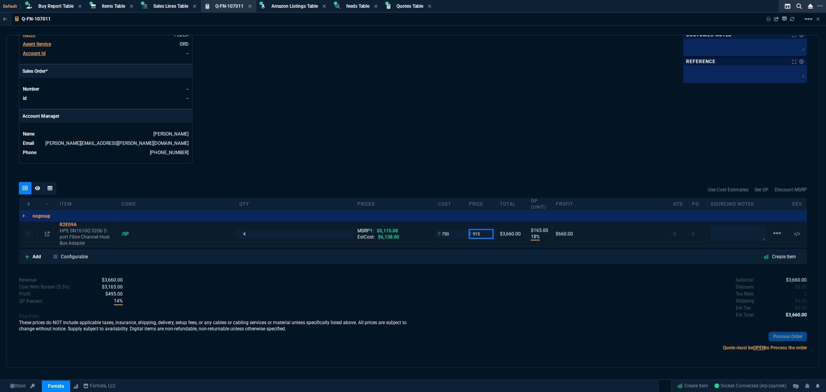
drag, startPoint x: 482, startPoint y: 233, endPoint x: 448, endPoint y: 241, distance: 35.2
click at [448, 241] on div "1 R2E09A HPE SN1610Q 32Gb 2-port Fibre Channel Host Bus Adapter /SP 4 MSRP1: $5…" at bounding box center [412, 233] width 787 height 25
type input "1125"
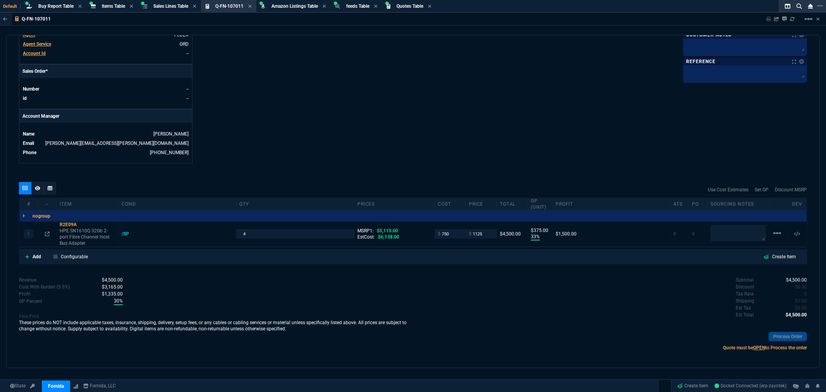
type input "33"
type input "375"
type input "78"
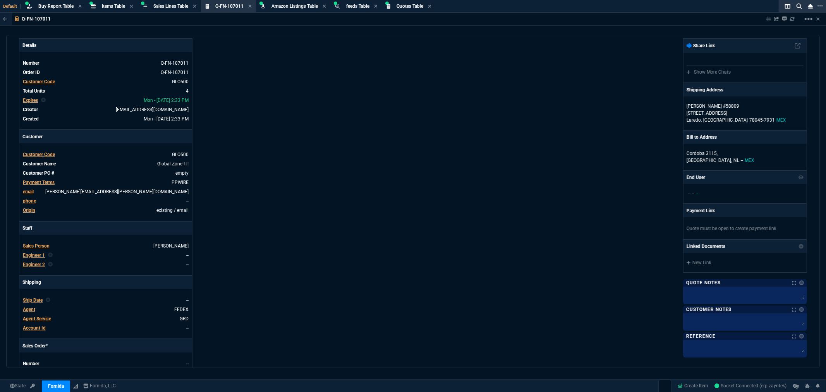
scroll to position [0, 0]
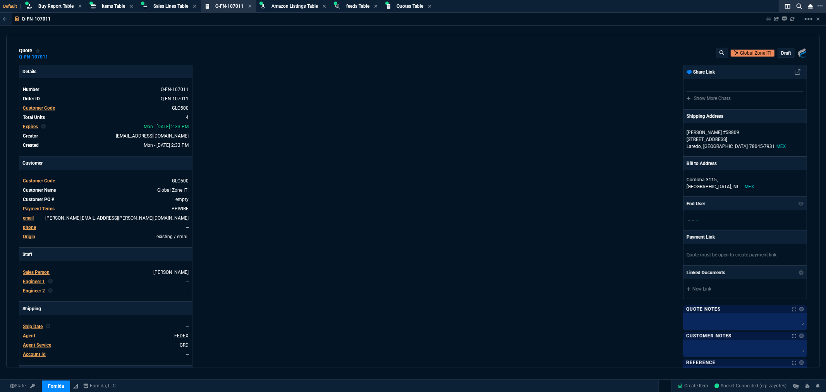
click at [783, 55] on p "draft" at bounding box center [786, 53] width 10 height 6
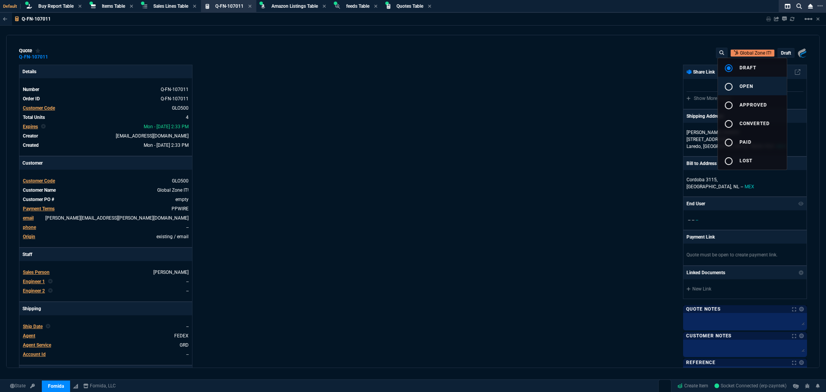
click at [729, 84] on mat-icon "radio_button_unchecked" at bounding box center [728, 86] width 9 height 9
click at [568, 101] on div at bounding box center [413, 196] width 826 height 392
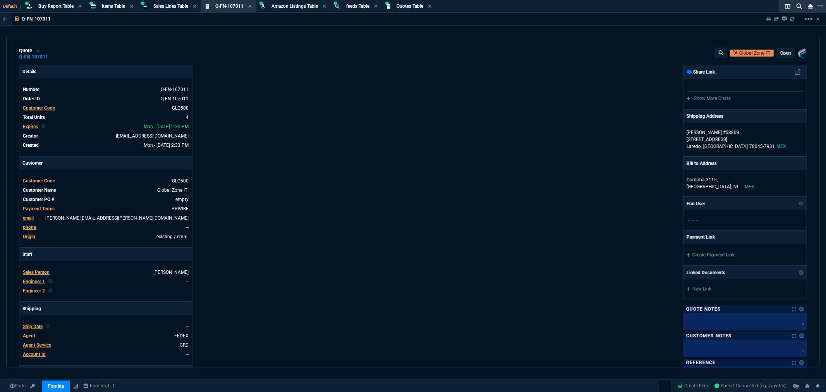
type input "33"
type input "375"
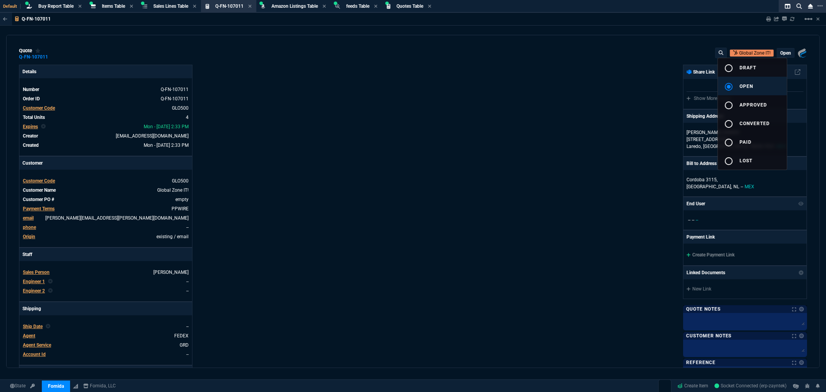
type input "78"
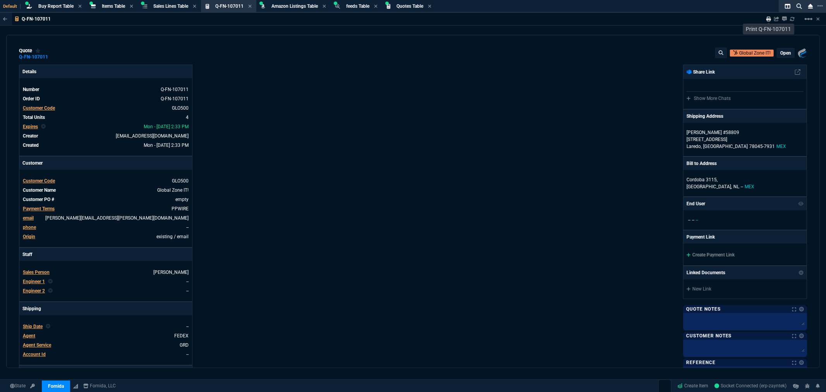
click at [770, 19] on icon at bounding box center [768, 19] width 5 height 5
type input "33"
type input "375"
type input "78"
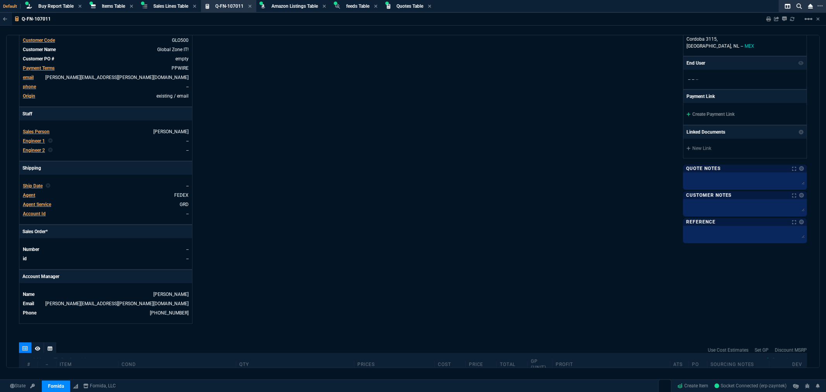
scroll to position [126, 0]
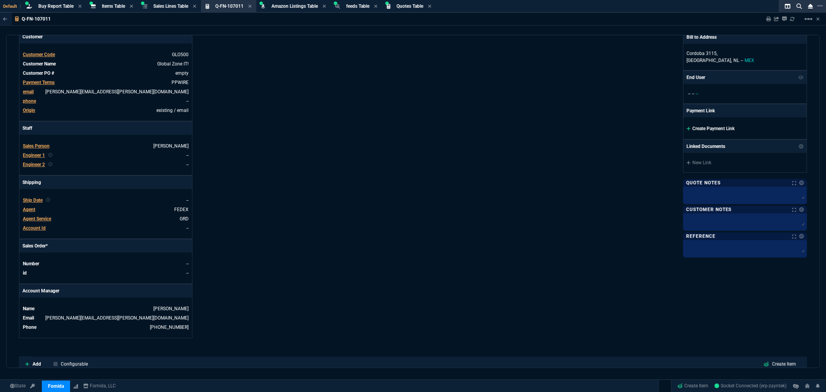
click at [702, 126] on link "Create Payment Link" at bounding box center [710, 128] width 48 height 5
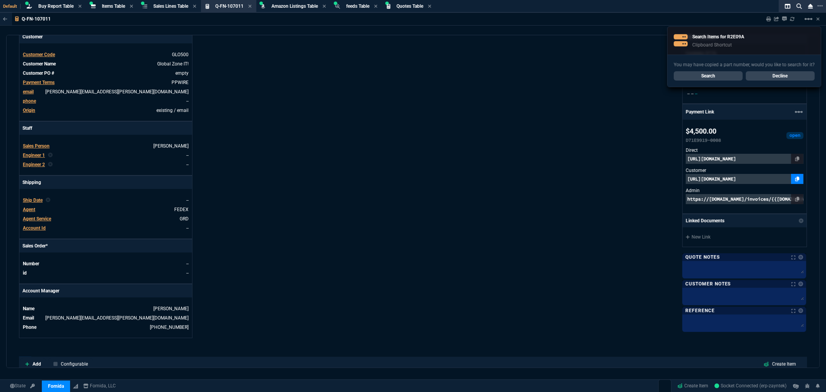
click at [796, 179] on link at bounding box center [797, 179] width 12 height 10
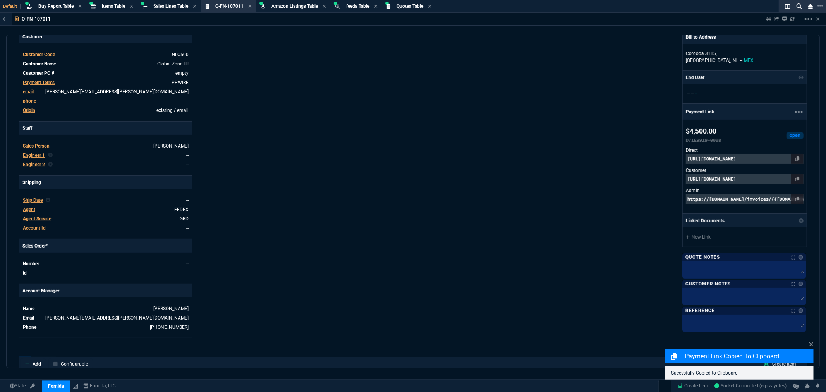
drag, startPoint x: 452, startPoint y: 182, endPoint x: 498, endPoint y: 185, distance: 45.8
click at [452, 182] on div "Fornida, LLC [STREET_ADDRESS] Share Link Show More Chats Shipping Address [PERS…" at bounding box center [610, 138] width 394 height 400
